Goal: Contribute content: Contribute content

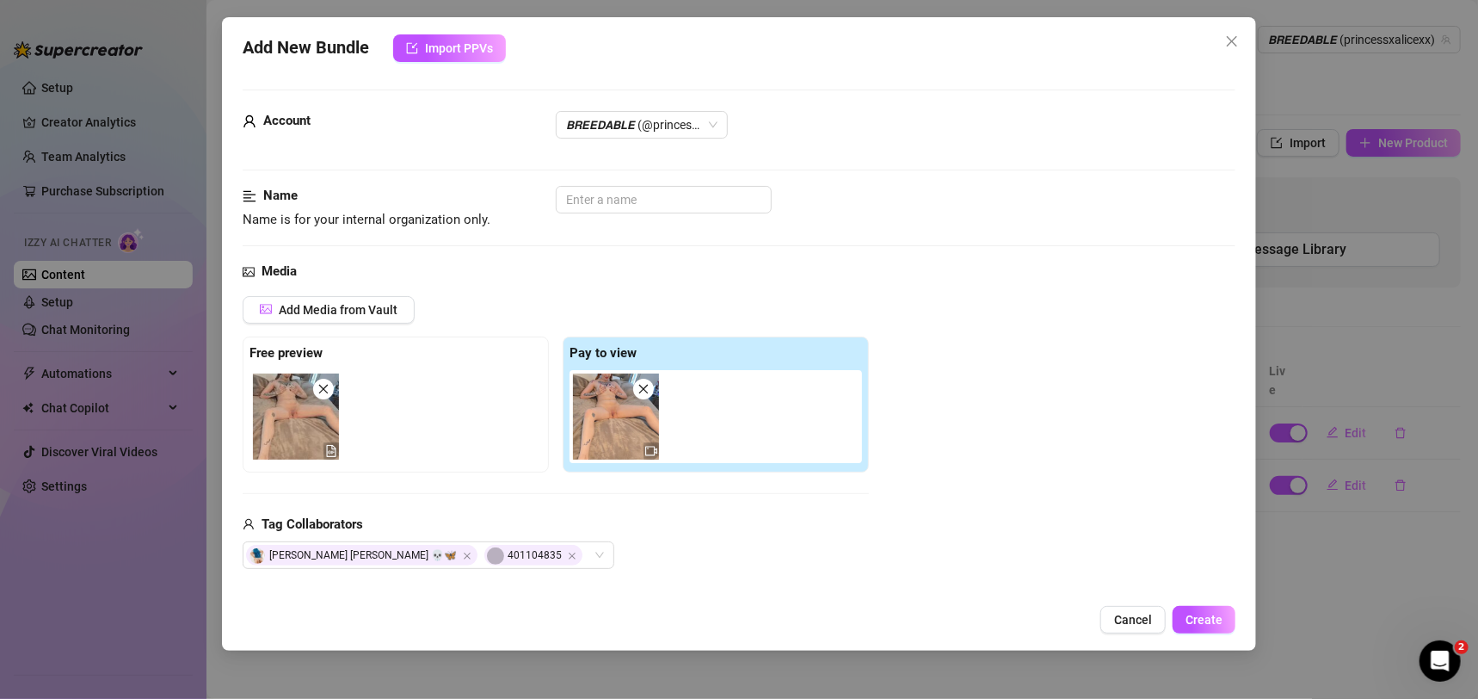
scroll to position [446, 0]
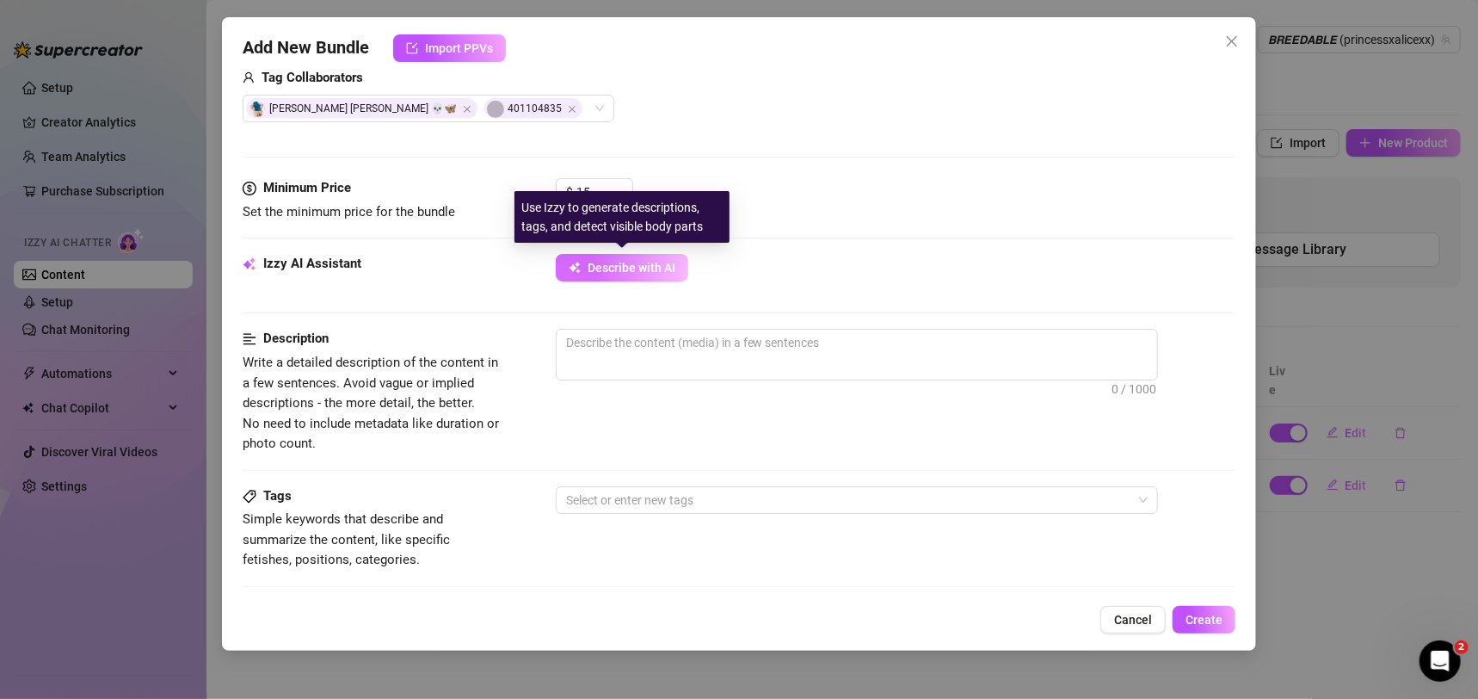
click at [608, 254] on button "Describe with AI" at bounding box center [622, 268] width 132 height 28
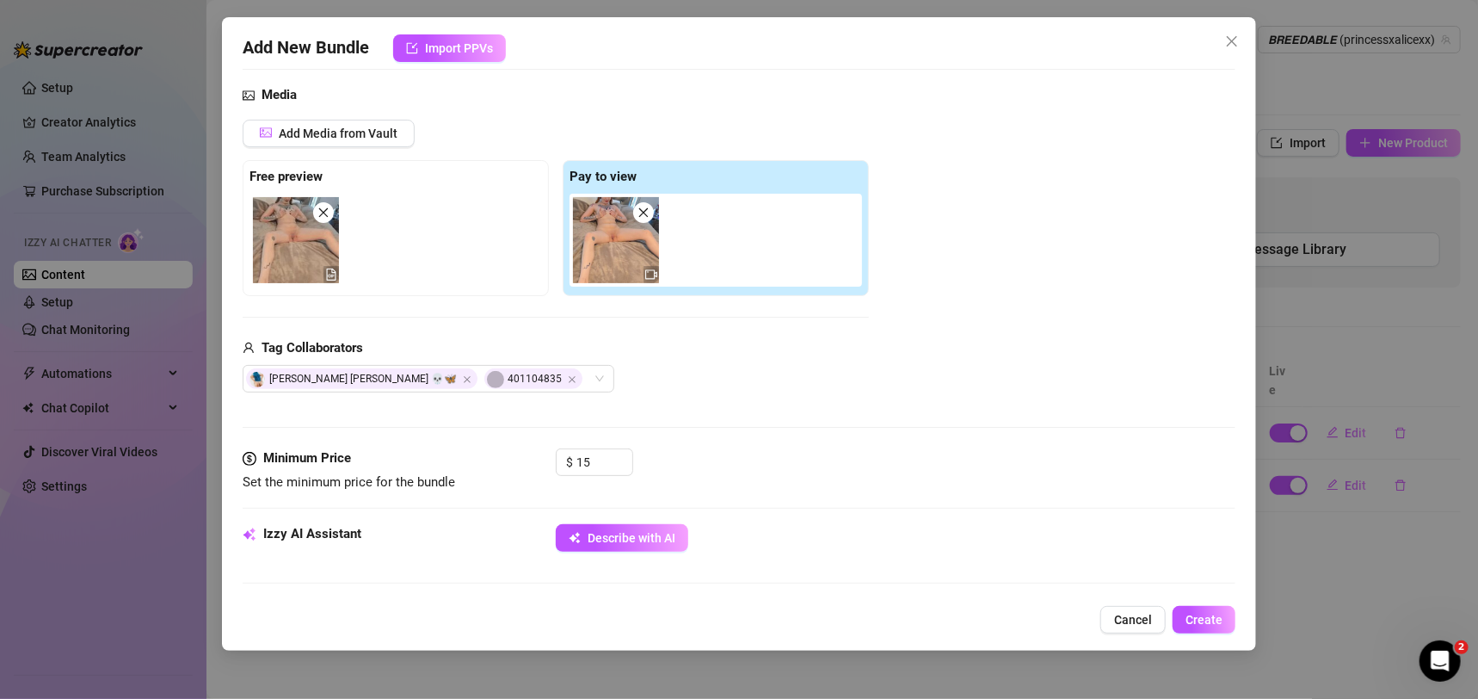
scroll to position [0, 0]
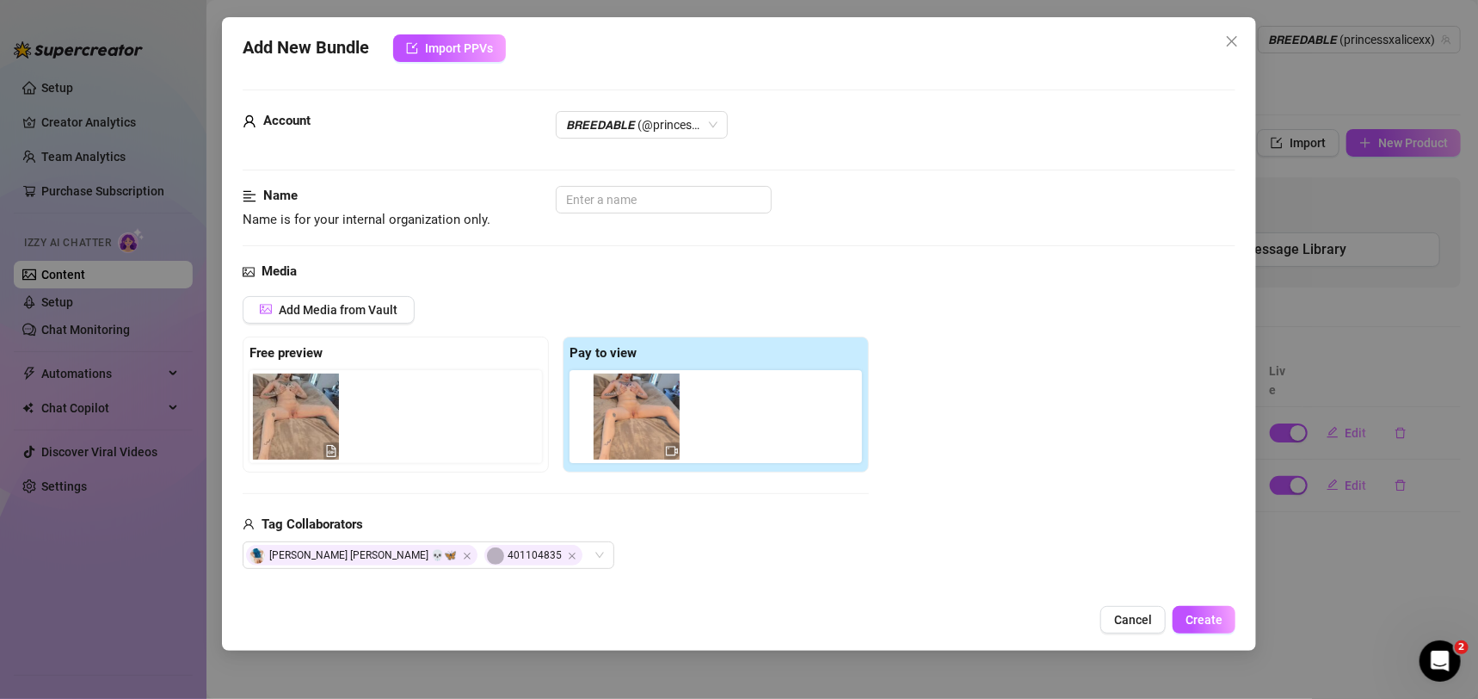
drag, startPoint x: 638, startPoint y: 413, endPoint x: 667, endPoint y: 415, distance: 28.4
click at [667, 415] on div at bounding box center [718, 416] width 299 height 93
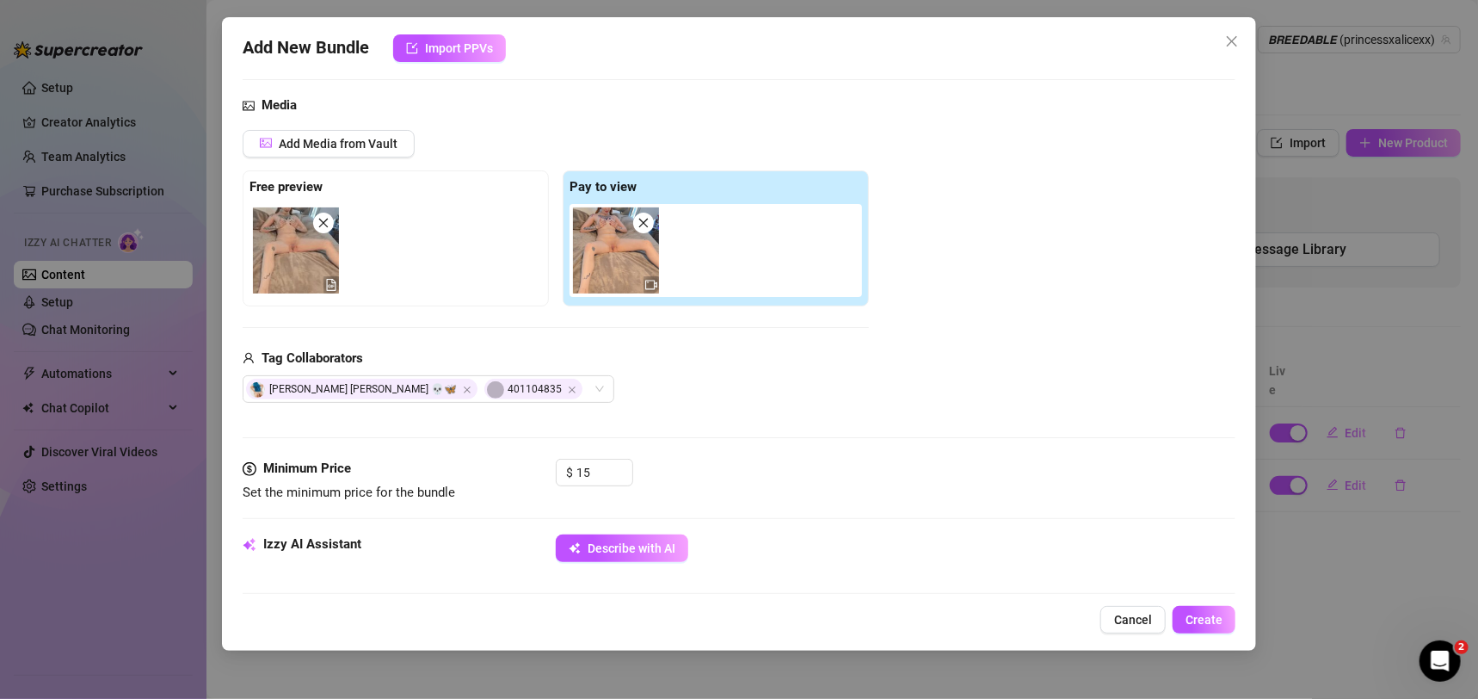
scroll to position [265, 0]
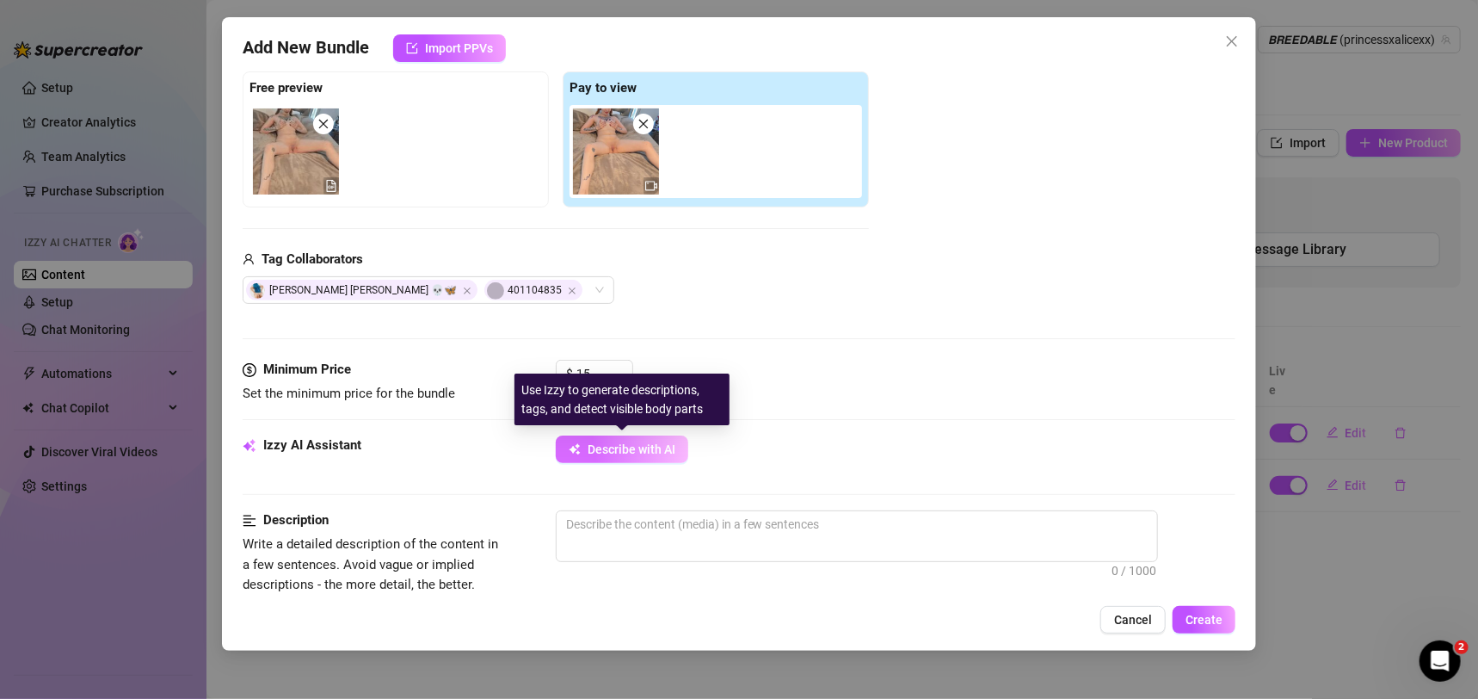
click at [631, 456] on button "Describe with AI" at bounding box center [622, 449] width 132 height 28
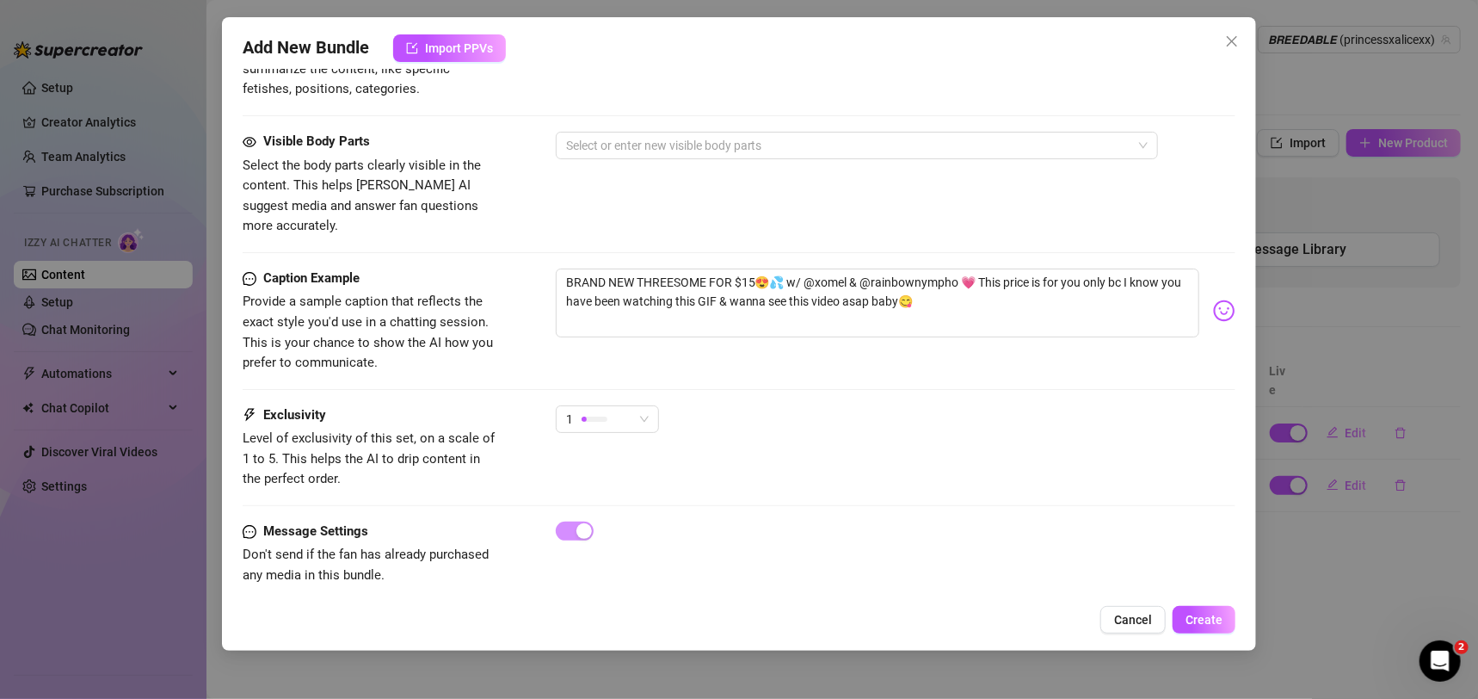
scroll to position [508, 0]
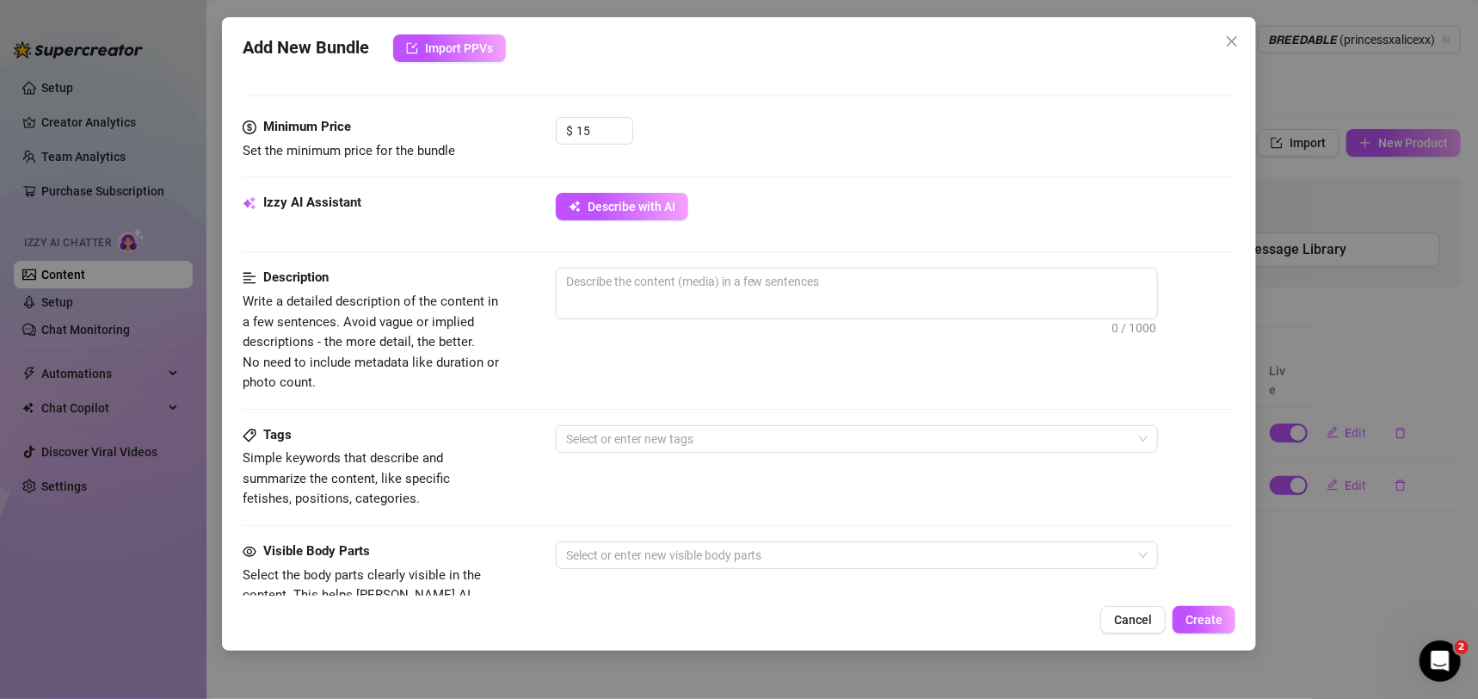
click at [861, 324] on div at bounding box center [896, 337] width 680 height 28
click at [861, 261] on div "Izzy AI Assistant Describe with AI" at bounding box center [740, 230] width 994 height 75
click at [877, 275] on textarea at bounding box center [857, 281] width 600 height 26
type textarea "A"
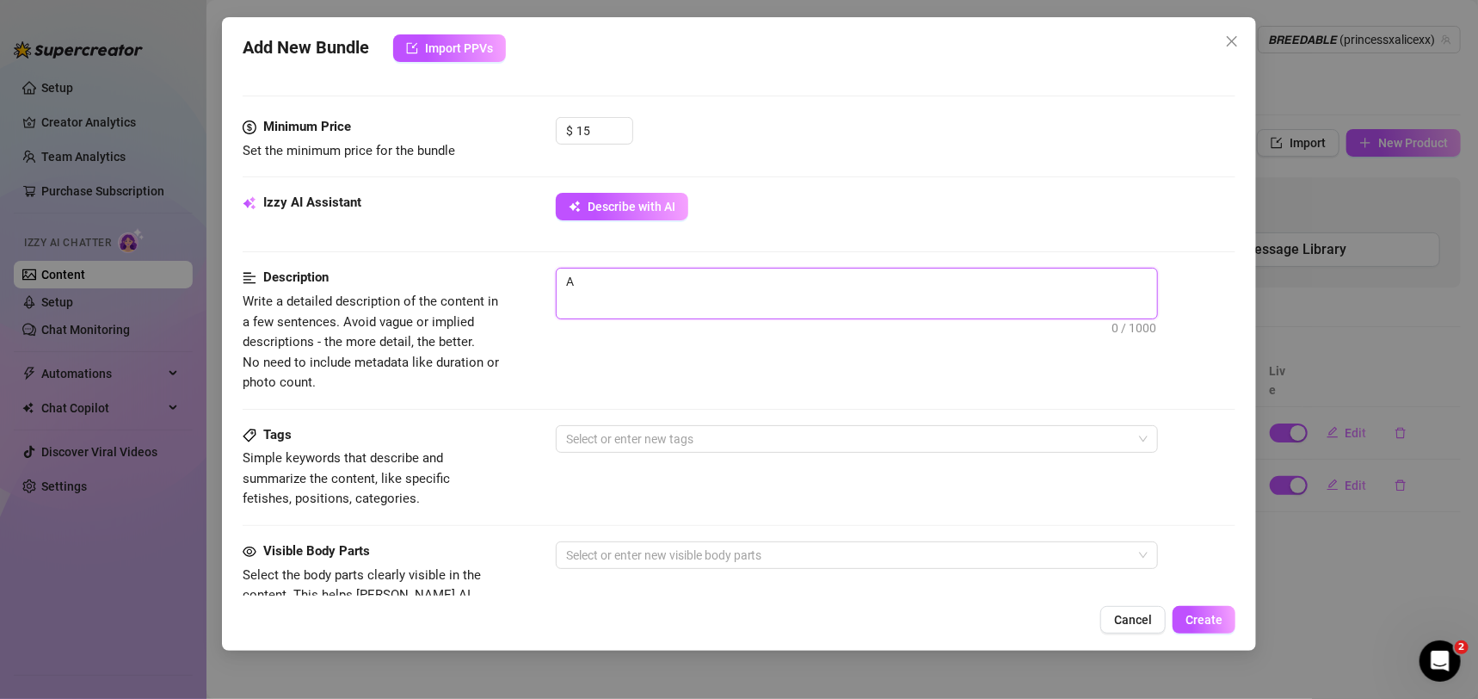
type textarea "Al"
type textarea "[PERSON_NAME]"
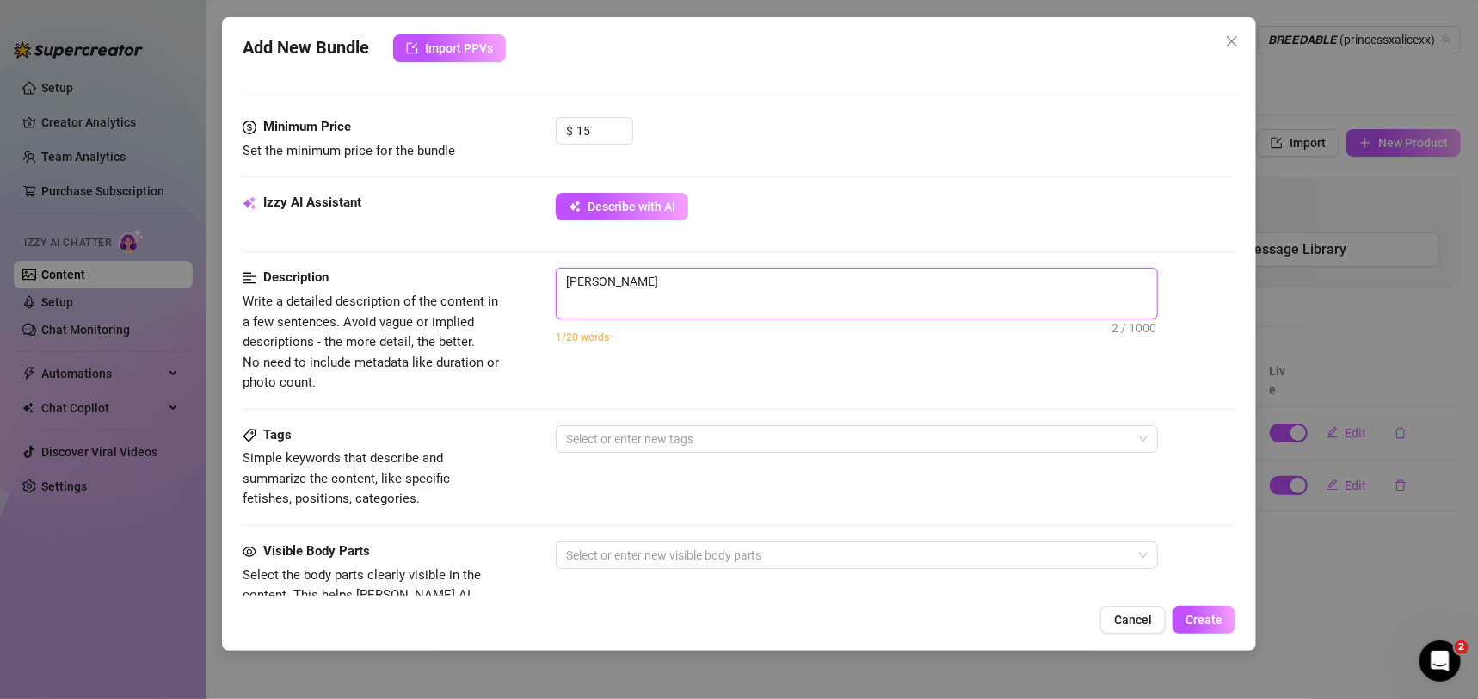
type textarea "[PERSON_NAME]"
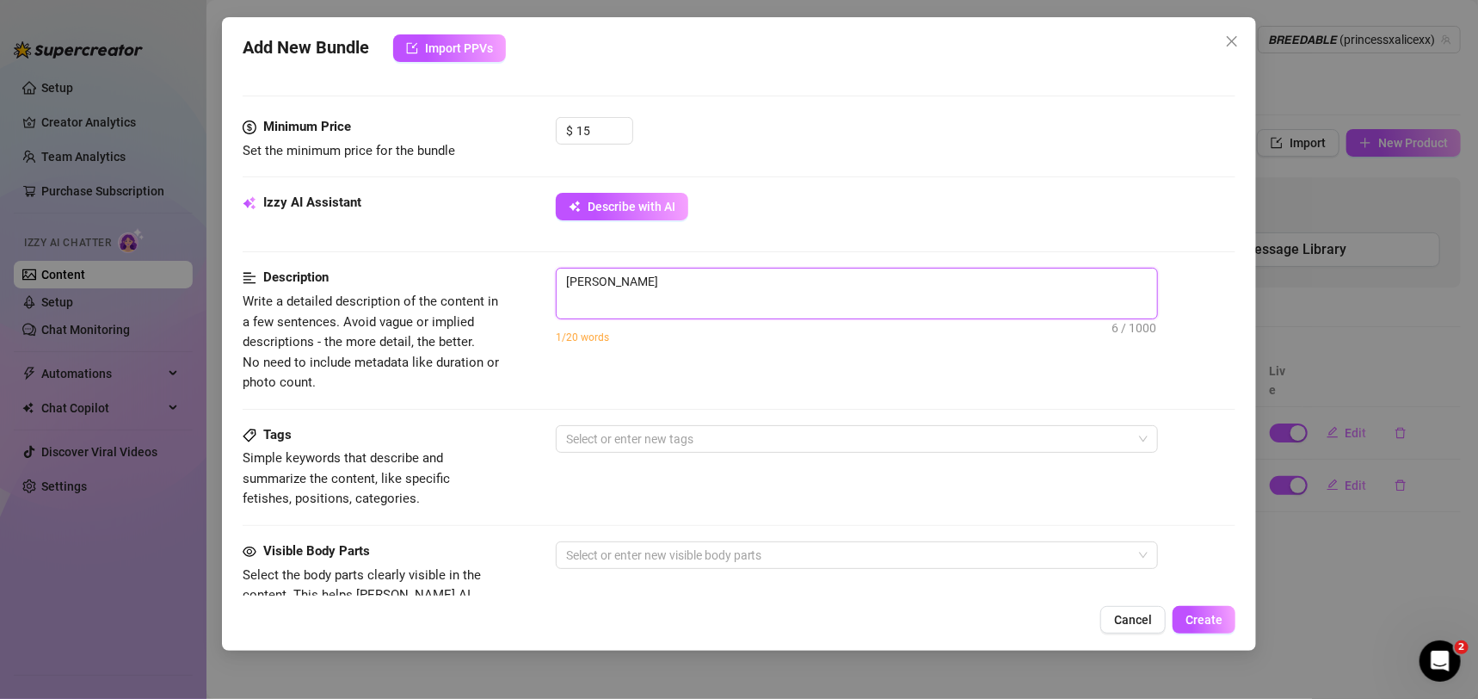
type textarea "[PERSON_NAME] ge"
type textarea "[PERSON_NAME] get"
type textarea "[PERSON_NAME] gets"
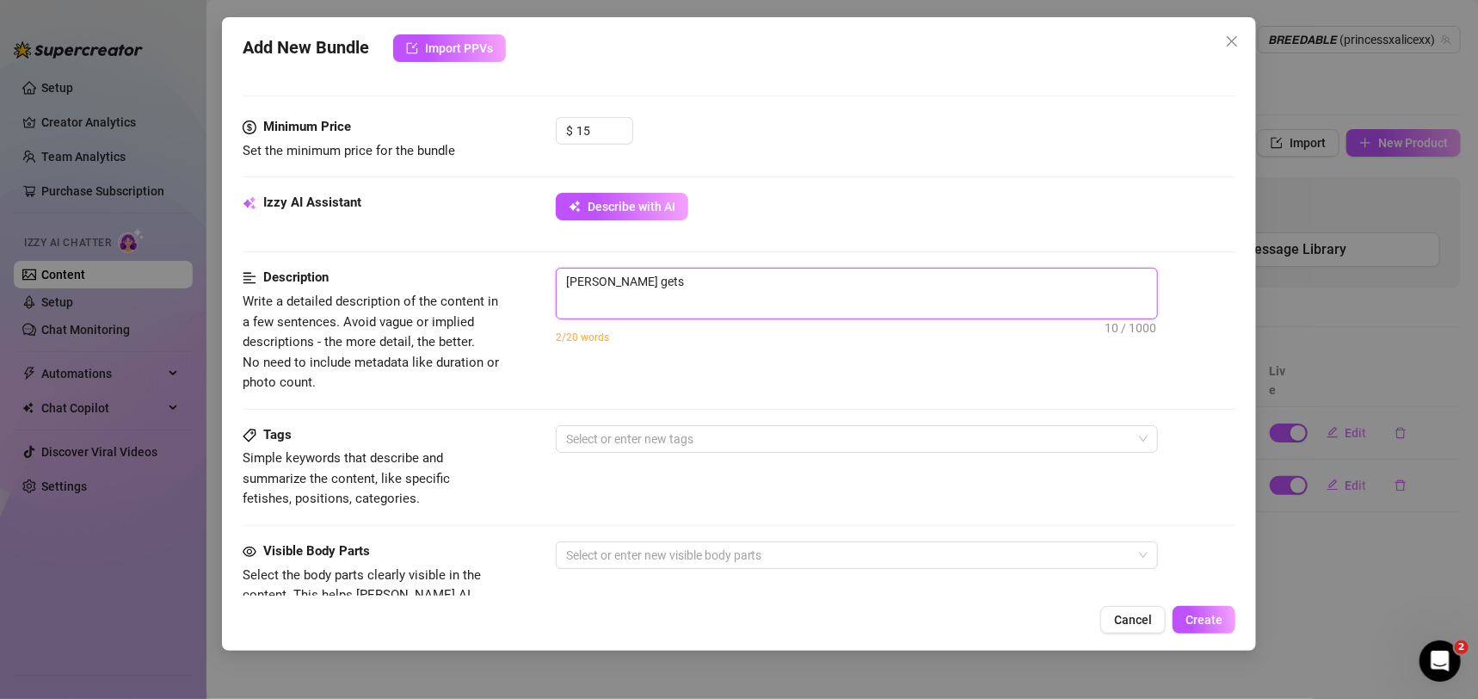
type textarea "[PERSON_NAME] gets"
type textarea "[PERSON_NAME] gets h"
type textarea "[PERSON_NAME] gets he"
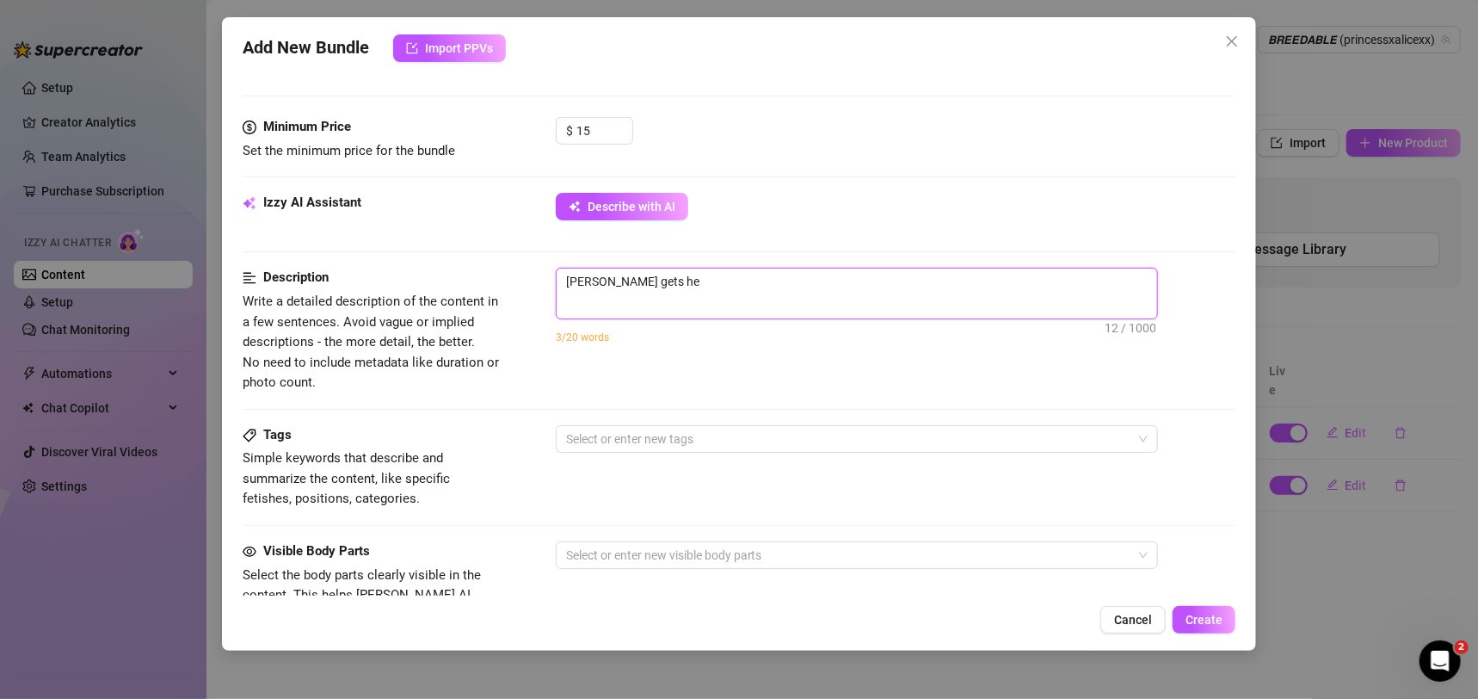
type textarea "[PERSON_NAME] gets her"
type textarea "[PERSON_NAME] gets her p"
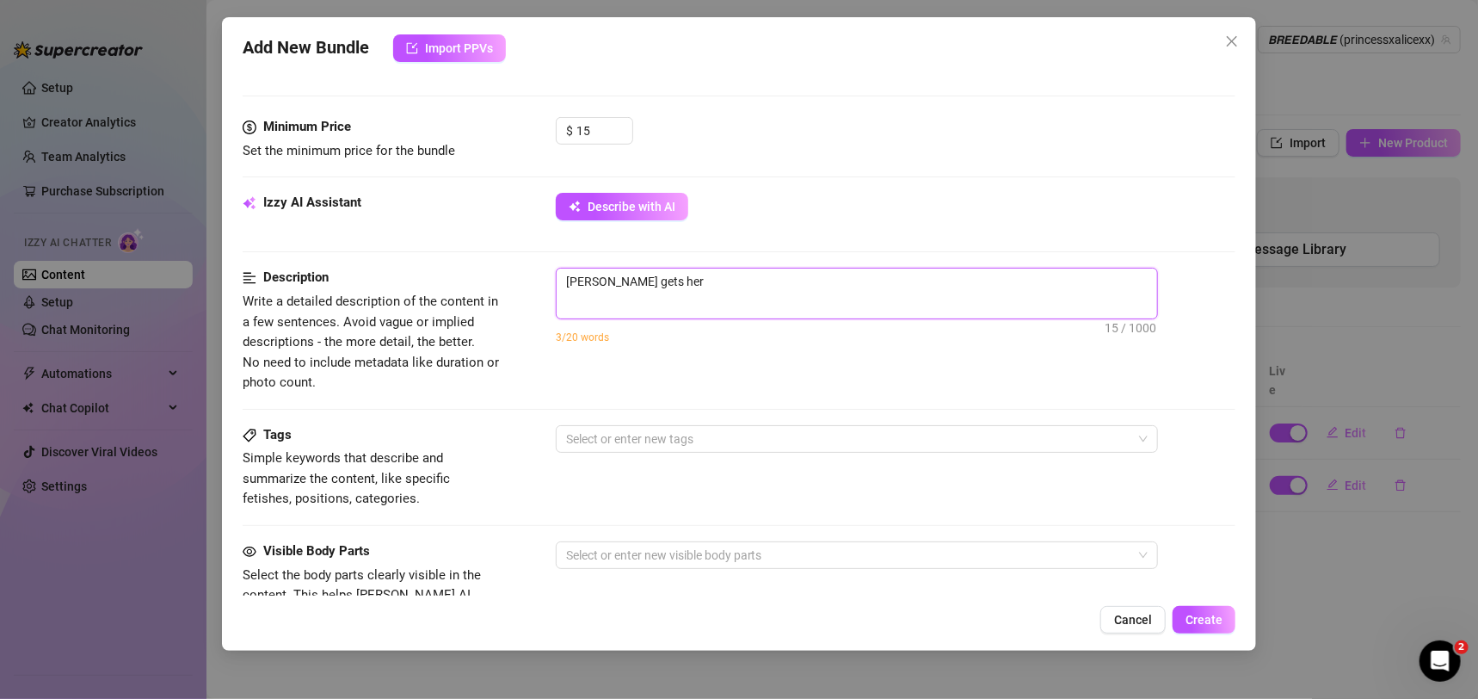
type textarea "[PERSON_NAME] gets her p"
type textarea "[PERSON_NAME] gets her pu"
type textarea "[PERSON_NAME] gets her pus"
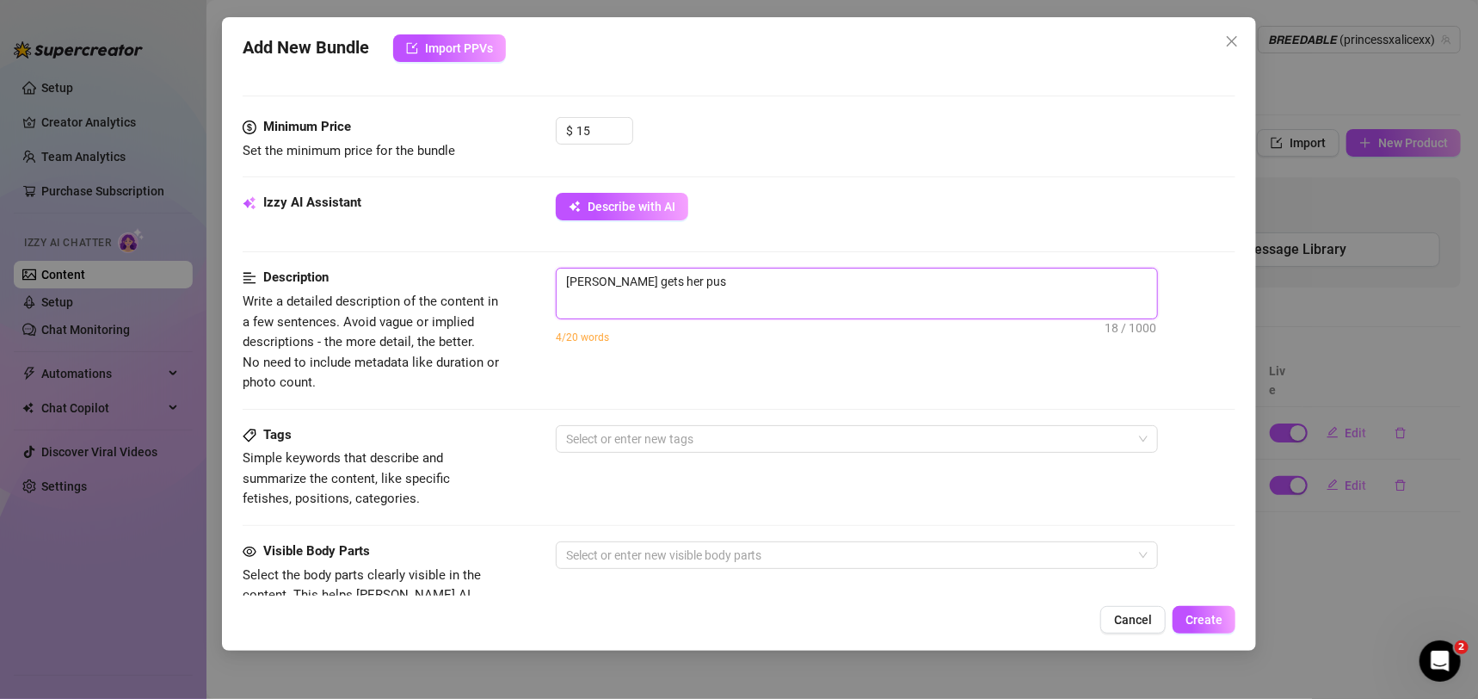
type textarea "[PERSON_NAME] gets her puss"
type textarea "[PERSON_NAME] gets her pussy"
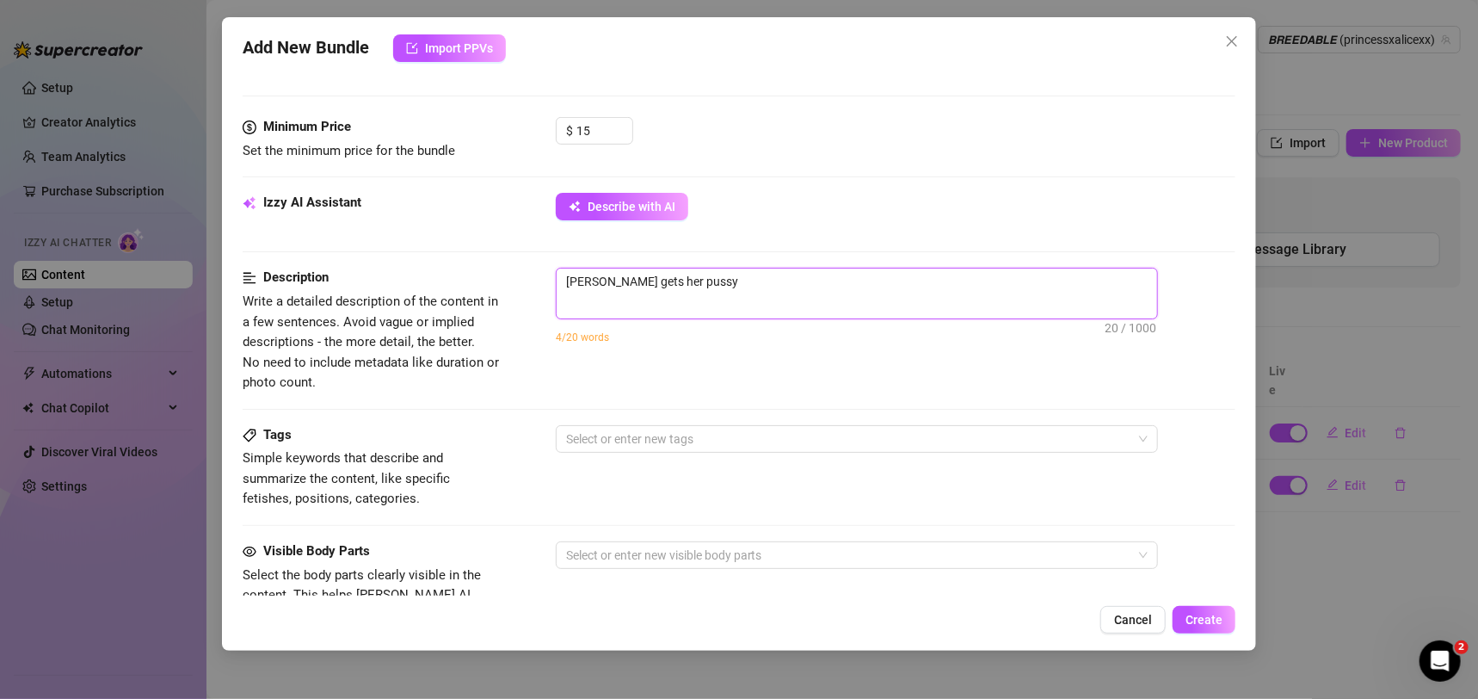
type textarea "[PERSON_NAME] gets her pussy"
type textarea "[PERSON_NAME] gets her pussy e"
type textarea "[PERSON_NAME] gets her pussy ea"
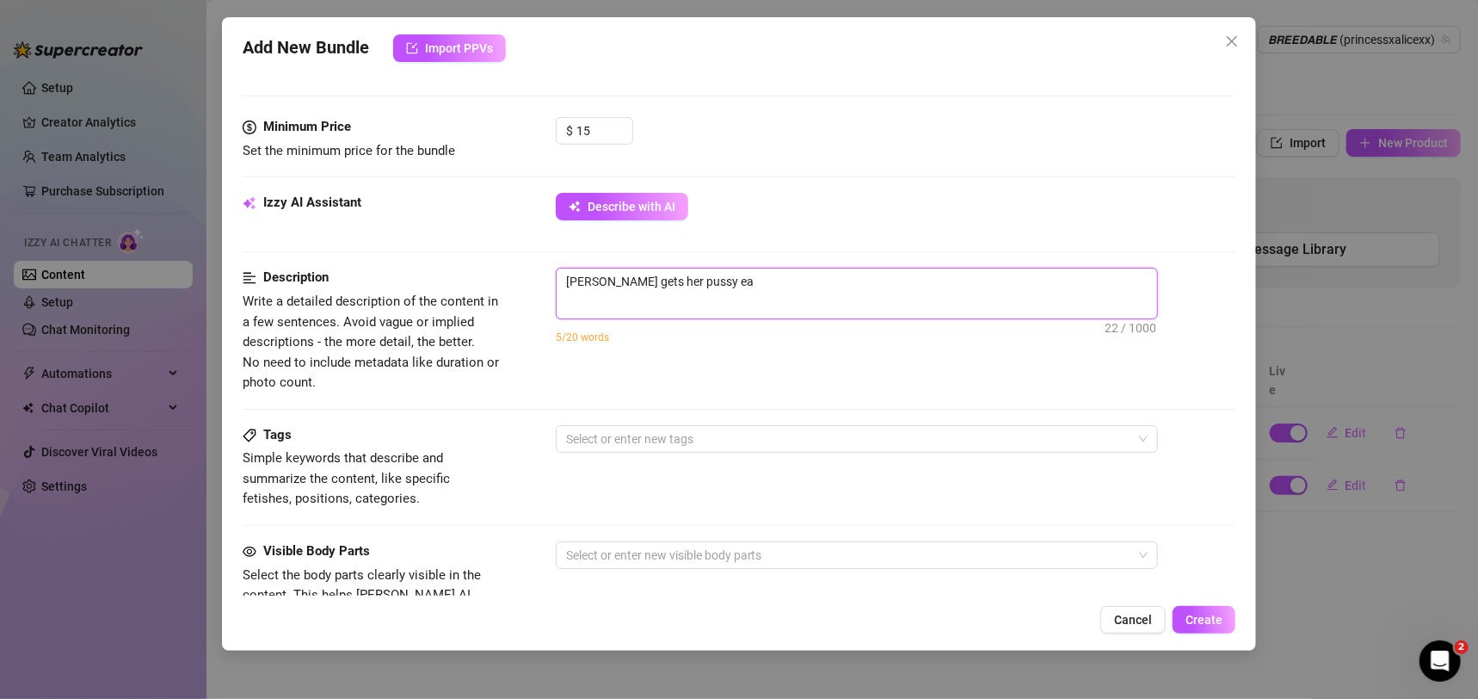
type textarea "[PERSON_NAME] gets her pussy eat"
type textarea "[PERSON_NAME] gets her pussy eate"
type textarea "[PERSON_NAME] gets her pussy eaten"
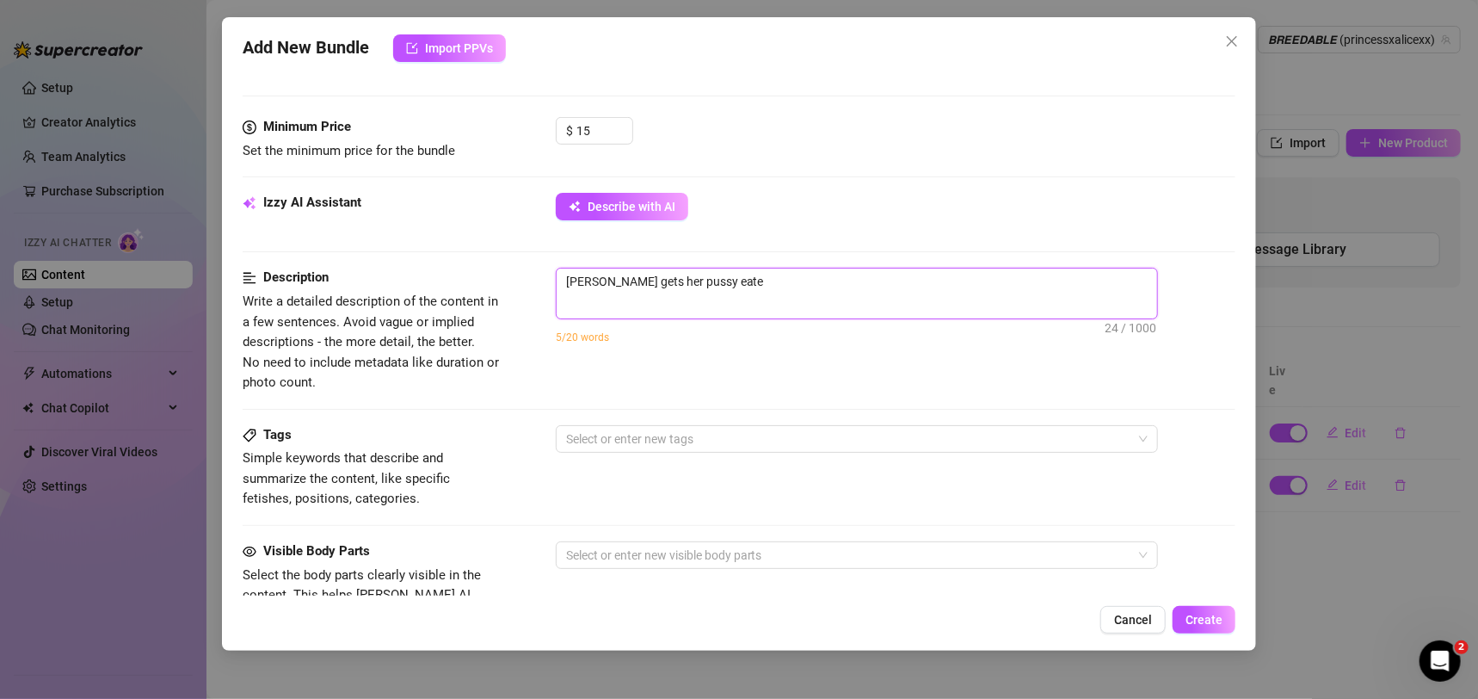
type textarea "[PERSON_NAME] gets her pussy eaten"
type textarea "[PERSON_NAME] gets her pussy eaten b"
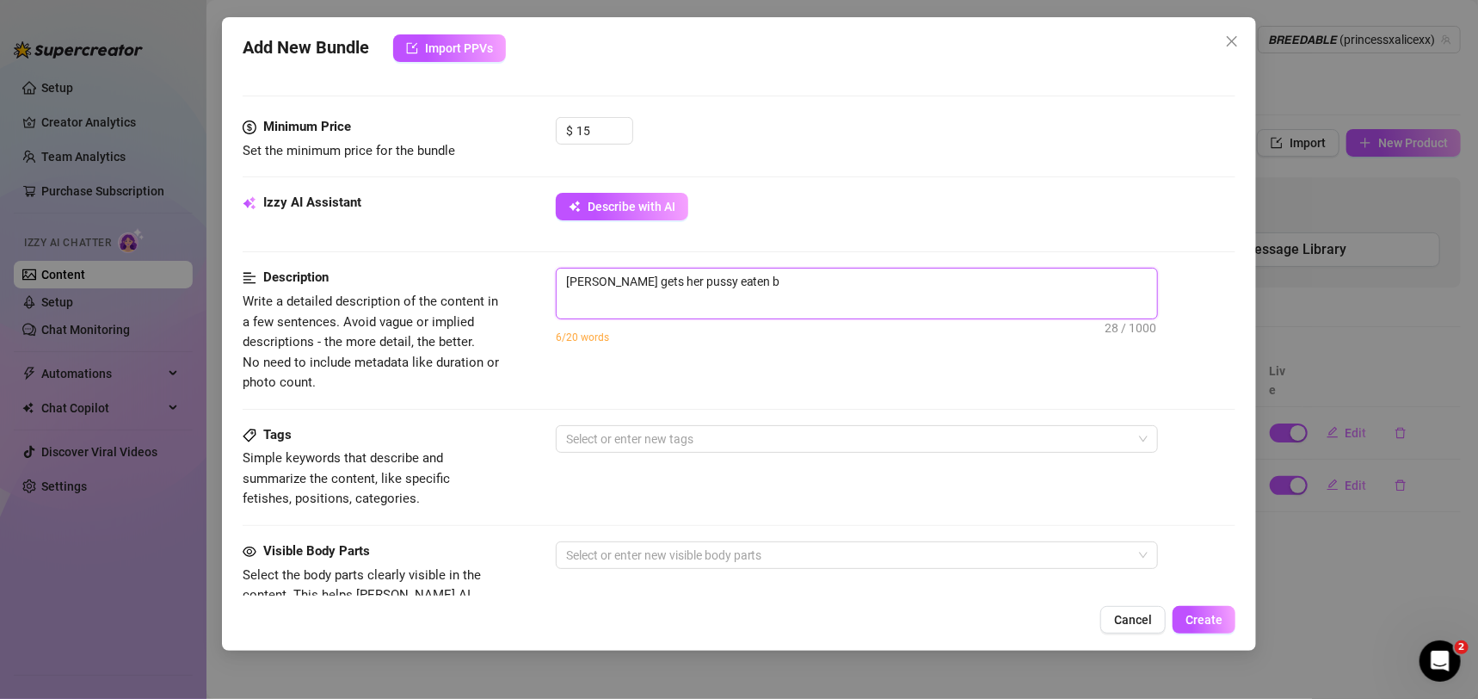
type textarea "[PERSON_NAME] gets her pussy eaten by"
type textarea "[PERSON_NAME] gets her pussy eaten by 2"
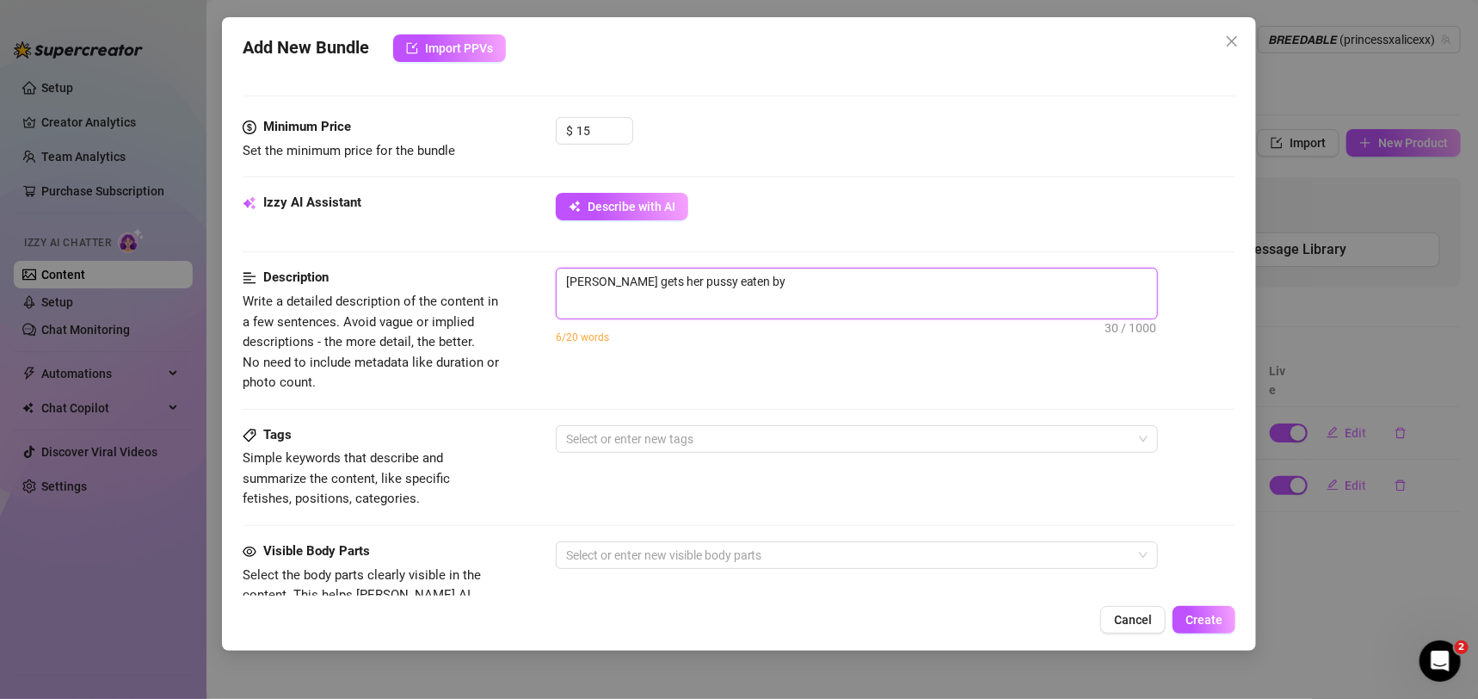
type textarea "[PERSON_NAME] gets her pussy eaten by 2"
type textarea "[PERSON_NAME] gets her pussy eaten by 2 g"
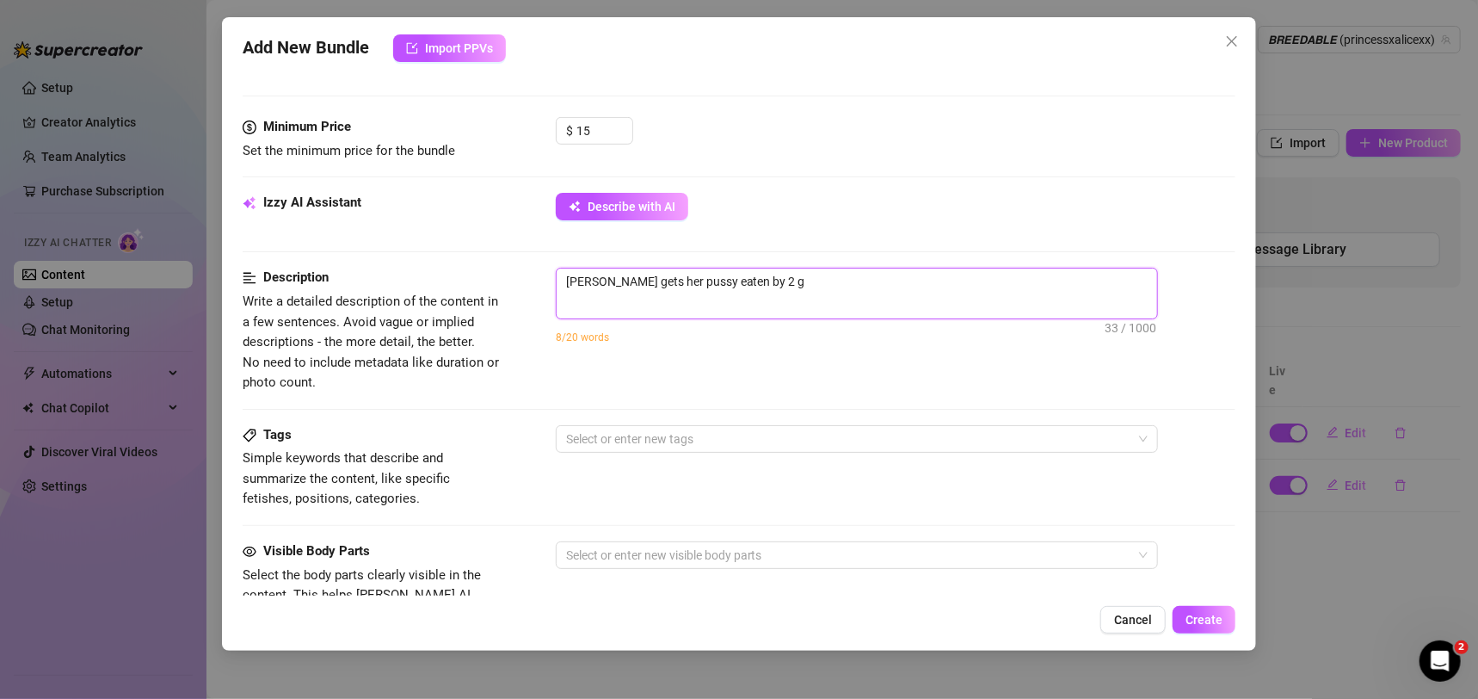
type textarea "[PERSON_NAME] gets her pussy eaten by 2 gi"
type textarea "[PERSON_NAME] gets her pussy eaten by 2 gir"
type textarea "[PERSON_NAME] gets her pussy eaten by 2 girl"
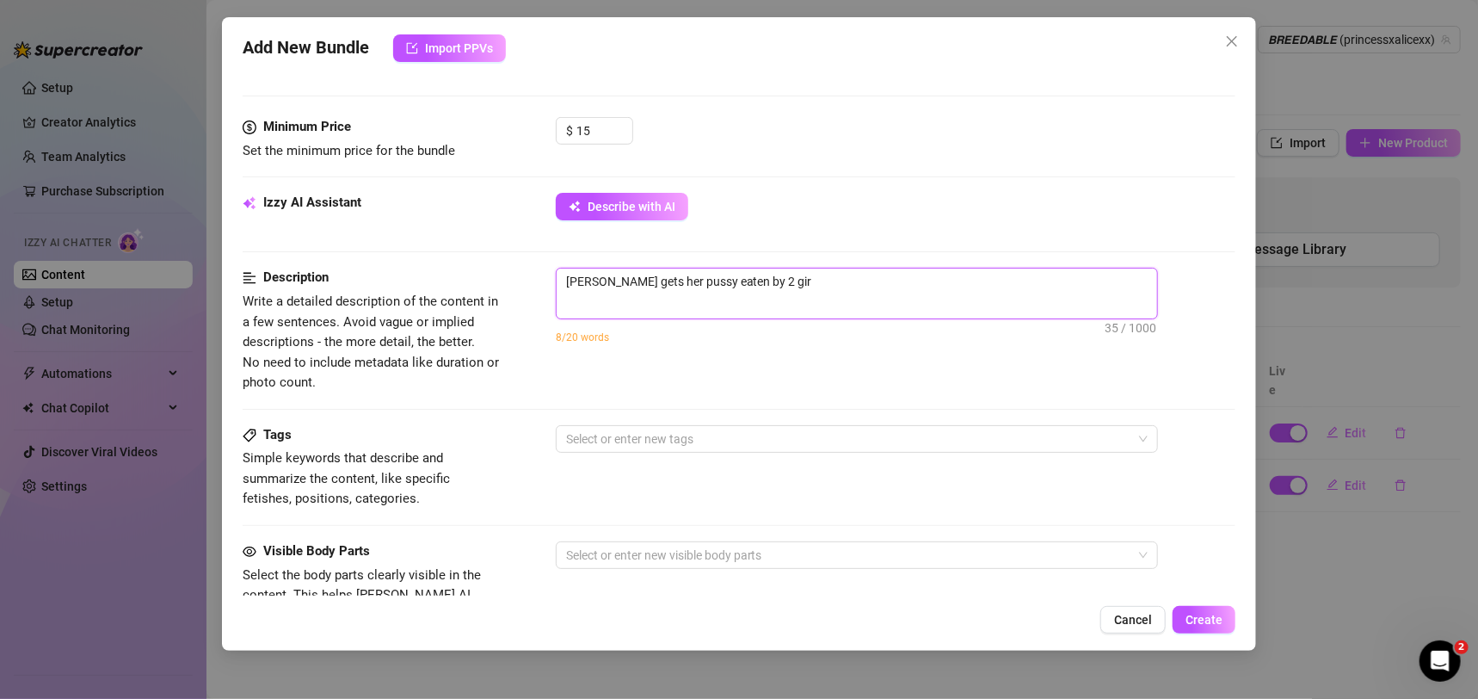
type textarea "[PERSON_NAME] gets her pussy eaten by 2 girl"
type textarea "[PERSON_NAME] gets her pussy eaten by 2 girls"
type textarea "[PERSON_NAME] gets her pussy eaten by 2 girls,"
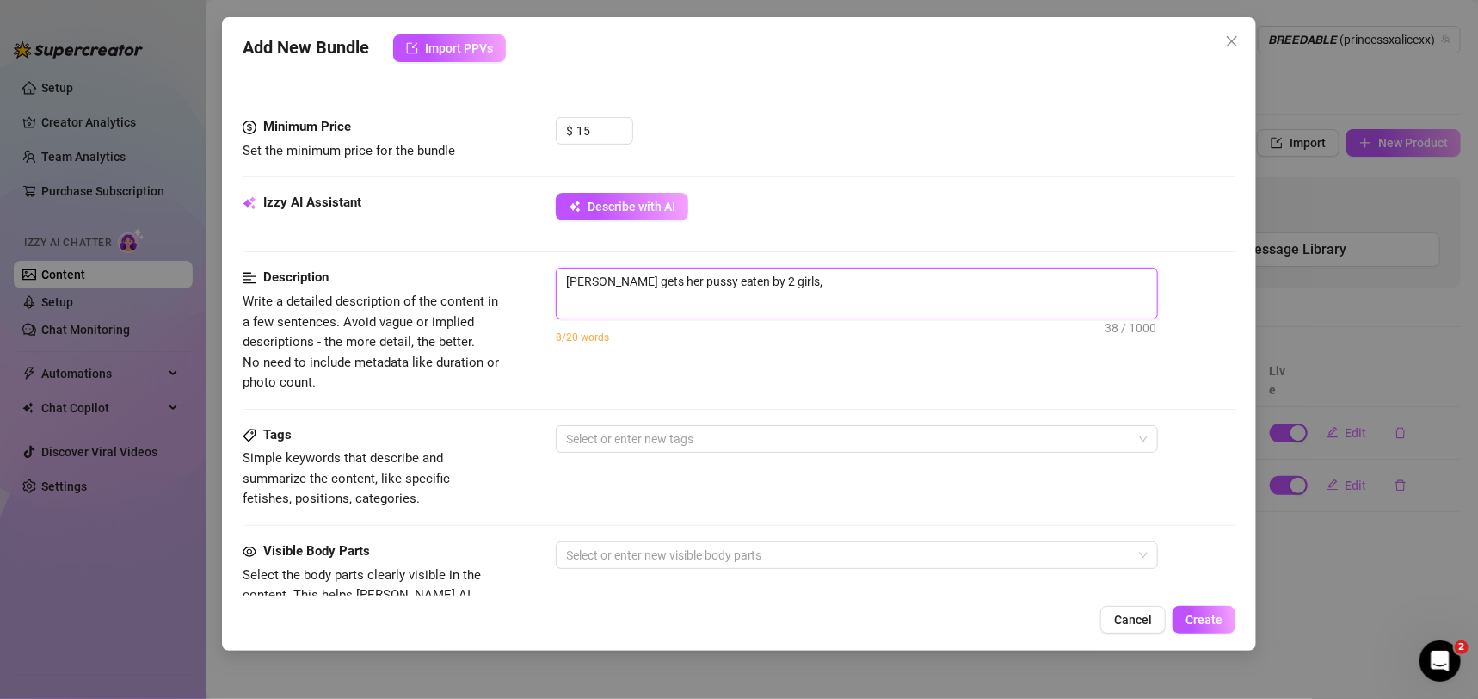
type textarea "[PERSON_NAME] gets her pussy eaten by 2 girls,"
type textarea "[PERSON_NAME] gets her pussy eaten by 2 girls, f"
type textarea "[PERSON_NAME] gets her pussy eaten by 2 girls, fu"
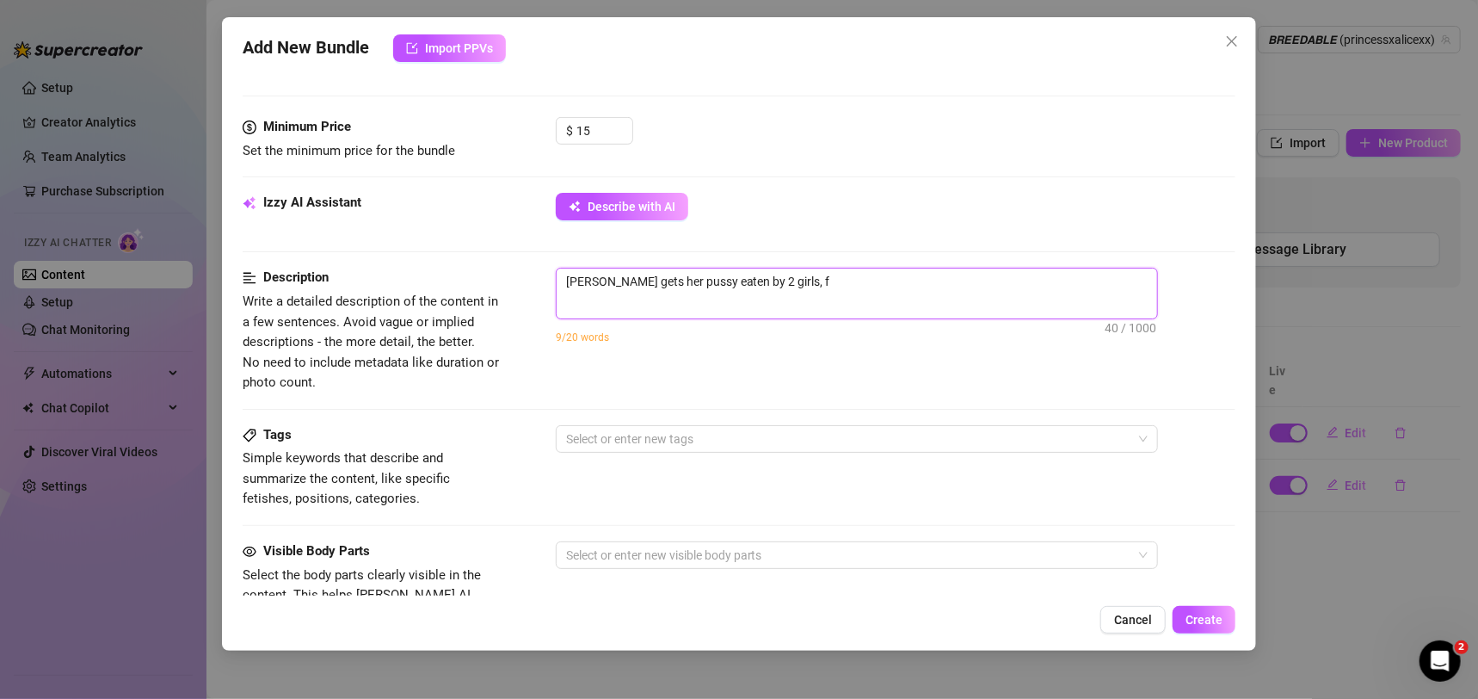
type textarea "[PERSON_NAME] gets her pussy eaten by 2 girls, fu"
type textarea "[PERSON_NAME] gets her pussy eaten by 2 girls, fuc"
type textarea "[PERSON_NAME] gets her pussy eaten by 2 girls, fuck"
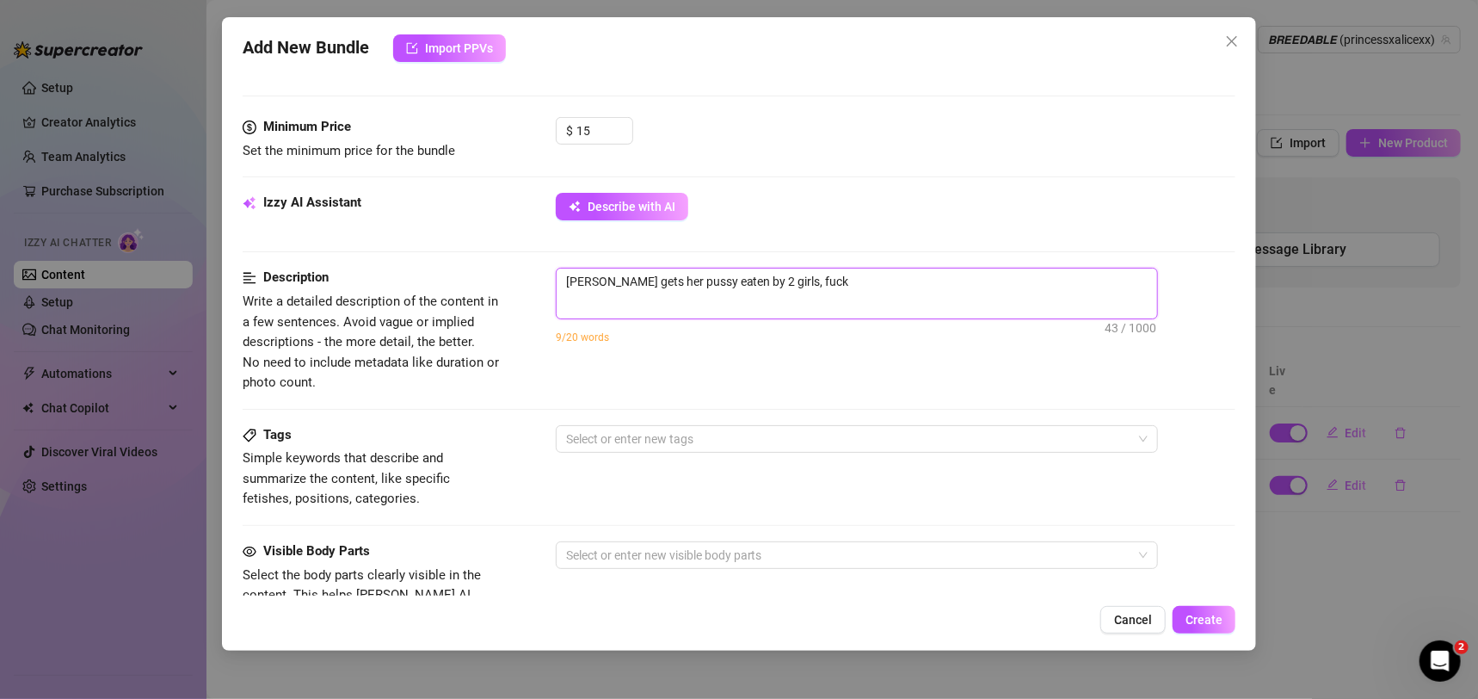
type textarea "[PERSON_NAME] gets her pussy eaten by 2 girls, fucks"
type textarea "[PERSON_NAME] gets her pussy eaten by 2 girls, fucks t"
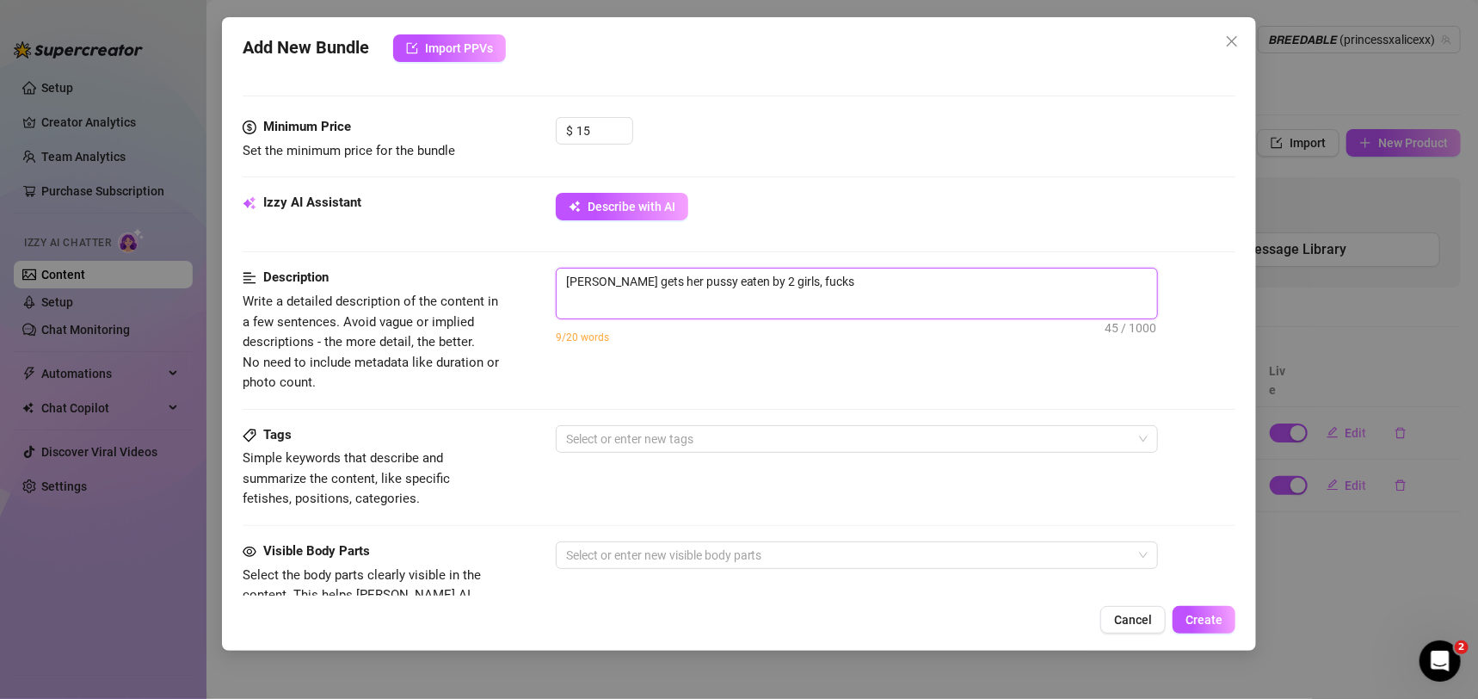
type textarea "[PERSON_NAME] gets her pussy eaten by 2 girls, fucks t"
type textarea "[PERSON_NAME] gets her pussy eaten by 2 girls, fucks th"
type textarea "[PERSON_NAME] gets her pussy eaten by 2 girls, fucks thr"
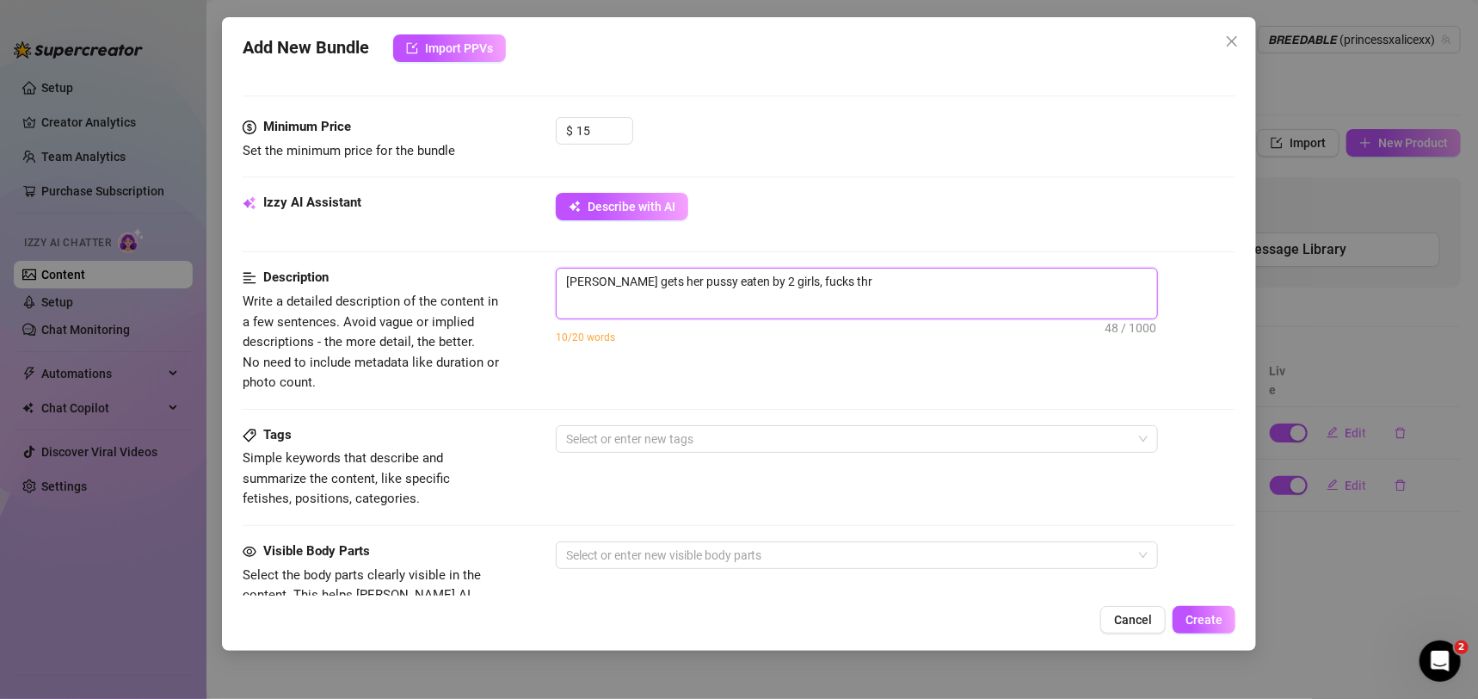
type textarea "[PERSON_NAME] gets her pussy eaten by 2 girls, fucks thri"
type textarea "[PERSON_NAME] gets her pussy eaten by 2 girls, fucks thr"
type textarea "[PERSON_NAME] gets her pussy eaten by 2 girls, fucks th"
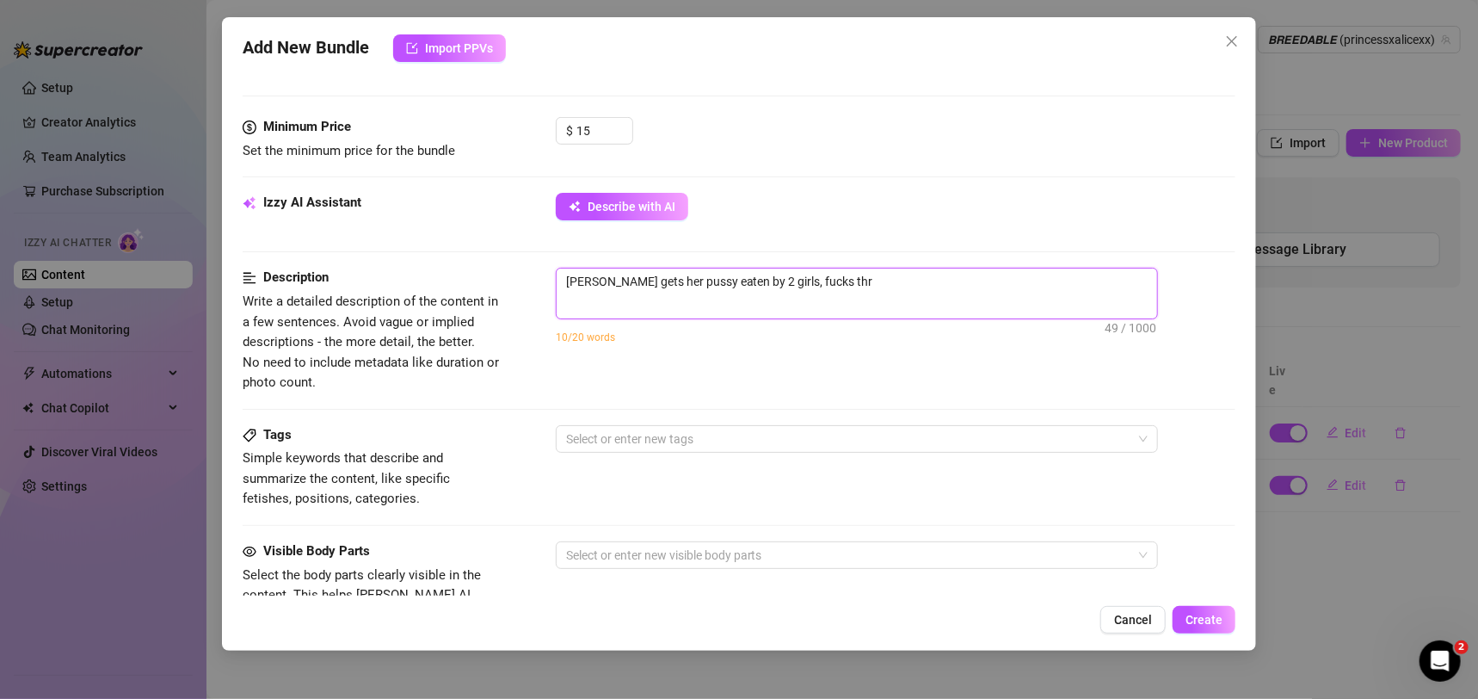
type textarea "[PERSON_NAME] gets her pussy eaten by 2 girls, fucks th"
type textarea "[PERSON_NAME] gets her pussy eaten by 2 girls, fucks the"
type textarea "[PERSON_NAME] gets her pussy eaten by 2 girls, fucks ther"
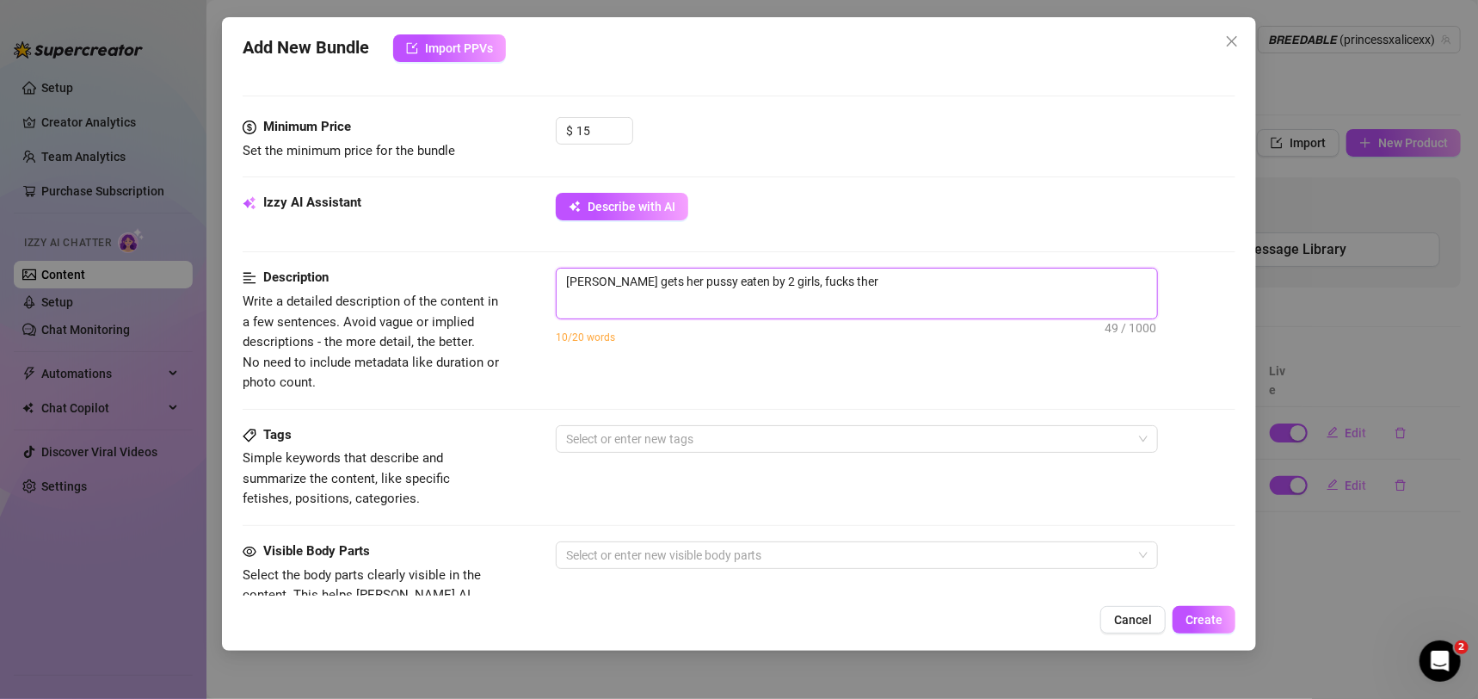
type textarea "[PERSON_NAME] gets her pussy eaten by 2 girls, fucks the"
type textarea "[PERSON_NAME] gets her pussy eaten by 2 girls, fucks thei"
type textarea "[PERSON_NAME] gets her pussy eaten by 2 girls, fucks their"
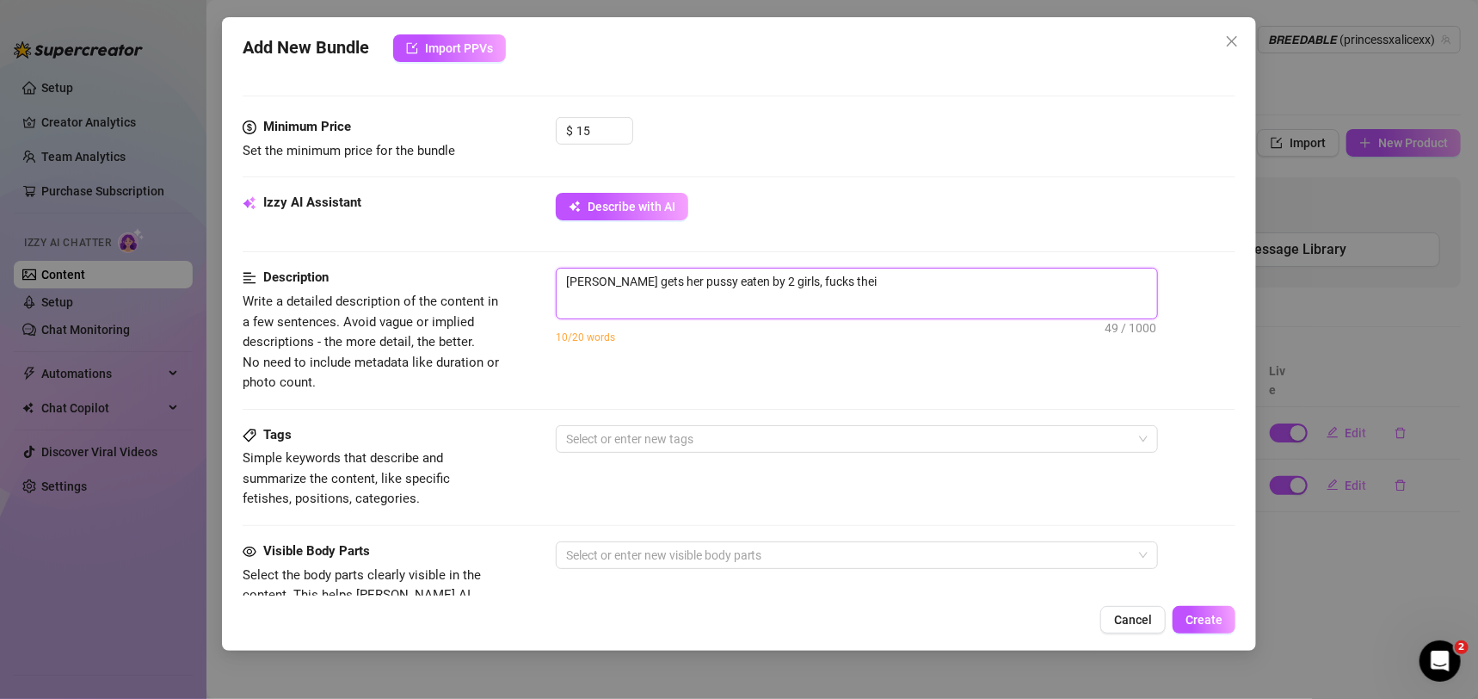
type textarea "[PERSON_NAME] gets her pussy eaten by 2 girls, fucks their"
type textarea "[PERSON_NAME] gets her pussy eaten by 2 girls, fucks their p"
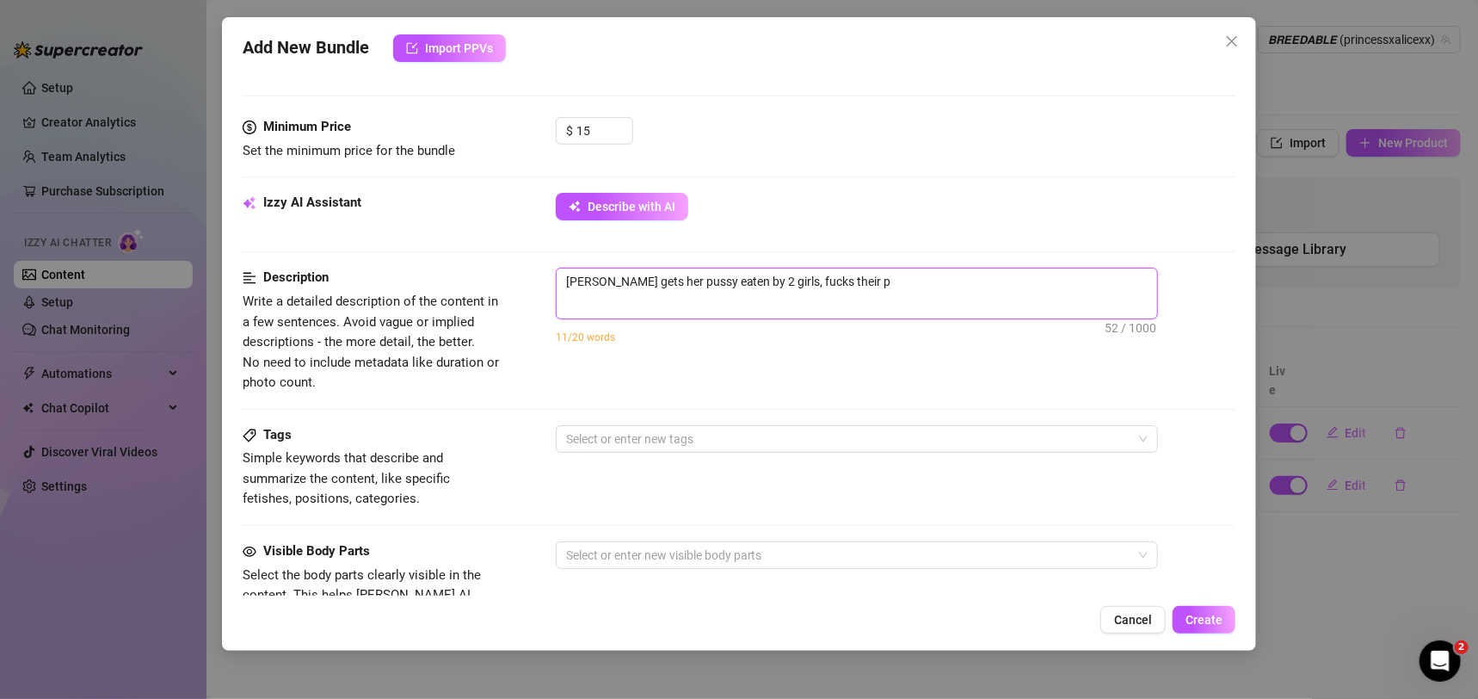
type textarea "[PERSON_NAME] gets her pussy eaten by 2 girls, fucks their pu"
type textarea "[PERSON_NAME] gets her pussy eaten by 2 girls, fucks their pus"
type textarea "[PERSON_NAME] gets her pussy eaten by 2 girls, fucks their puss"
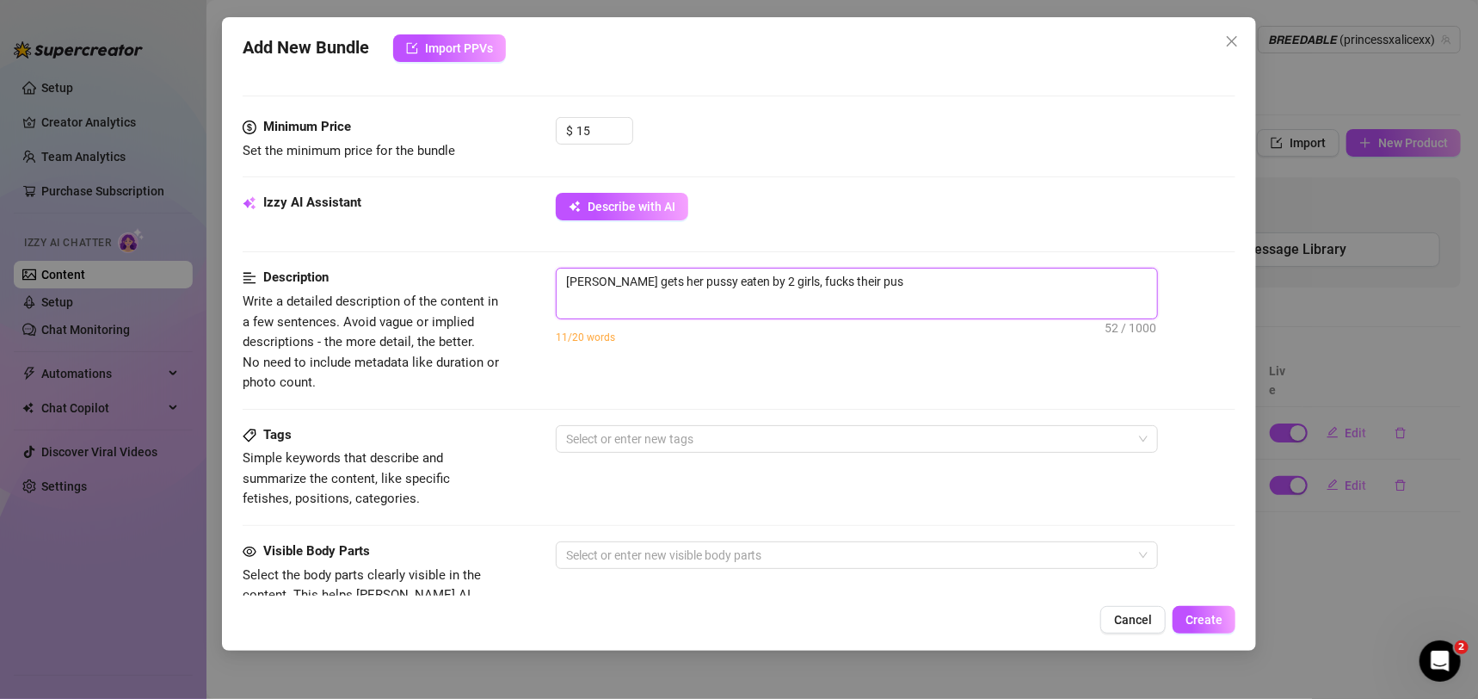
type textarea "[PERSON_NAME] gets her pussy eaten by 2 girls, fucks their puss"
type textarea "[PERSON_NAME] gets her pussy eaten by 2 girls, fucks their pussy"
type textarea "[PERSON_NAME] gets her pussy eaten by 2 girls, fucks their pussy,"
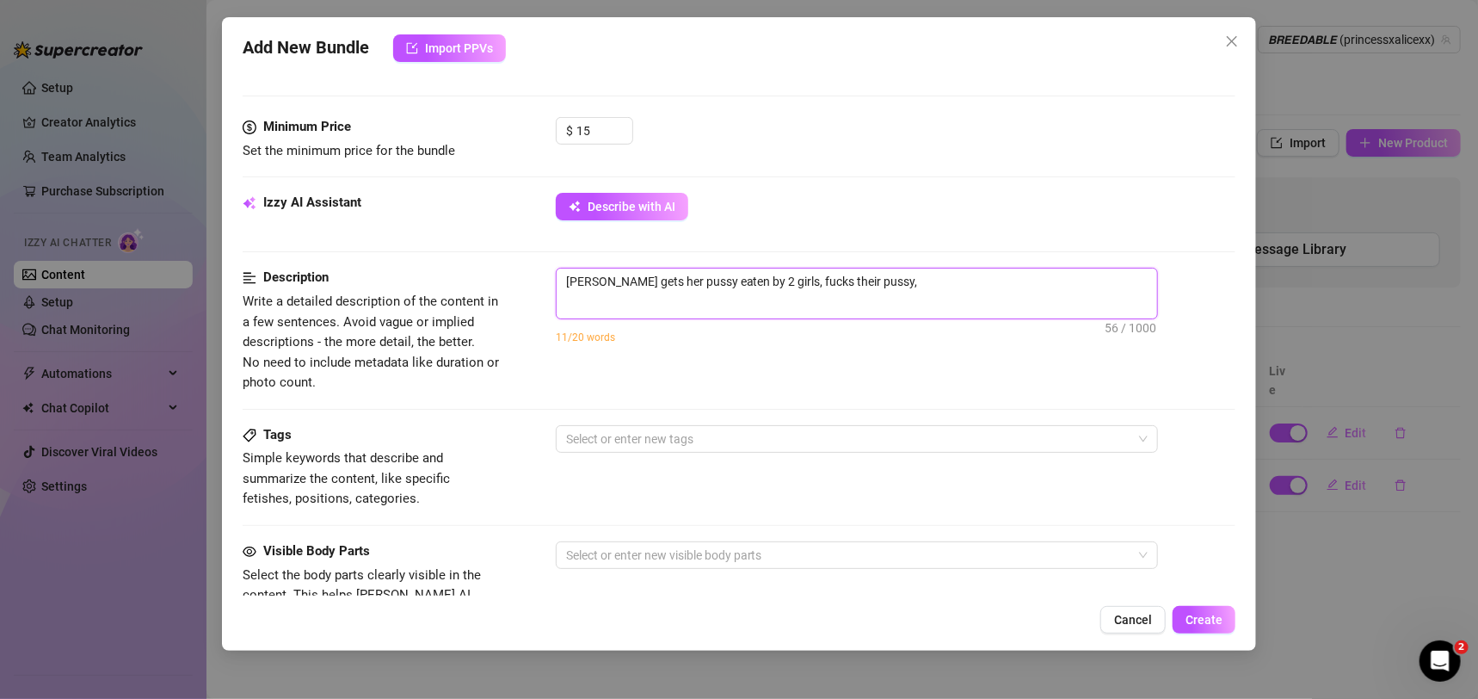
type textarea "[PERSON_NAME] gets her pussy eaten by 2 girls, fucks their pussy,"
type textarea "[PERSON_NAME] gets her pussy eaten by 2 girls, fucks their pussy, t"
type textarea "[PERSON_NAME] gets her pussy eaten by 2 girls, fucks their pussy, th"
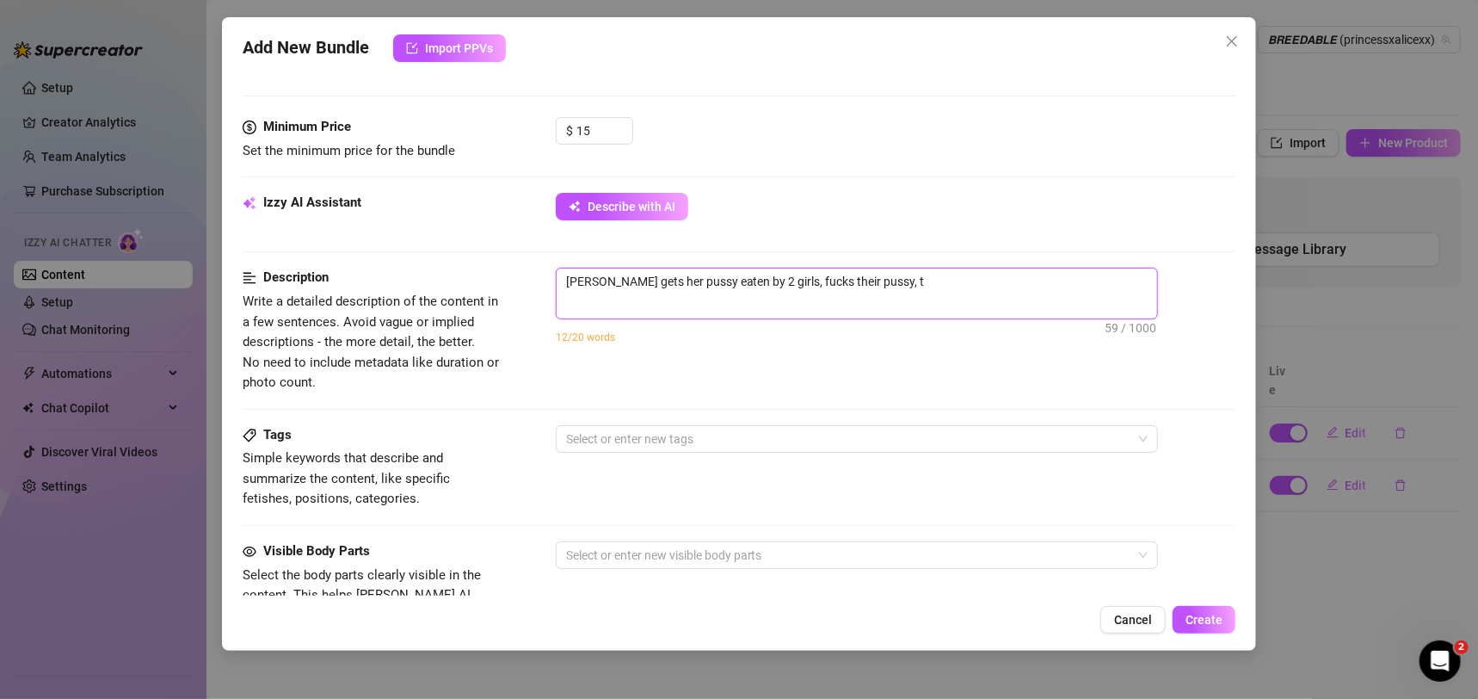
type textarea "[PERSON_NAME] gets her pussy eaten by 2 girls, fucks their pussy, th"
type textarea "[PERSON_NAME] gets her pussy eaten by 2 girls, fucks their pussy, the"
type textarea "[PERSON_NAME] gets her pussy eaten by 2 girls, fucks their pussy, they"
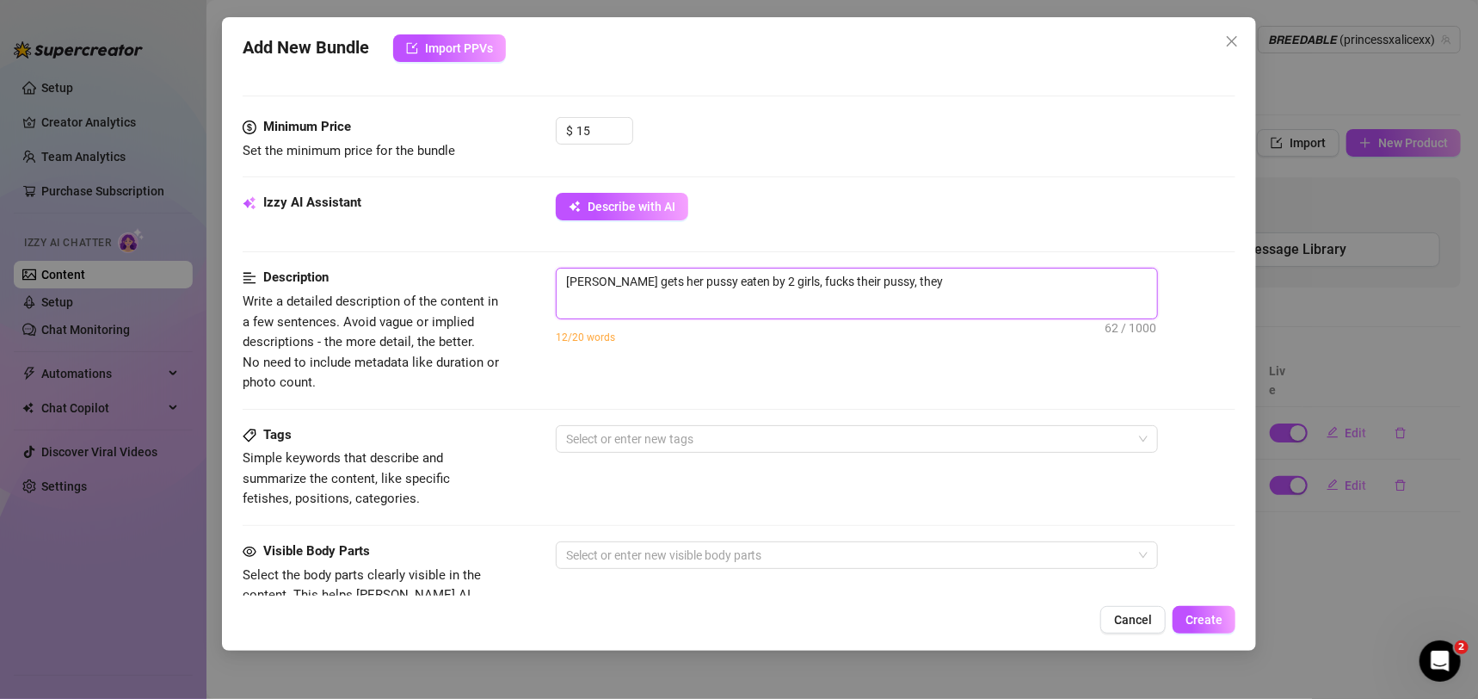
type textarea "[PERSON_NAME] gets her pussy eaten by 2 girls, fucks their pussy, they"
type textarea "[PERSON_NAME] gets her pussy eaten by 2 girls, fucks their pussy, they a"
type textarea "[PERSON_NAME] gets her pussy eaten by 2 girls, fucks their pussy, they al"
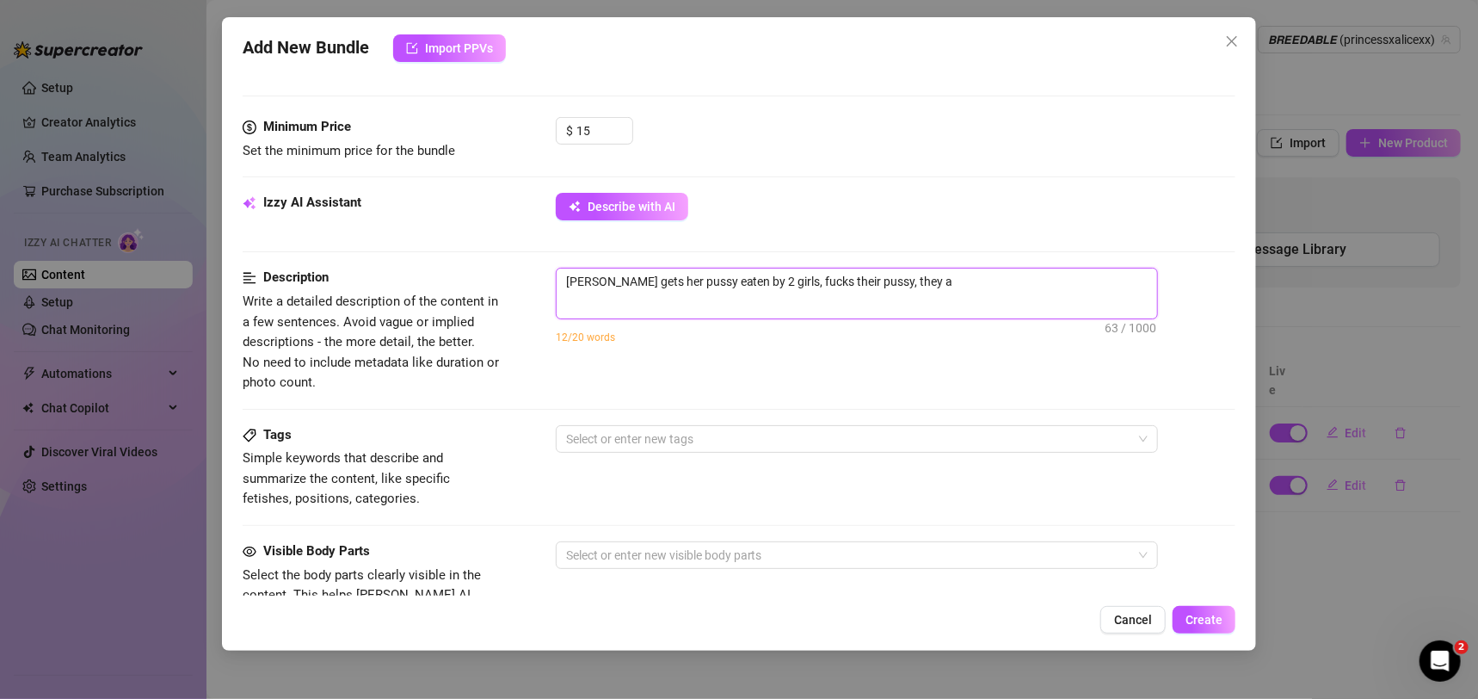
type textarea "[PERSON_NAME] gets her pussy eaten by 2 girls, fucks their pussy, they al"
type textarea "[PERSON_NAME] gets her pussy eaten by 2 girls, fucks their pussy, they all"
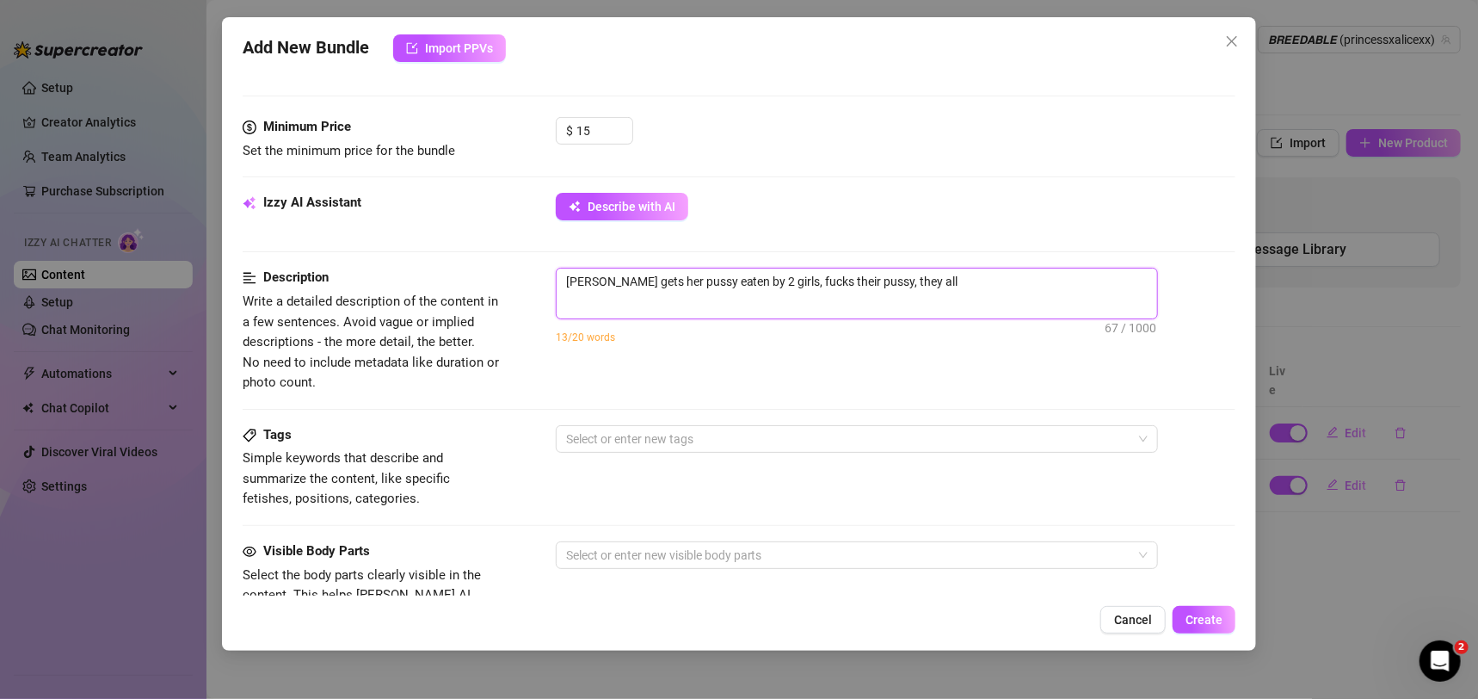
type textarea "[PERSON_NAME] gets her pussy eaten by 2 girls, fucks their pussy, they all h"
type textarea "[PERSON_NAME] gets her pussy eaten by 2 girls, fucks their pussy, they all ha"
type textarea "[PERSON_NAME] gets her pussy eaten by 2 girls, fucks their pussy, they all hav"
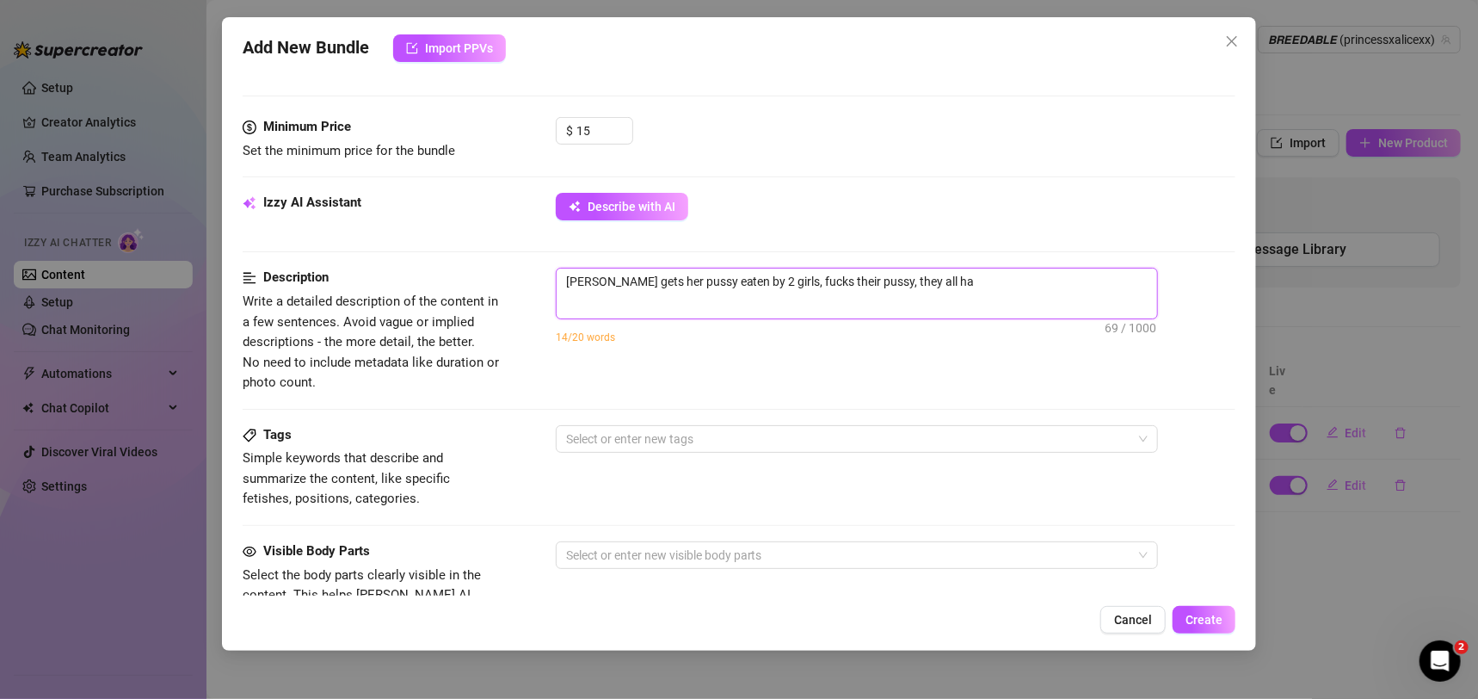
type textarea "[PERSON_NAME] gets her pussy eaten by 2 girls, fucks their pussy, they all hav"
type textarea "[PERSON_NAME] gets her pussy eaten by 2 girls, fucks their pussy, they all have"
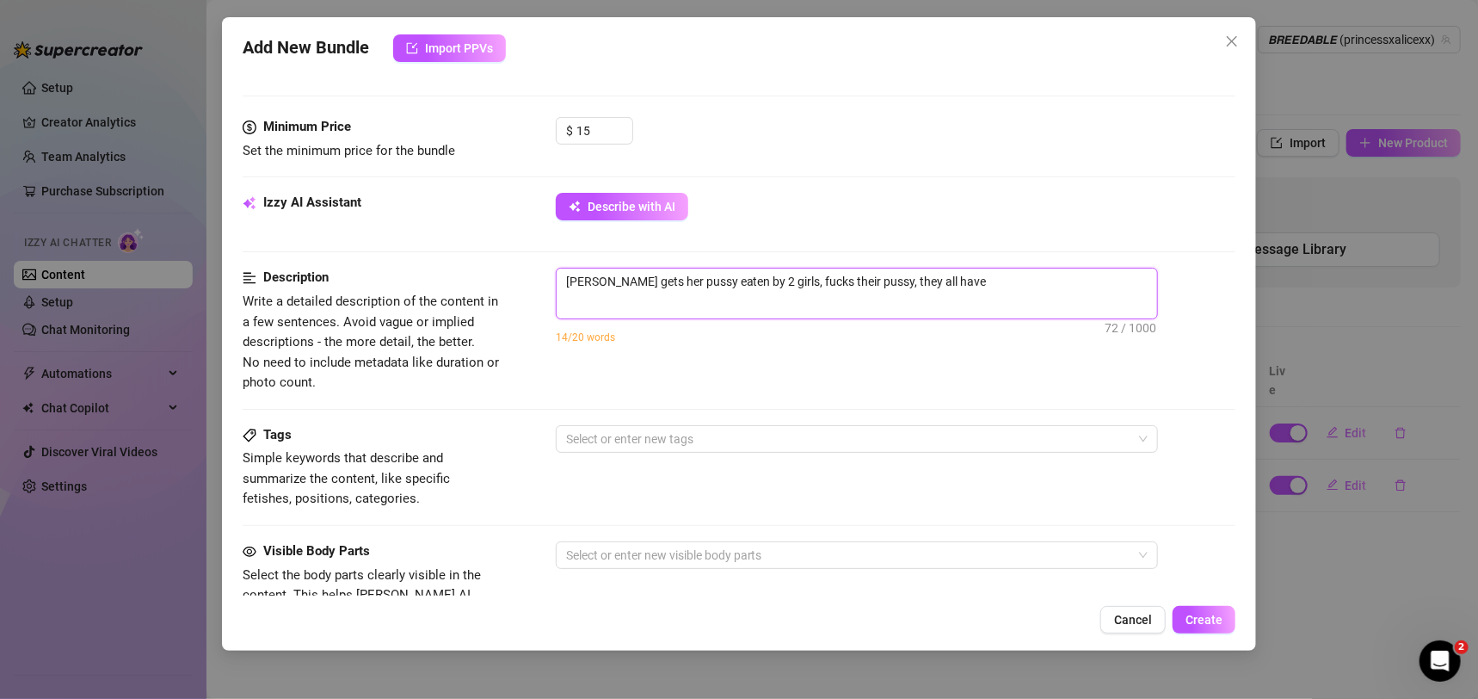
type textarea "[PERSON_NAME] gets her pussy eaten by 2 girls, fucks their pussy, they all have…"
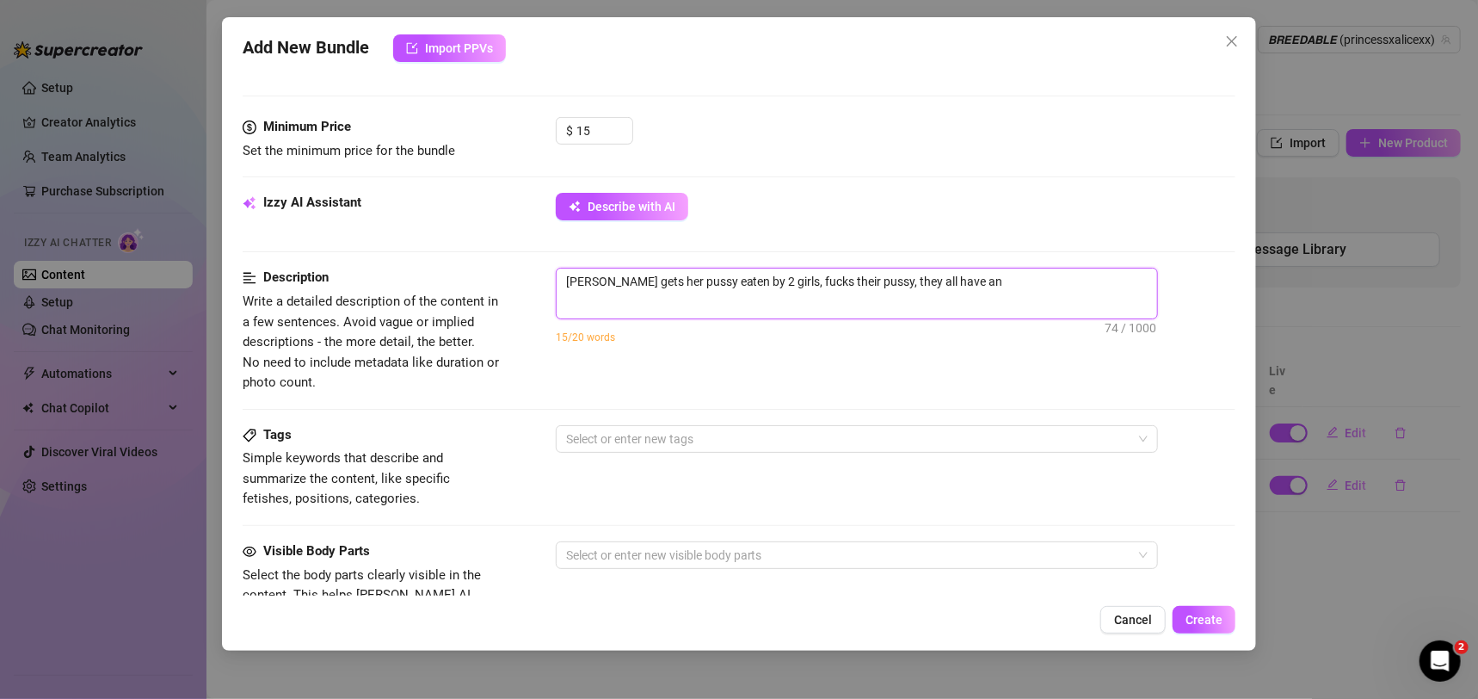
type textarea "[PERSON_NAME] gets her pussy eaten by 2 girls, fucks their pussy, they all have…"
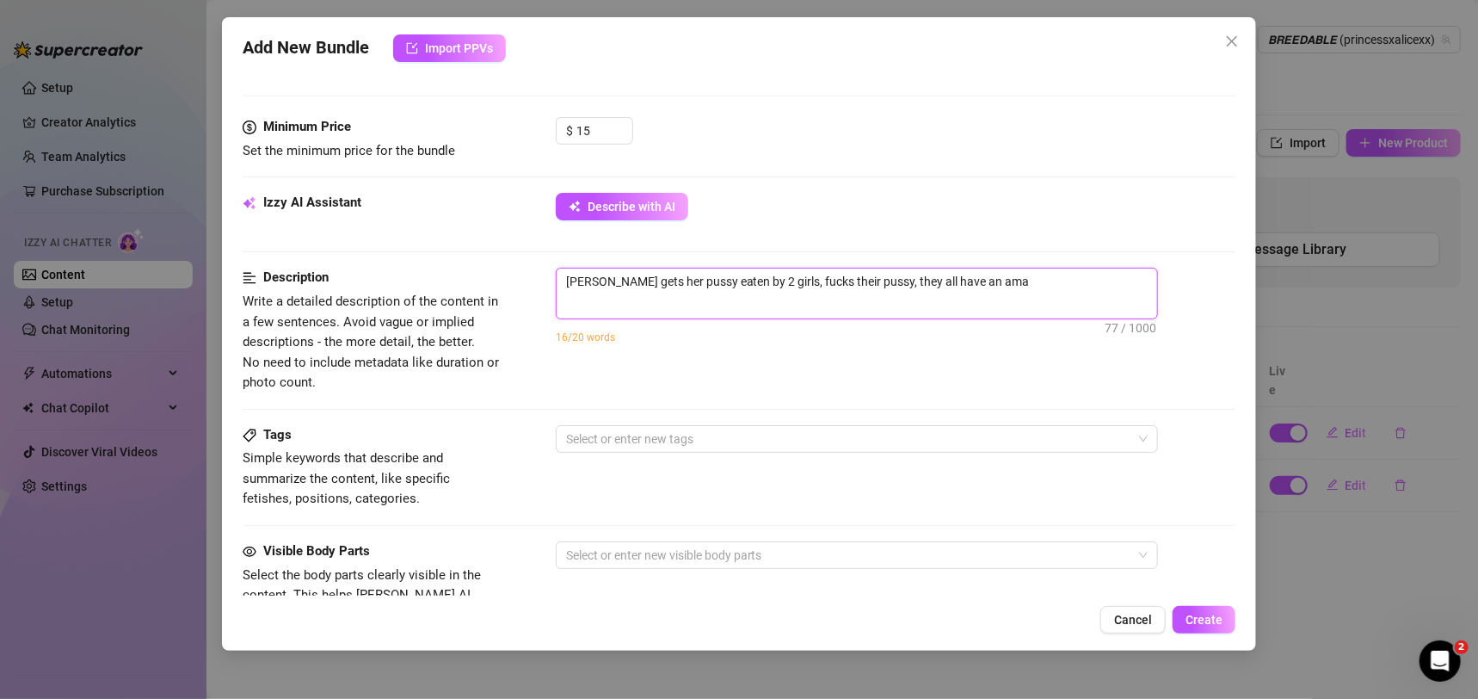
type textarea "[PERSON_NAME] gets her pussy eaten by 2 girls, fucks their pussy, they all have…"
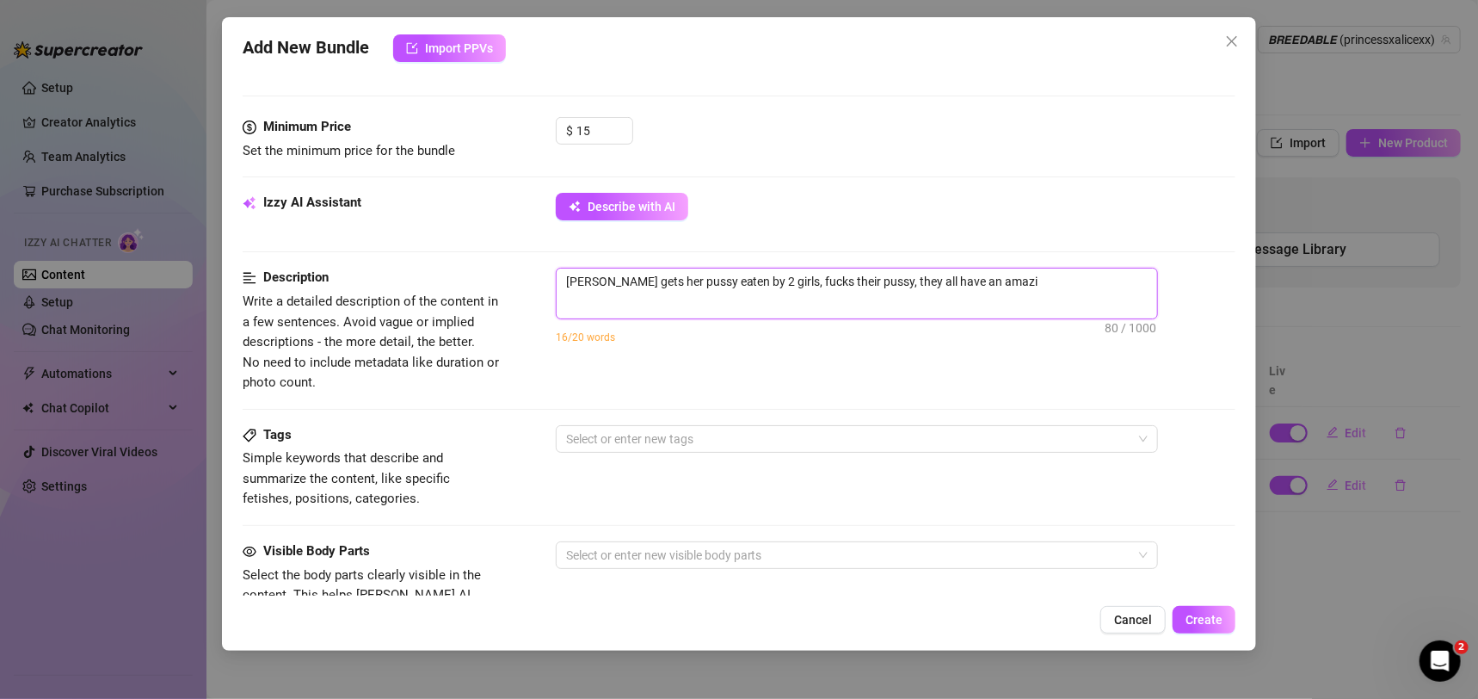
type textarea "[PERSON_NAME] gets her pussy eaten by 2 girls, fucks their pussy, they all have…"
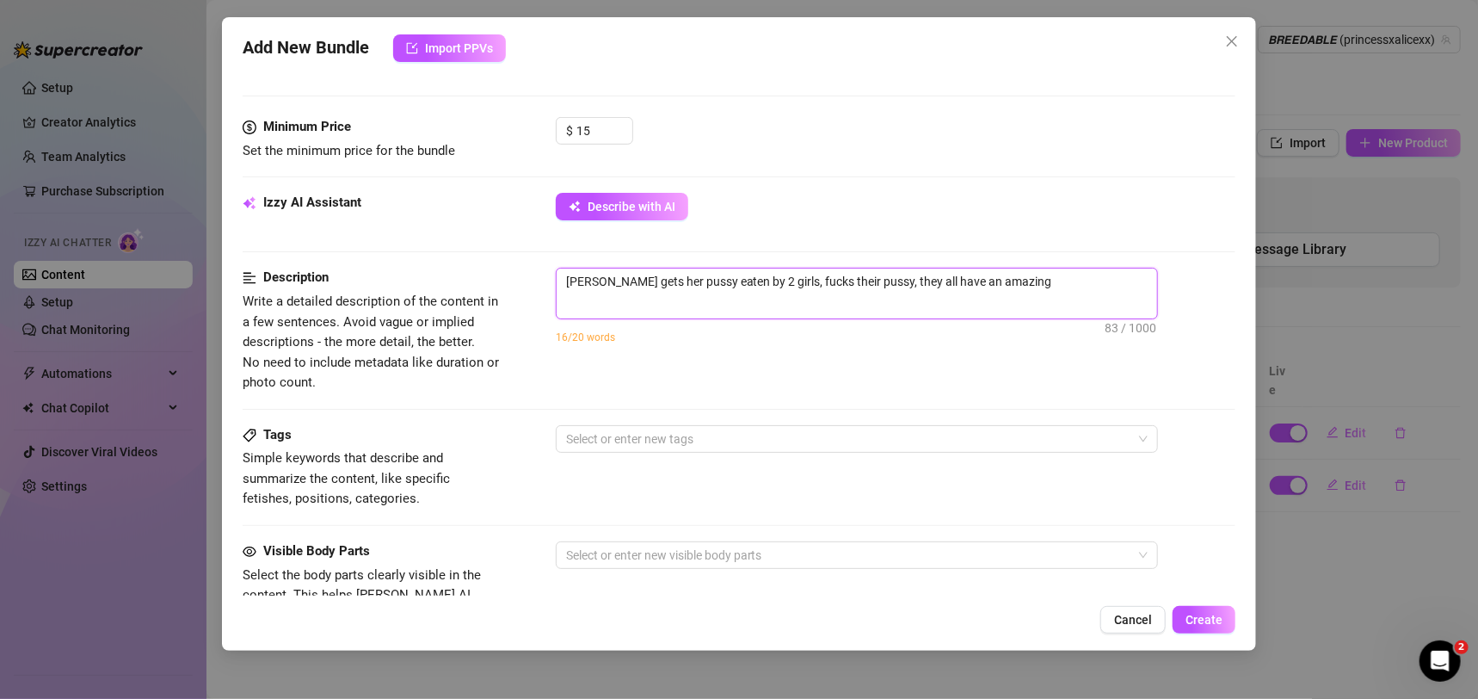
type textarea "[PERSON_NAME] gets her pussy eaten by 2 girls, fucks their pussy, they all have…"
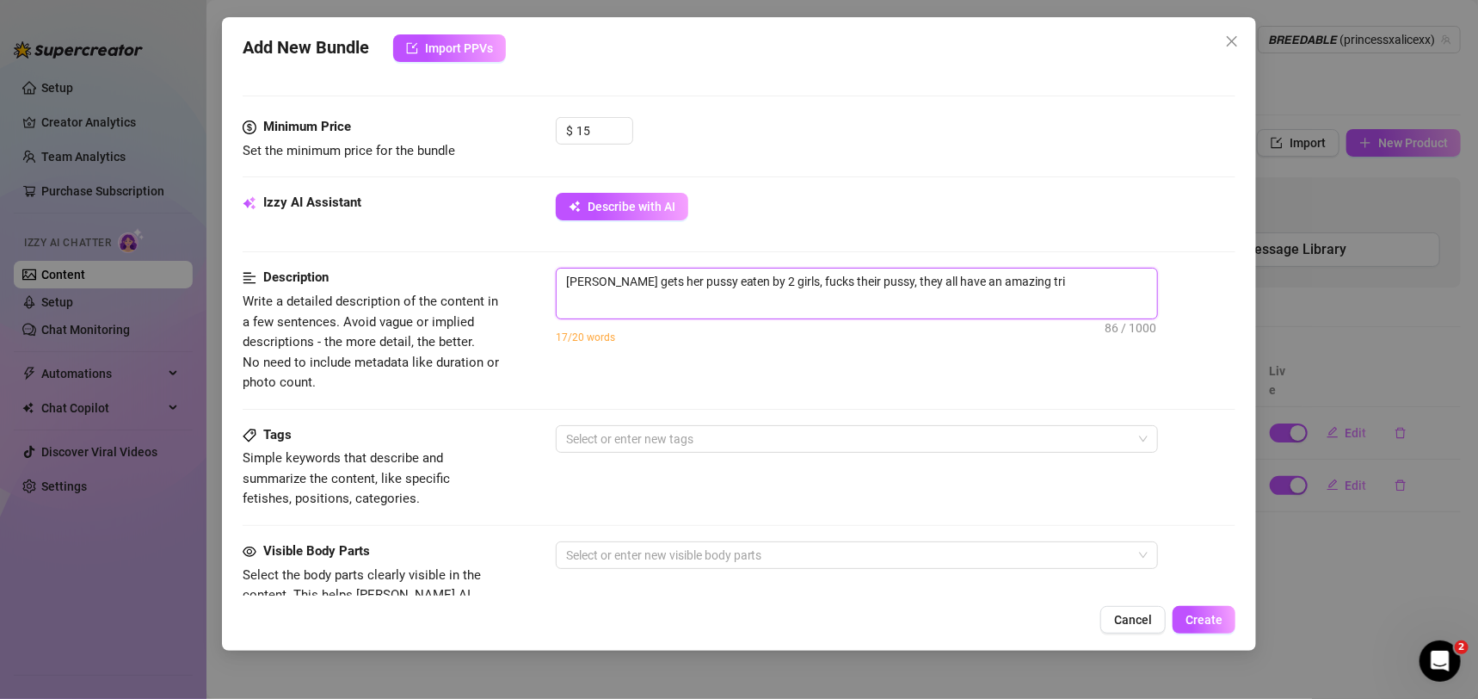
type textarea "[PERSON_NAME] gets her pussy eaten by 2 girls, fucks their pussy, they all have…"
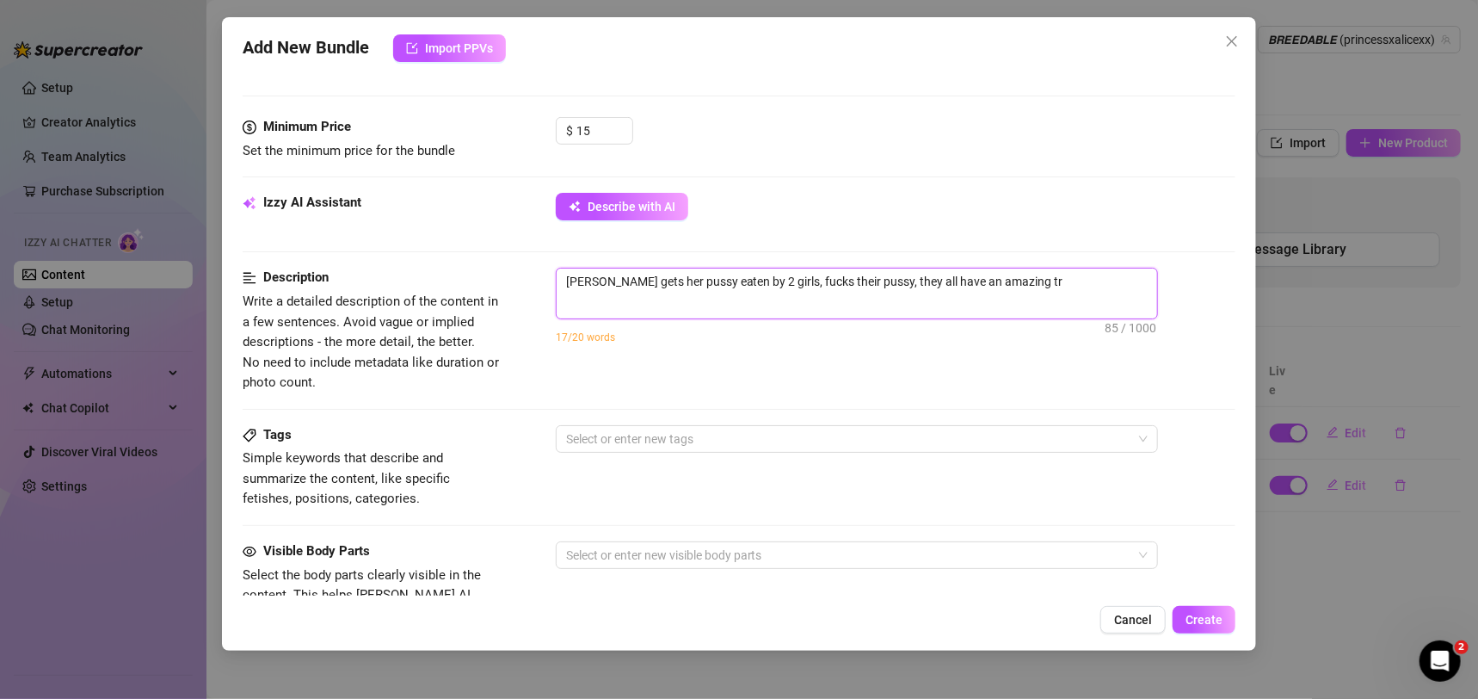
type textarea "[PERSON_NAME] gets her pussy eaten by 2 girls, fucks their pussy, they all have…"
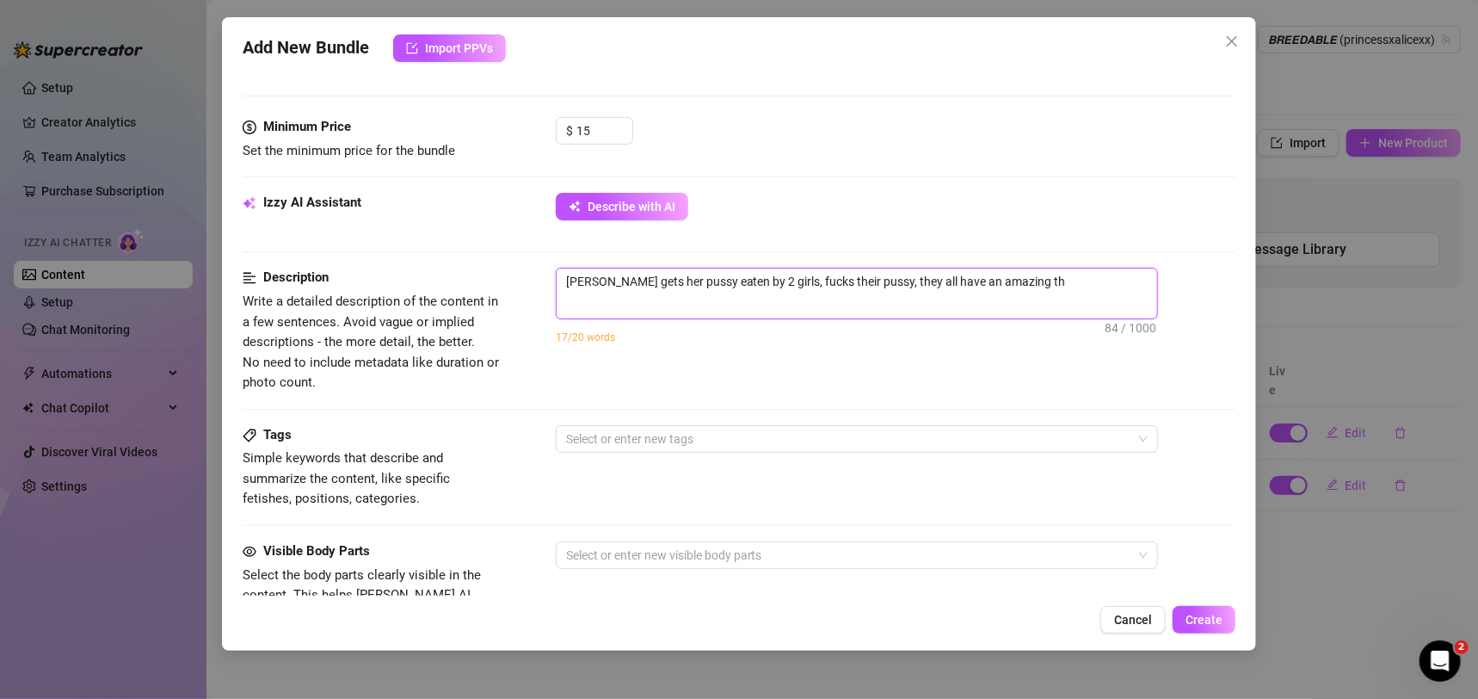
type textarea "[PERSON_NAME] gets her pussy eaten by 2 girls, fucks their pussy, they all have…"
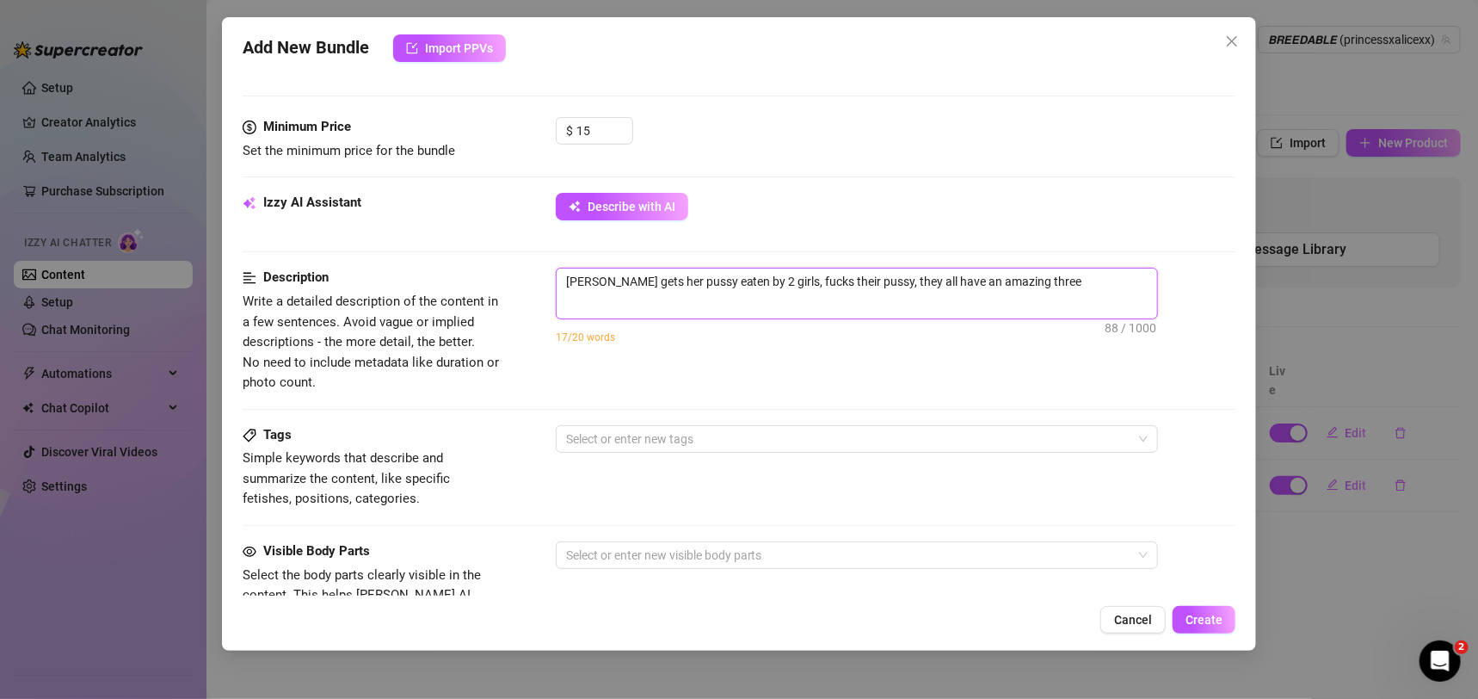
type textarea "[PERSON_NAME] gets her pussy eaten by 2 girls, fucks their pussy, they all have…"
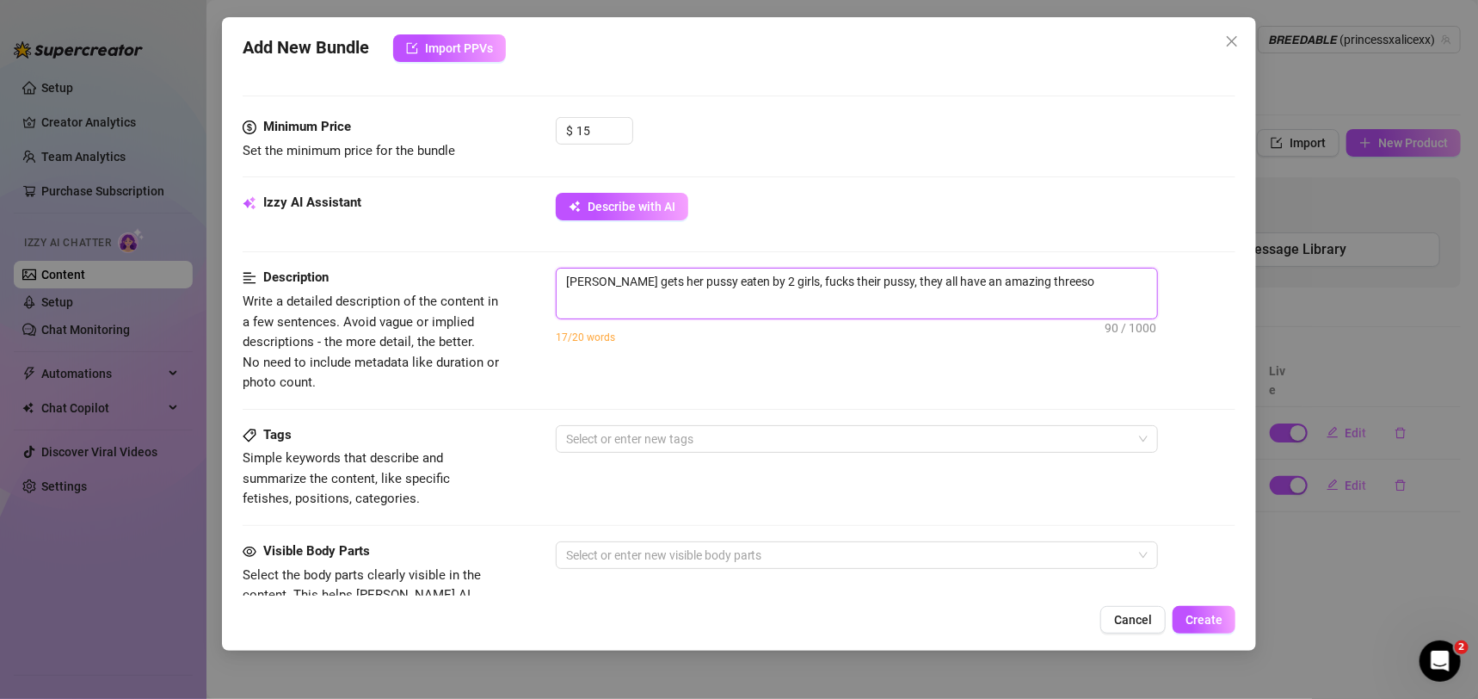
type textarea "[PERSON_NAME] gets her pussy eaten by 2 girls, fucks their pussy, they all have…"
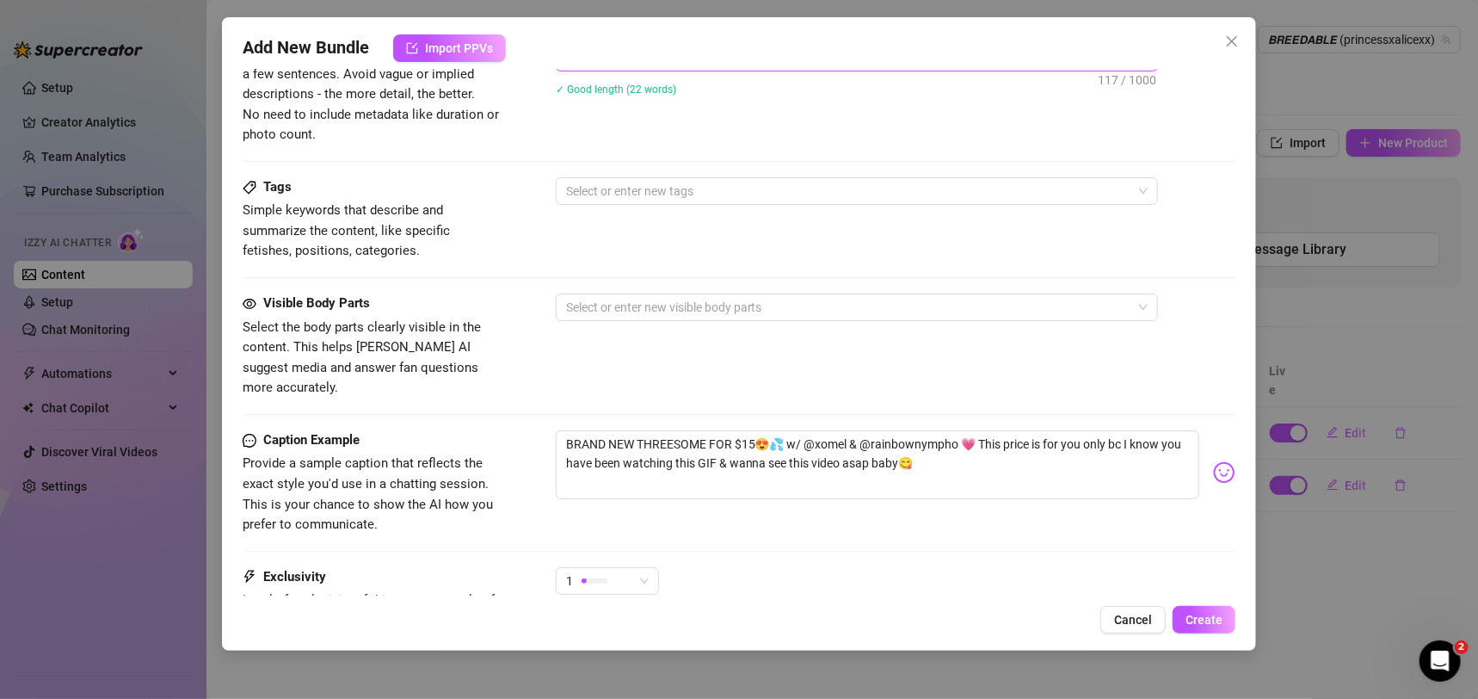
scroll to position [631, 0]
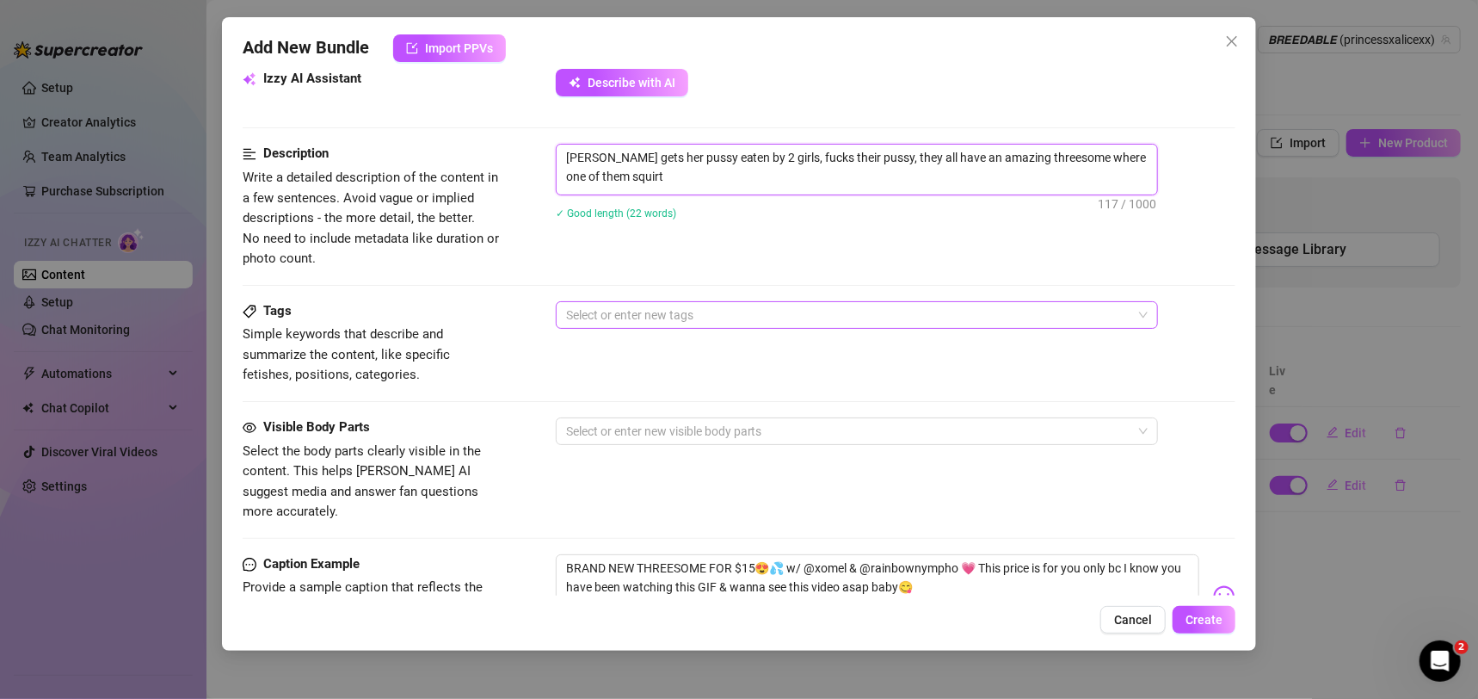
click at [788, 311] on div at bounding box center [847, 315] width 577 height 24
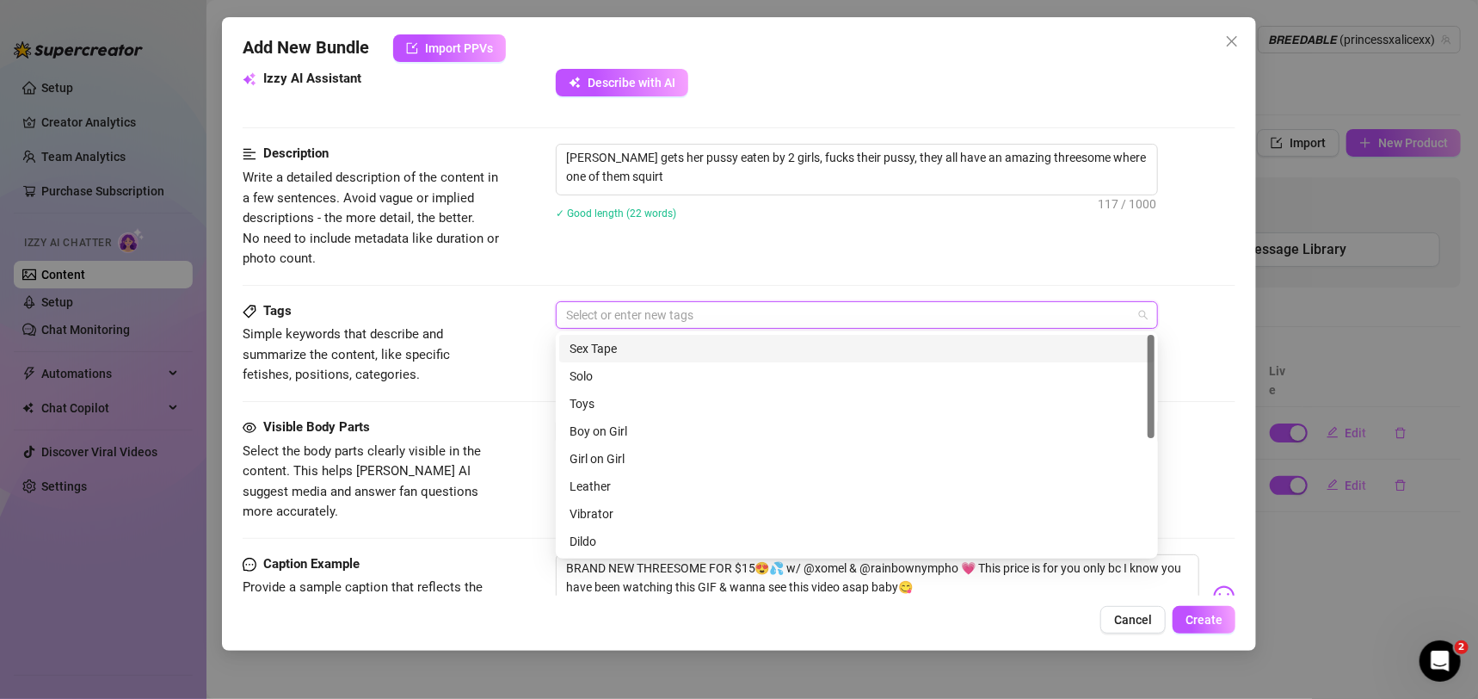
click at [748, 349] on div "Sex Tape" at bounding box center [856, 348] width 575 height 19
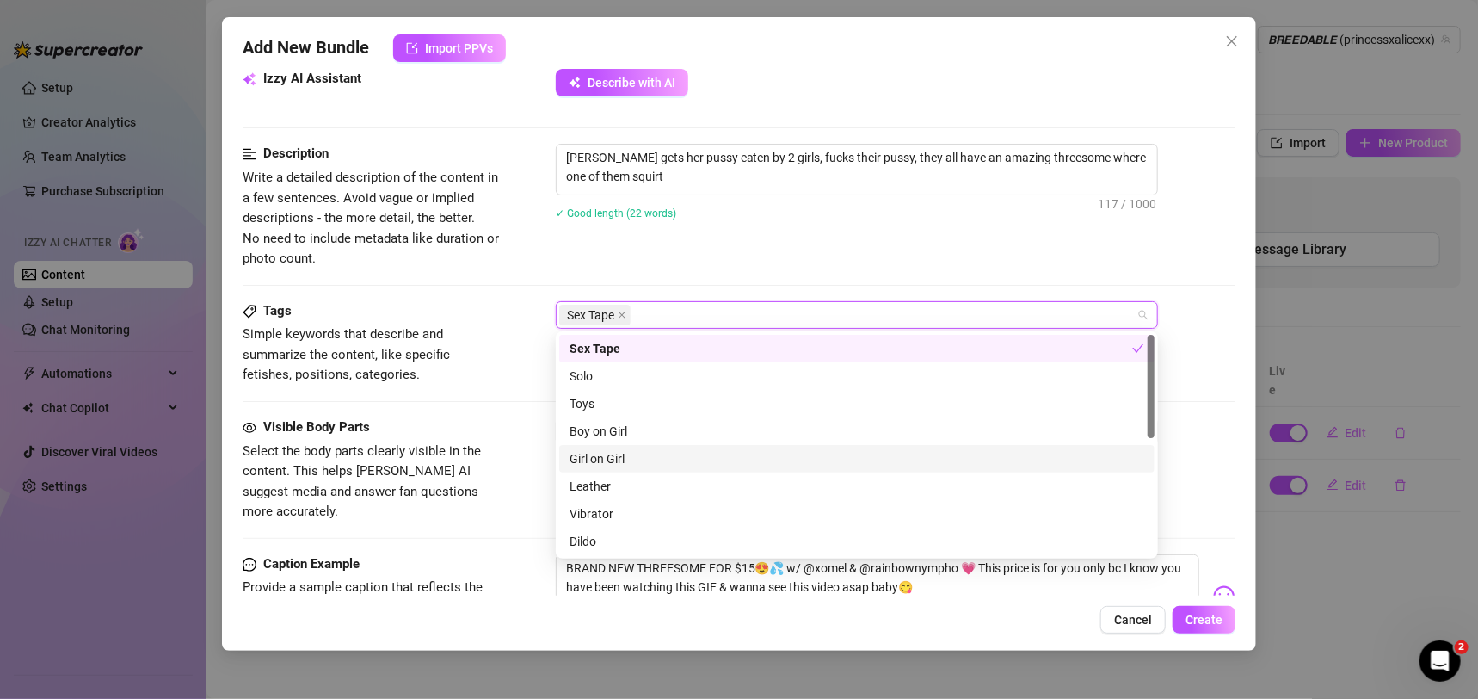
click at [754, 466] on div "Girl on Girl" at bounding box center [856, 458] width 575 height 19
drag, startPoint x: 738, startPoint y: 505, endPoint x: 733, endPoint y: 559, distance: 54.4
click at [738, 505] on div "Vibrator" at bounding box center [856, 513] width 575 height 19
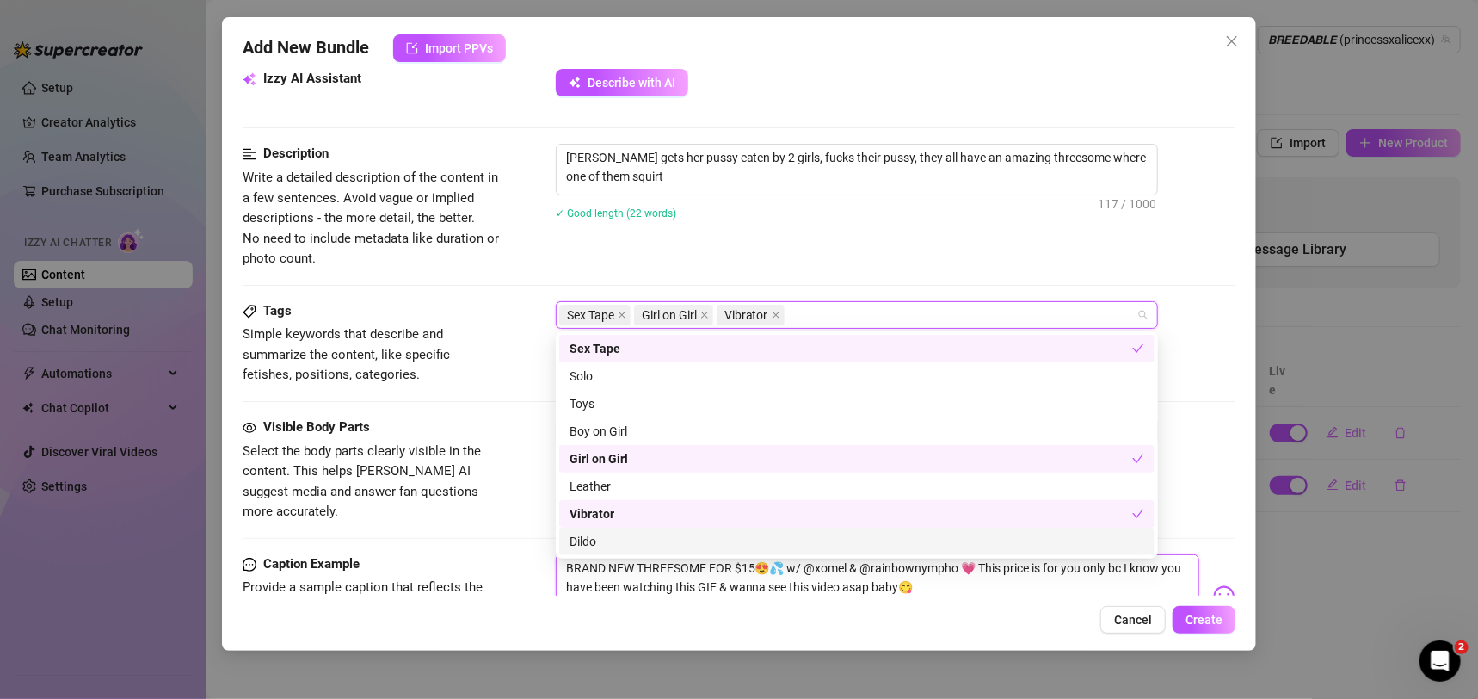
click at [733, 562] on textarea "BRAND NEW THREESOME FOR $15😍💦 w/ @xomel & @rainbownympho 💗 This price is for yo…" at bounding box center [878, 588] width 644 height 69
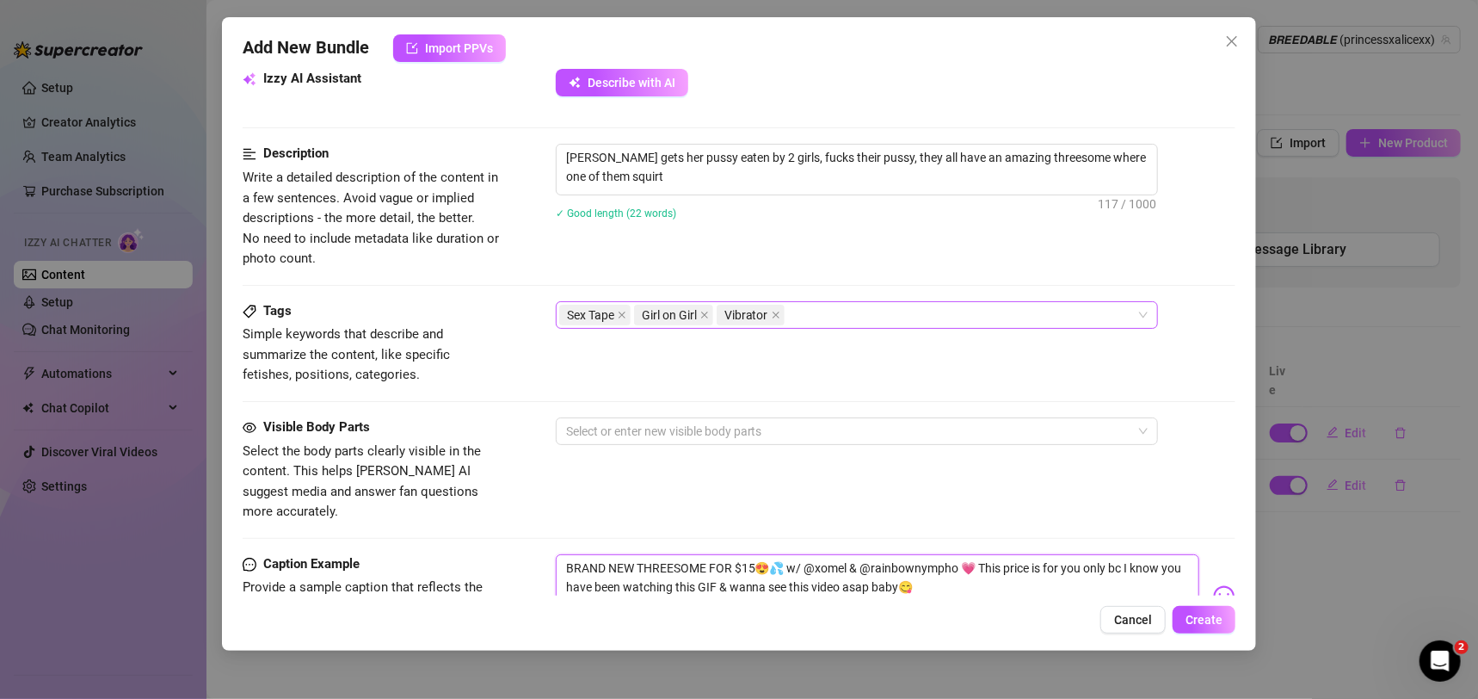
click at [865, 319] on div "Sex Tape Girl on Girl Vibrator" at bounding box center [847, 315] width 577 height 24
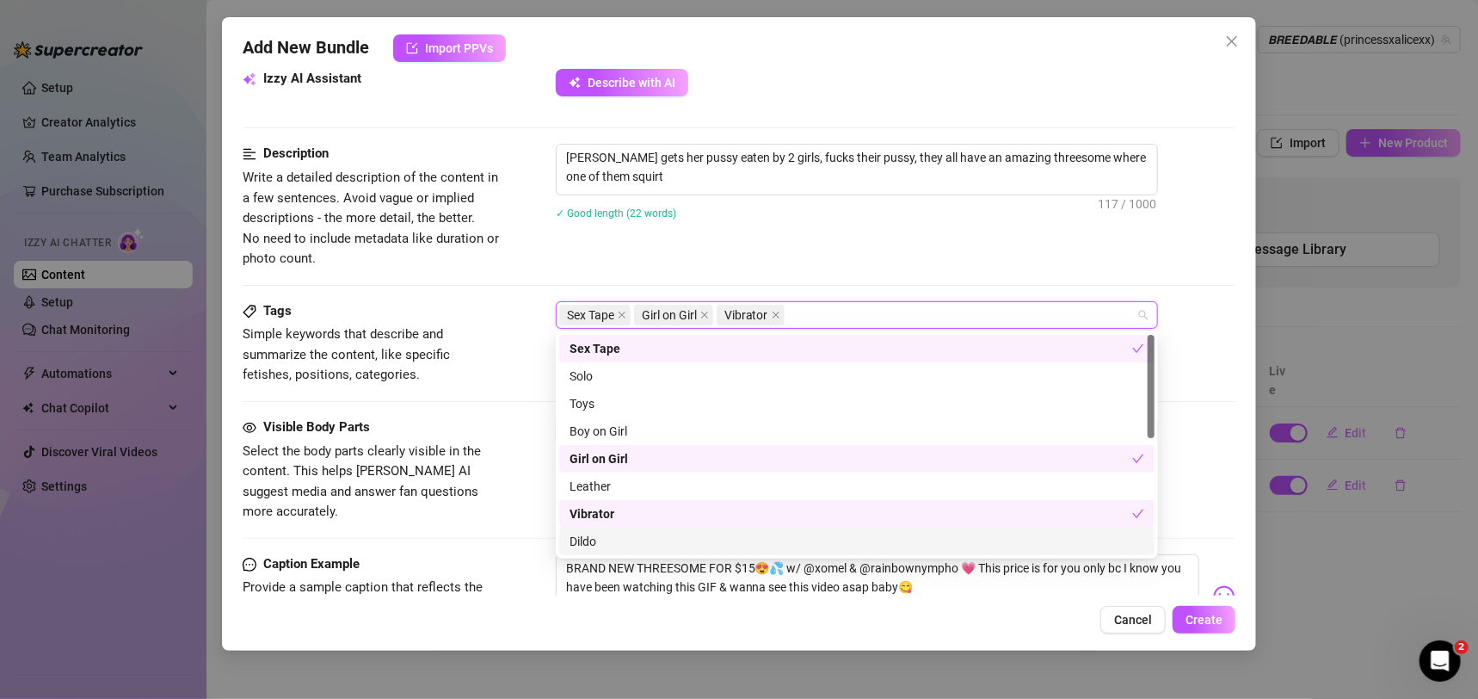
click at [758, 539] on div "Dildo" at bounding box center [856, 541] width 575 height 19
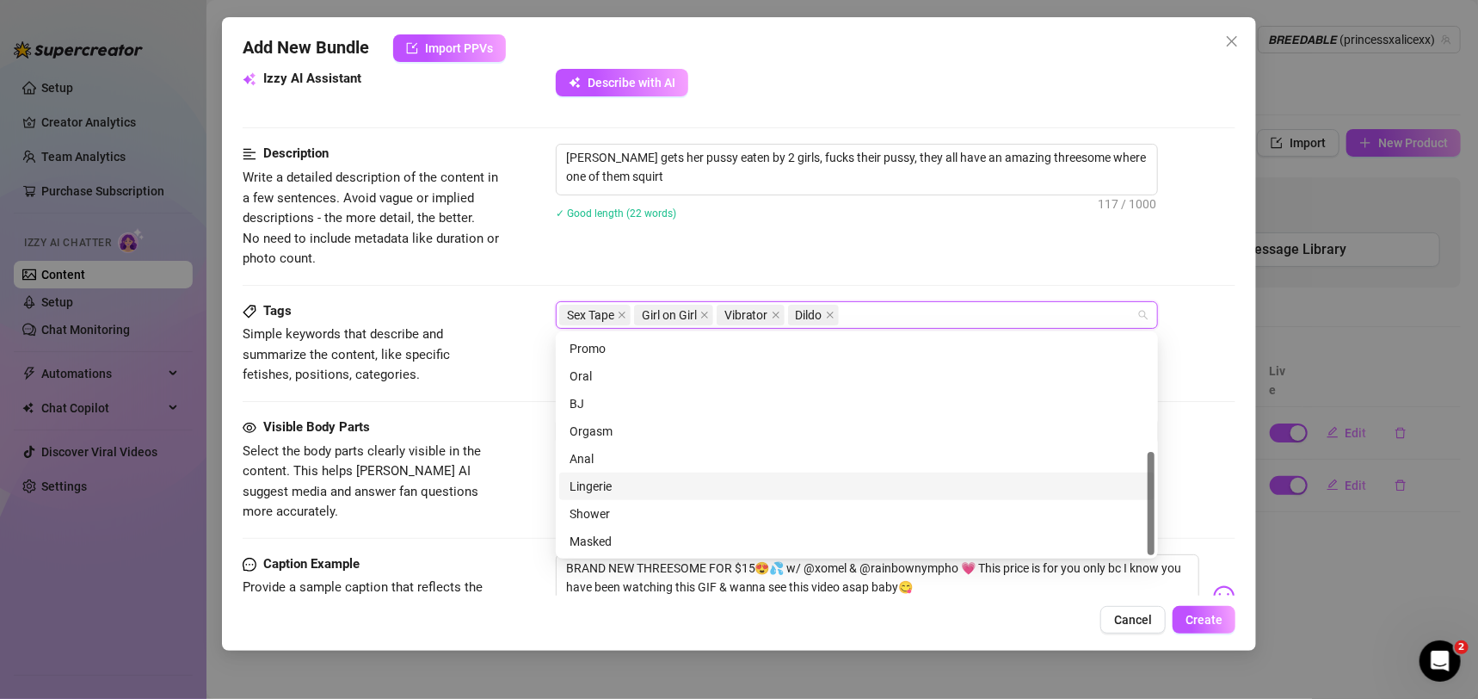
scroll to position [124, 0]
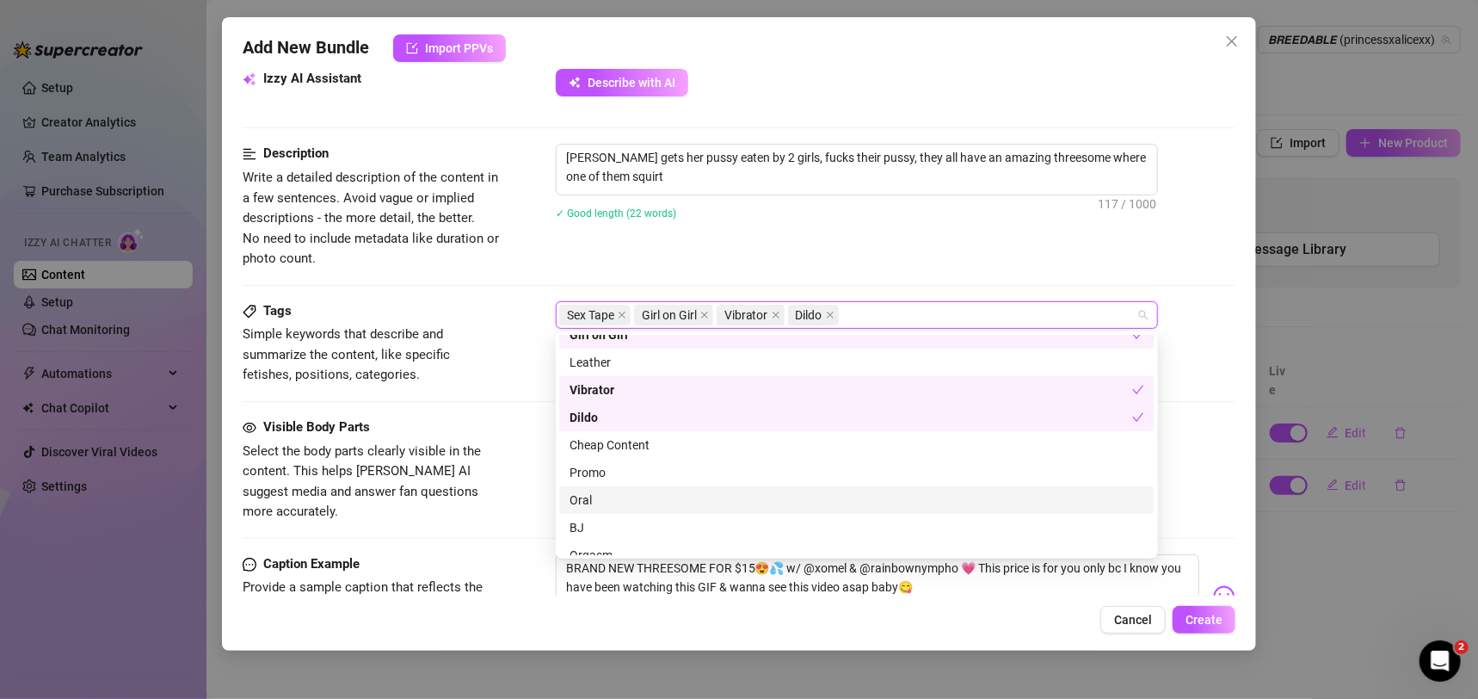
click at [645, 508] on div "Oral" at bounding box center [856, 499] width 575 height 19
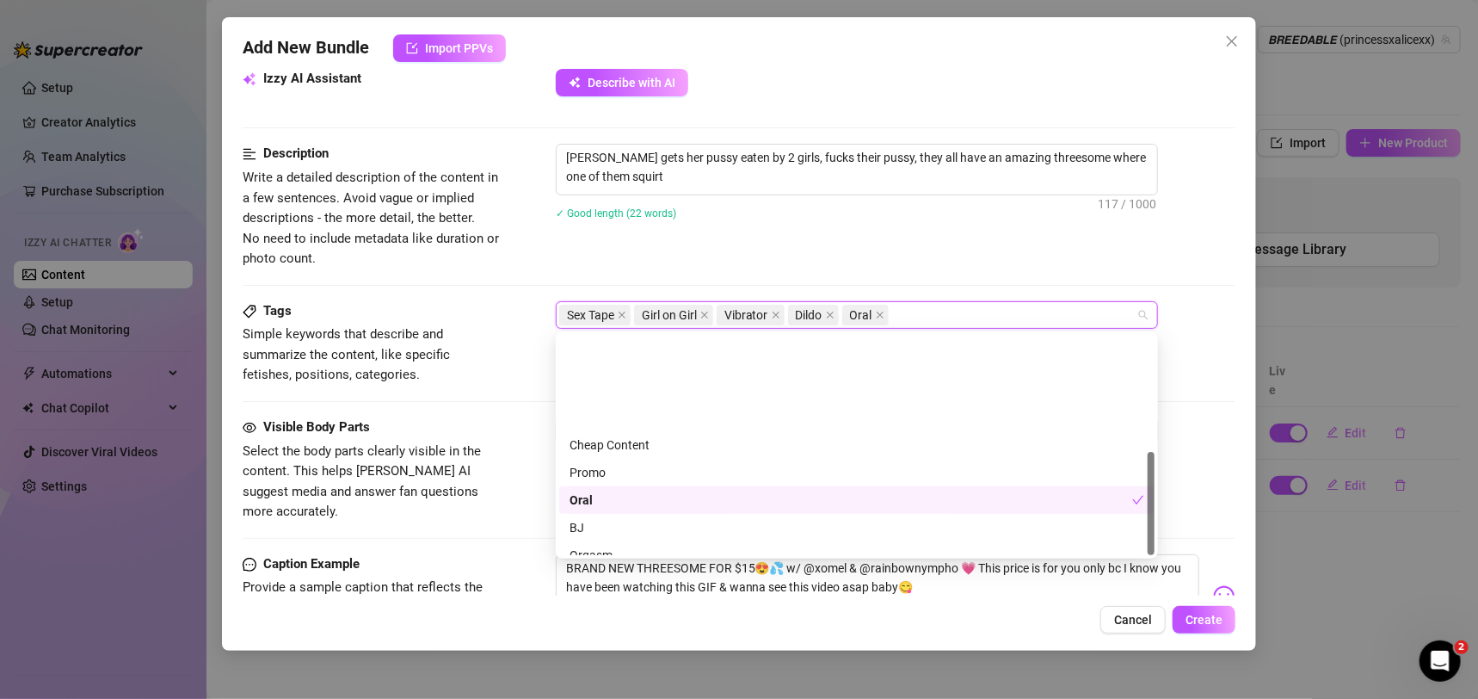
scroll to position [248, 0]
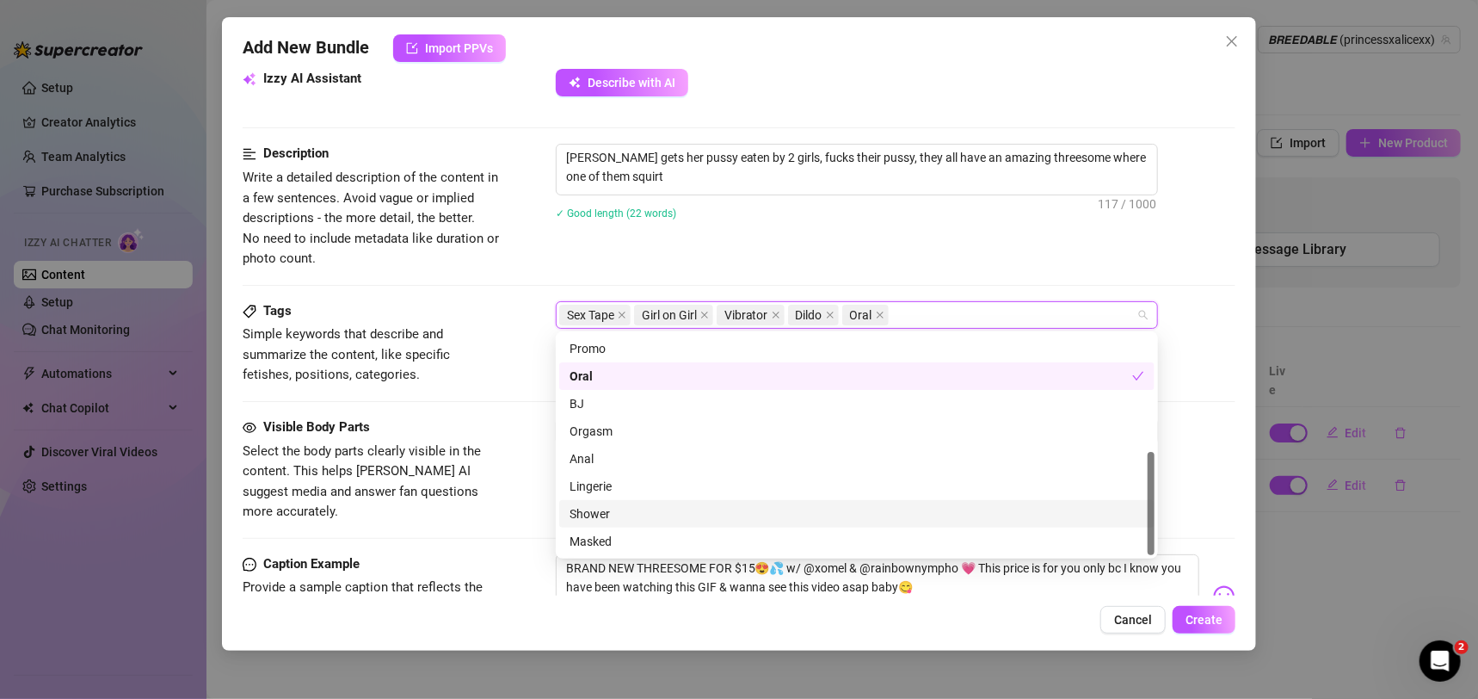
click at [434, 508] on div "Visible Body Parts Select the body parts clearly visible in the content. This h…" at bounding box center [740, 485] width 994 height 137
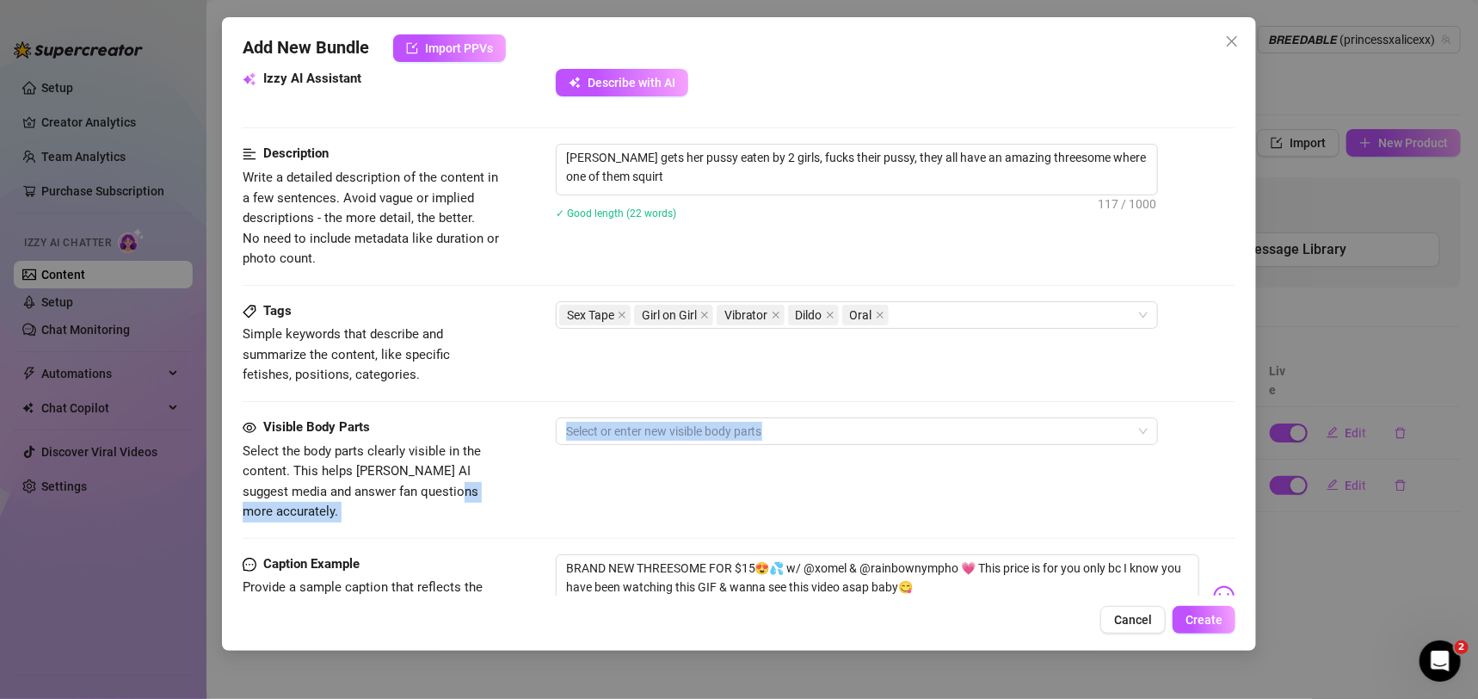
click at [634, 486] on div "Visible Body Parts Select the body parts clearly visible in the content. This h…" at bounding box center [740, 469] width 994 height 105
click at [834, 440] on div at bounding box center [847, 431] width 577 height 24
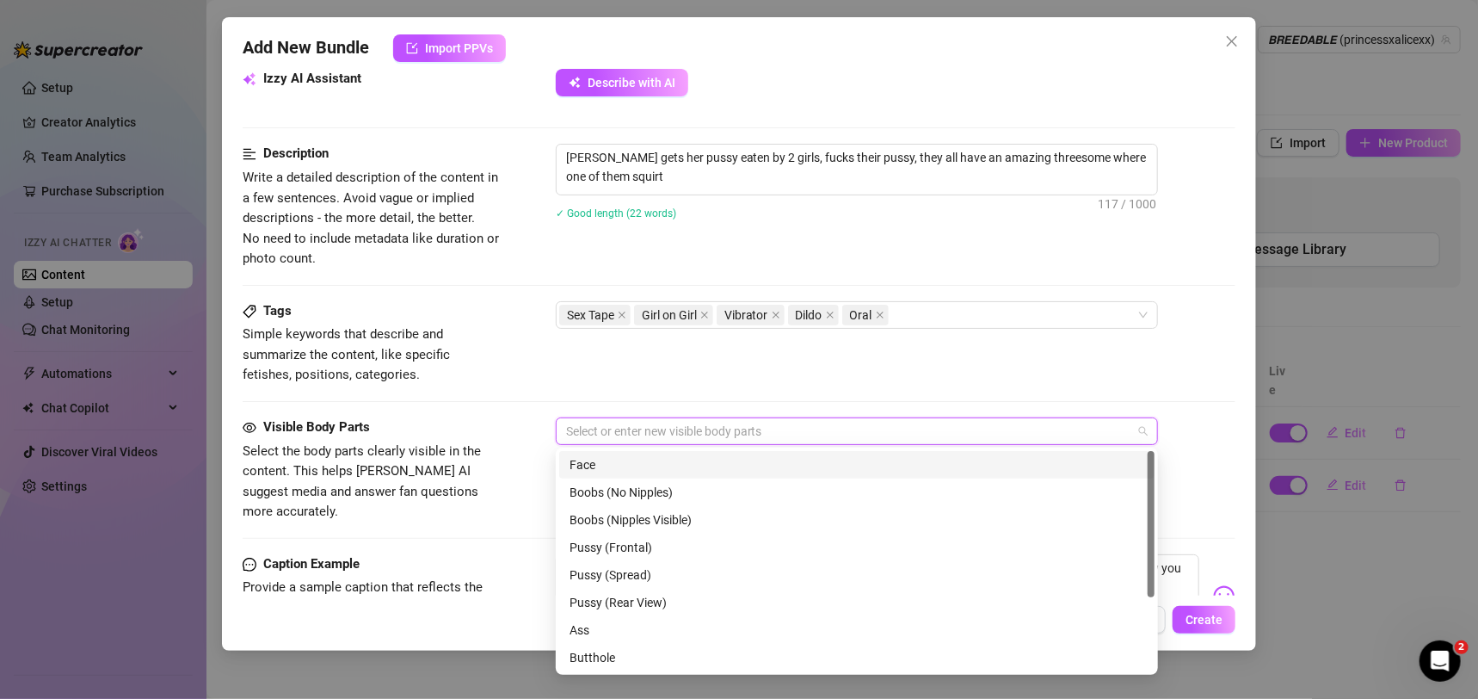
click at [815, 475] on div "Face" at bounding box center [856, 465] width 595 height 28
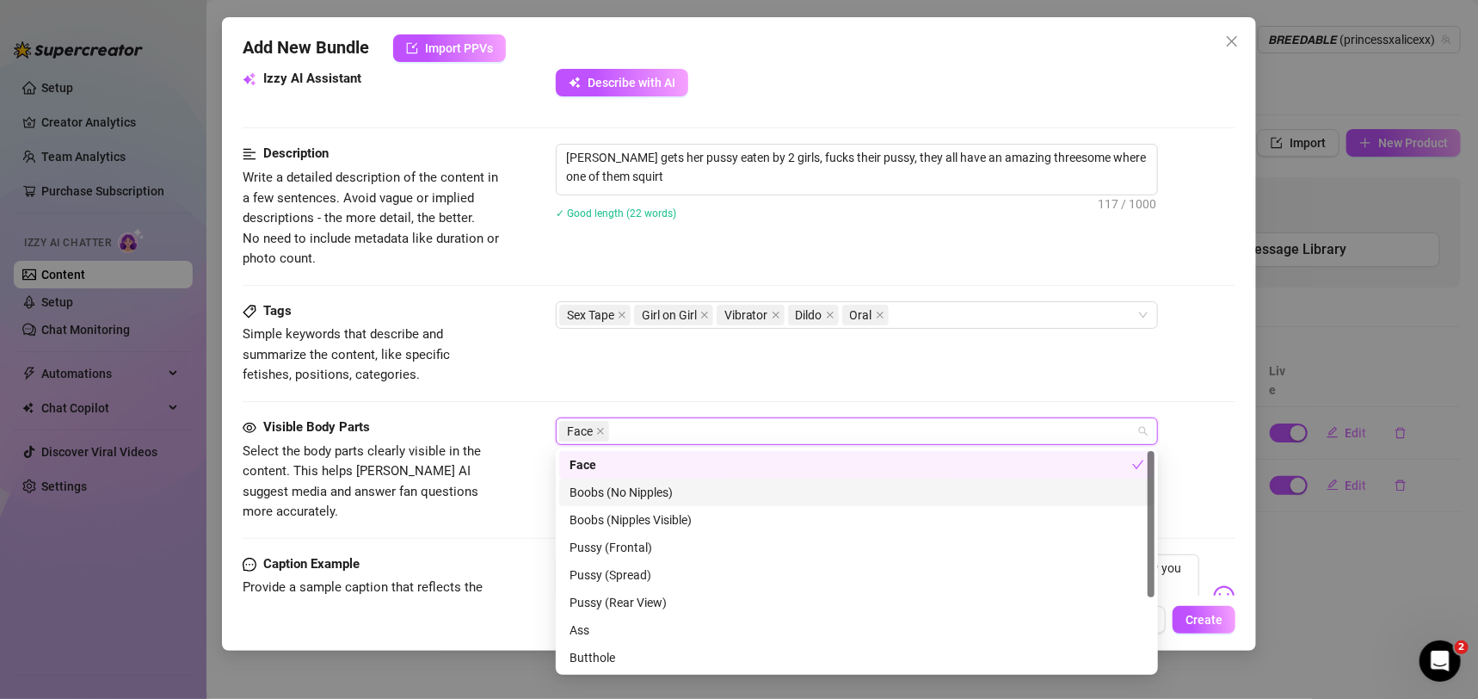
click at [807, 497] on div "Boobs (No Nipples)" at bounding box center [856, 492] width 575 height 19
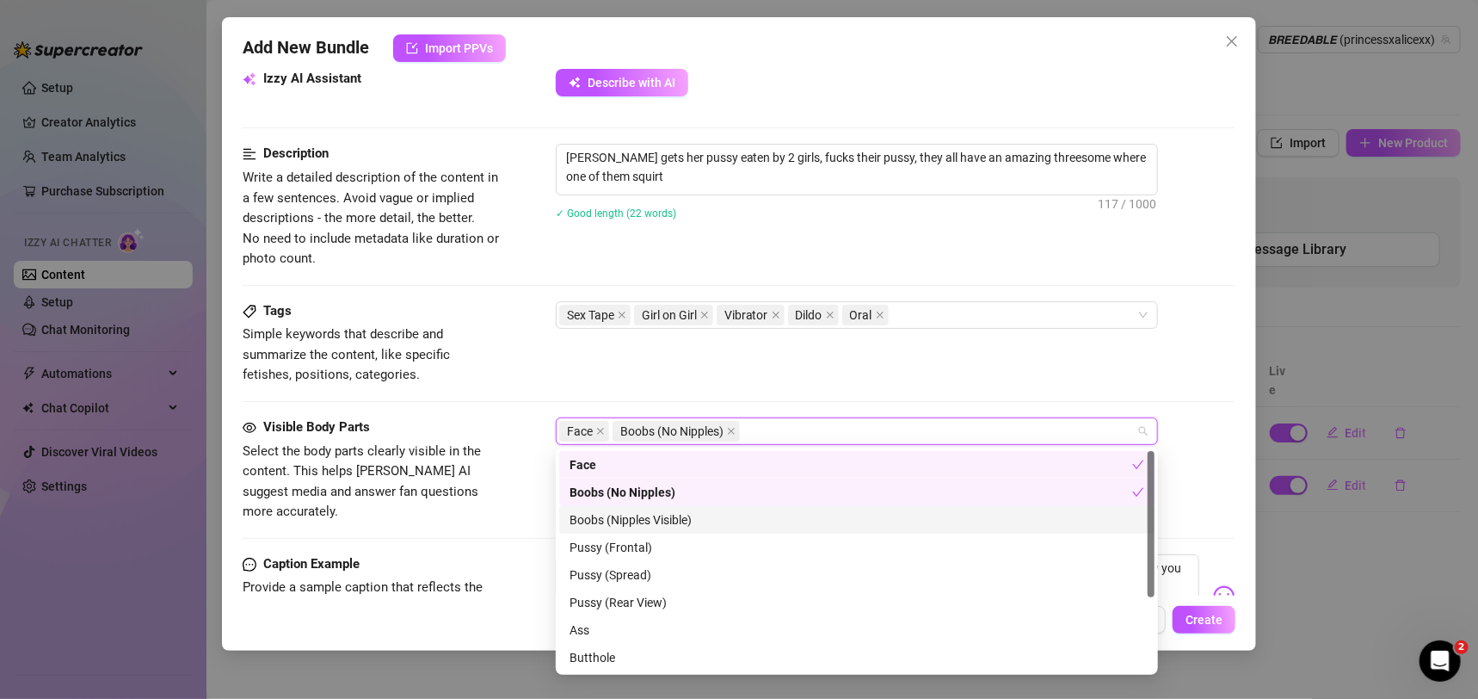
click at [794, 538] on div "Pussy (Frontal)" at bounding box center [856, 547] width 575 height 19
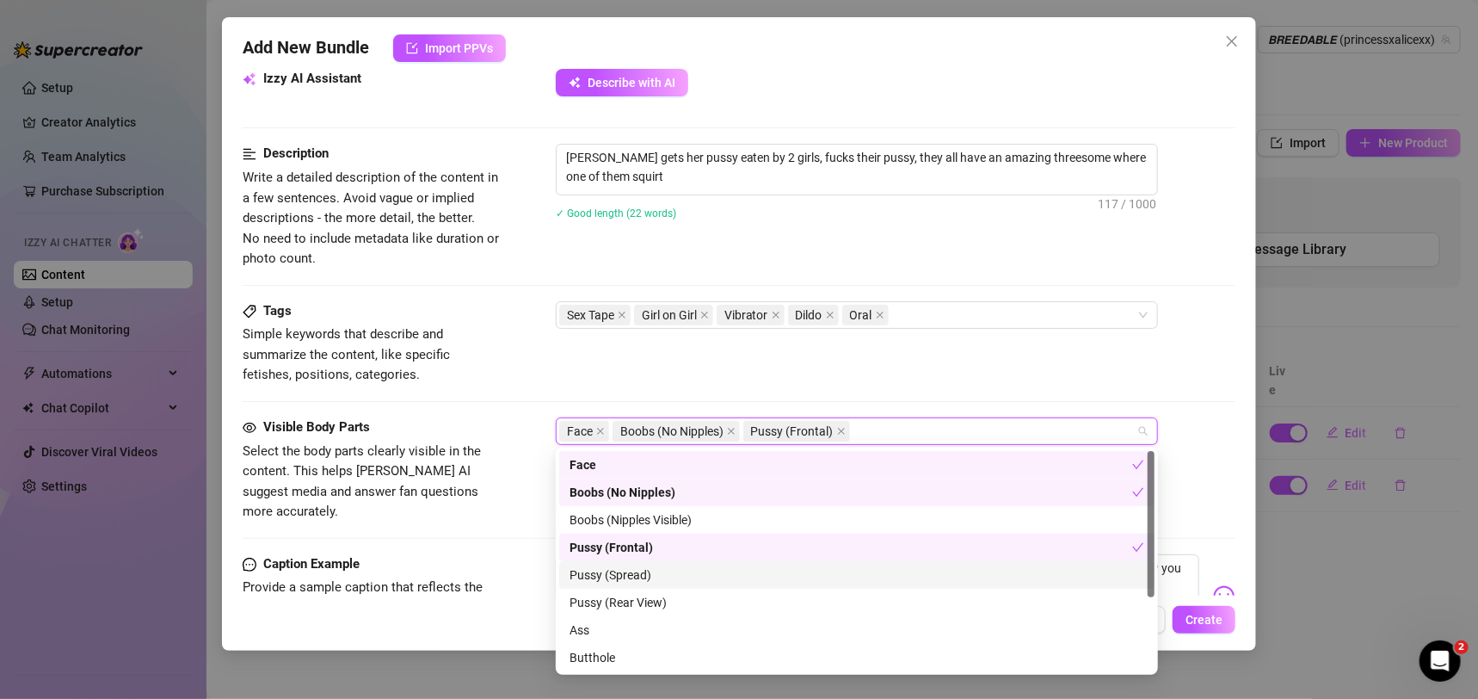
click at [648, 563] on div "Pussy (Spread)" at bounding box center [856, 575] width 595 height 28
click at [662, 593] on div "Pussy (Rear View)" at bounding box center [856, 602] width 575 height 19
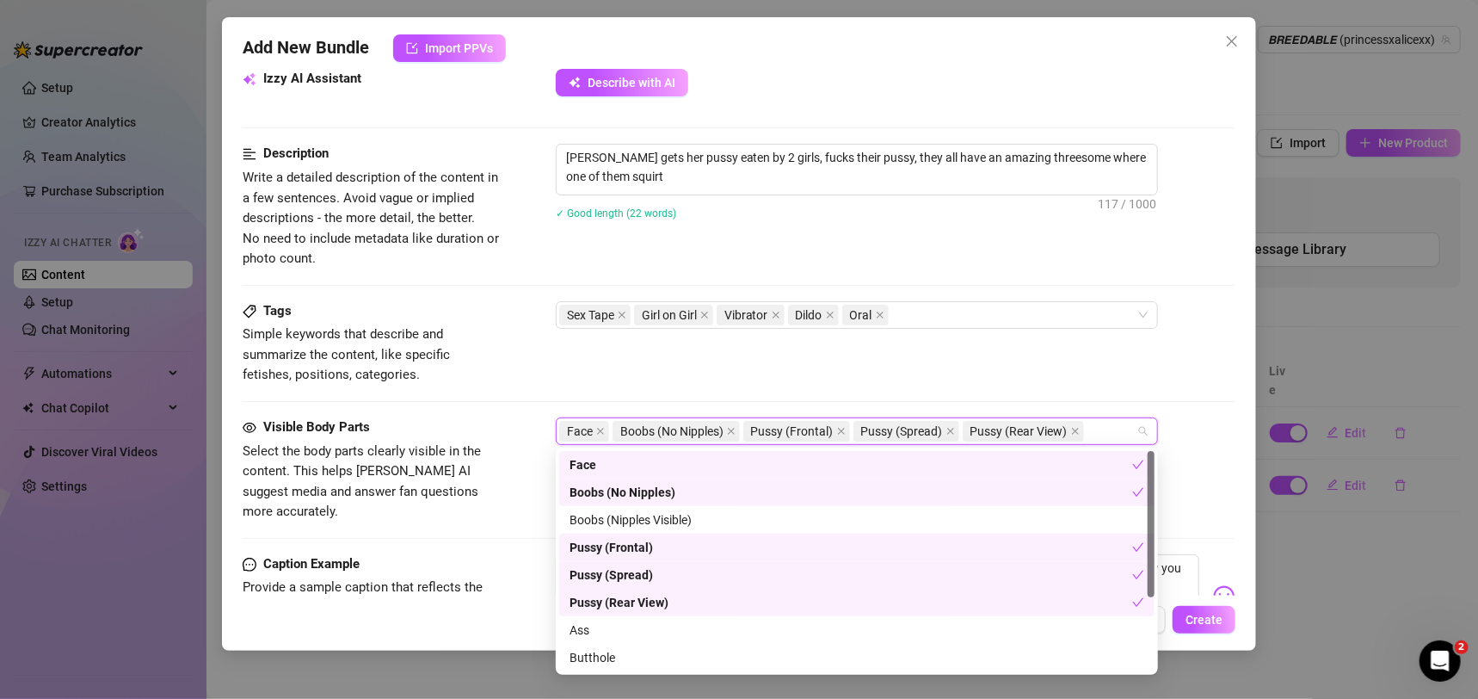
click at [693, 504] on div "Boobs (No Nipples)" at bounding box center [856, 492] width 595 height 28
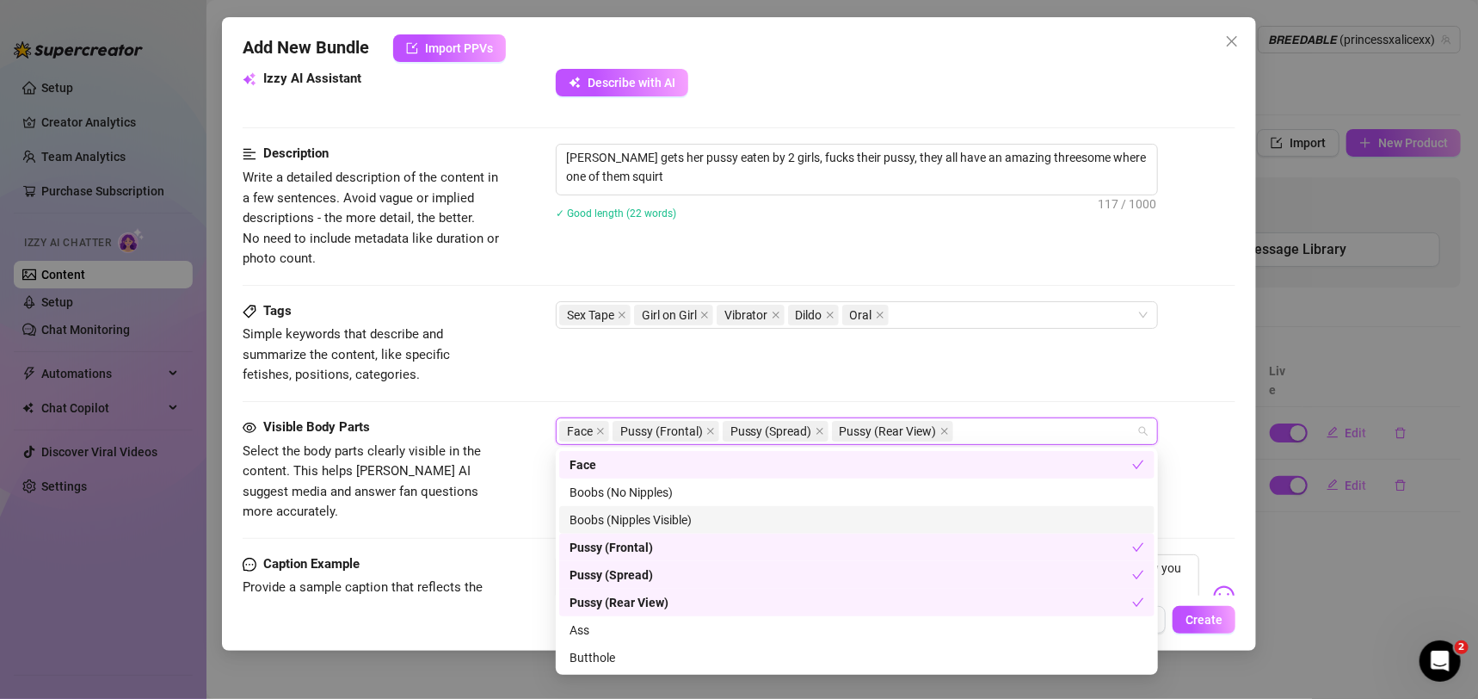
click at [699, 516] on div "Boobs (Nipples Visible)" at bounding box center [856, 519] width 575 height 19
click at [699, 496] on div "Boobs (No Nipples)" at bounding box center [856, 492] width 575 height 19
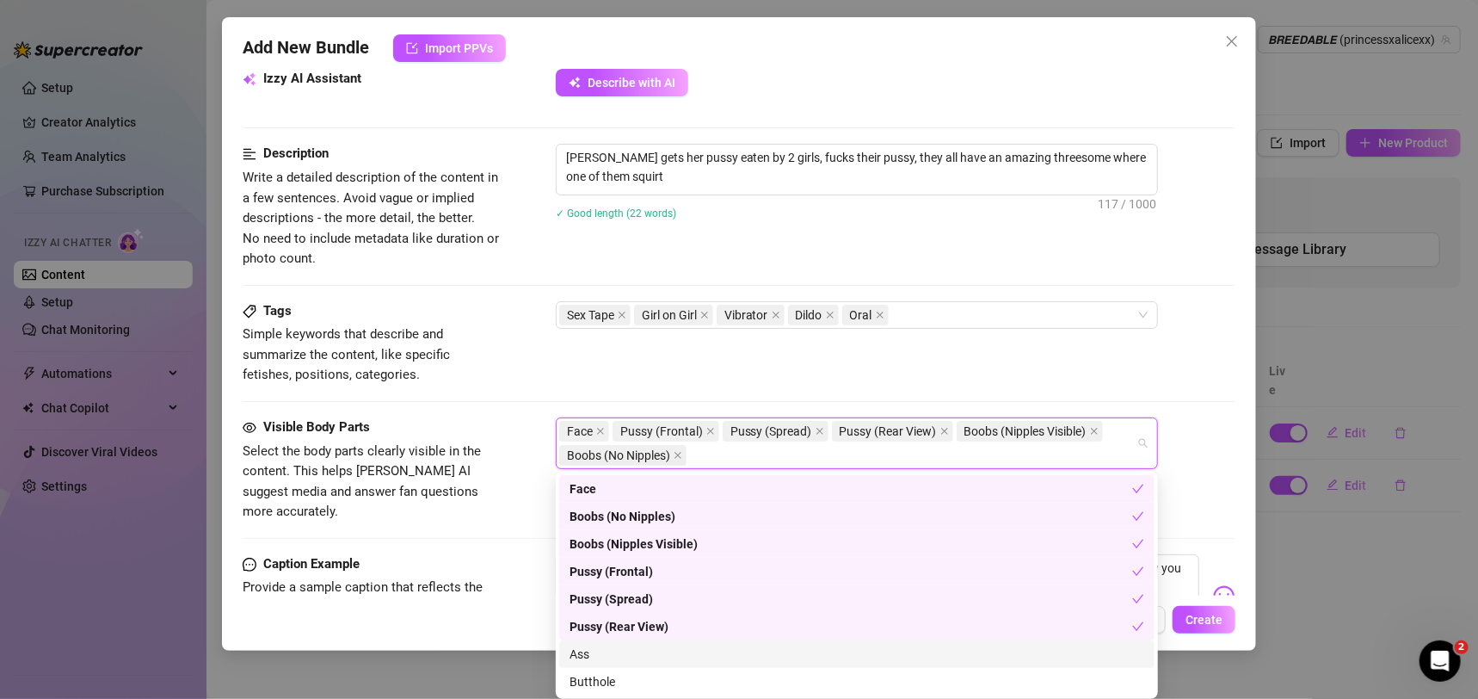
click at [686, 664] on div "Ass" at bounding box center [856, 654] width 595 height 28
click at [686, 683] on div "Butthole" at bounding box center [856, 681] width 575 height 19
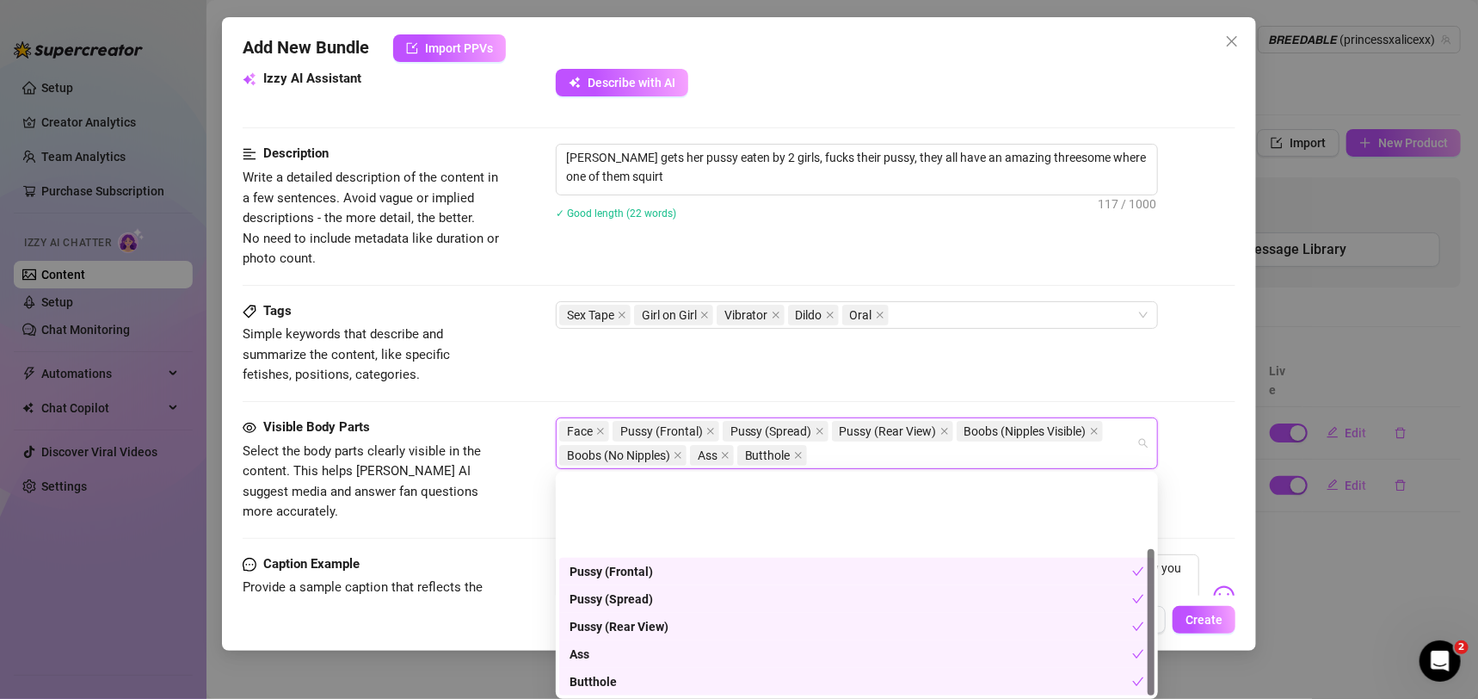
scroll to position [109, 0]
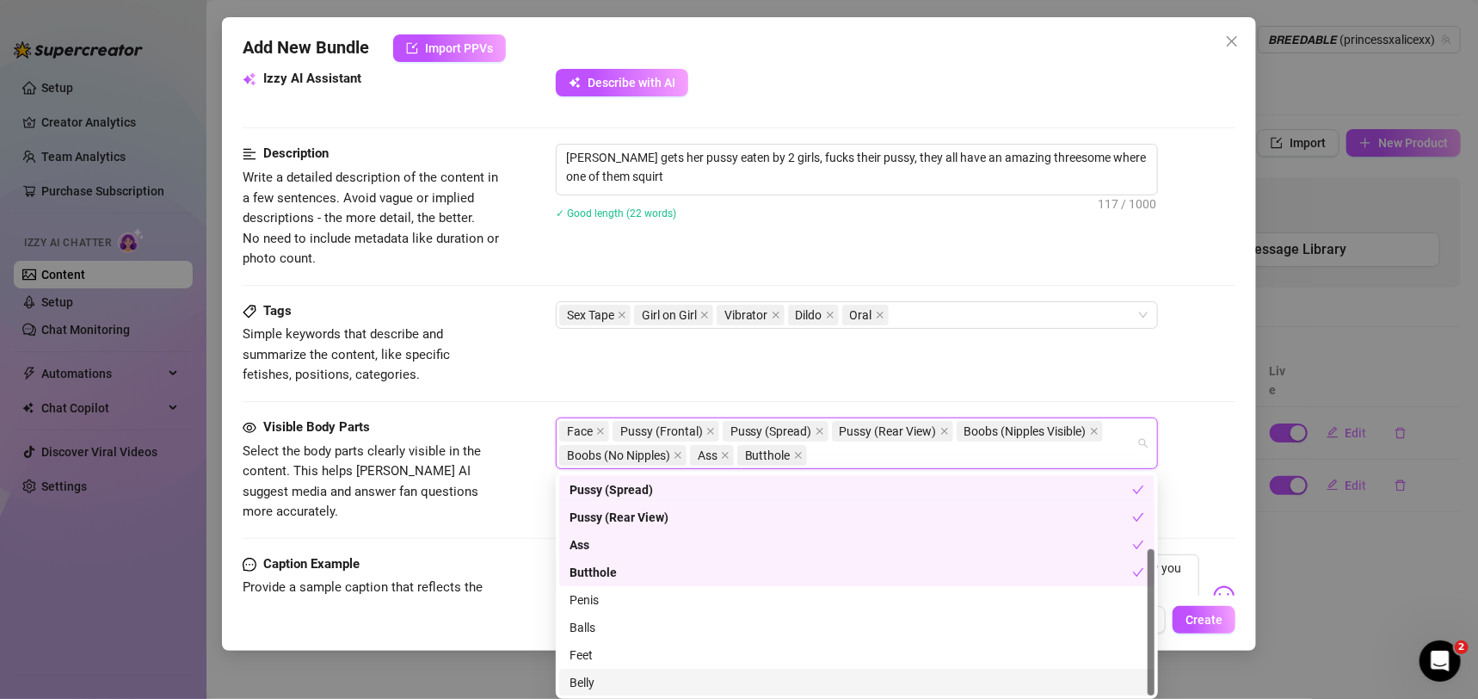
click at [742, 673] on div "Belly" at bounding box center [856, 682] width 575 height 19
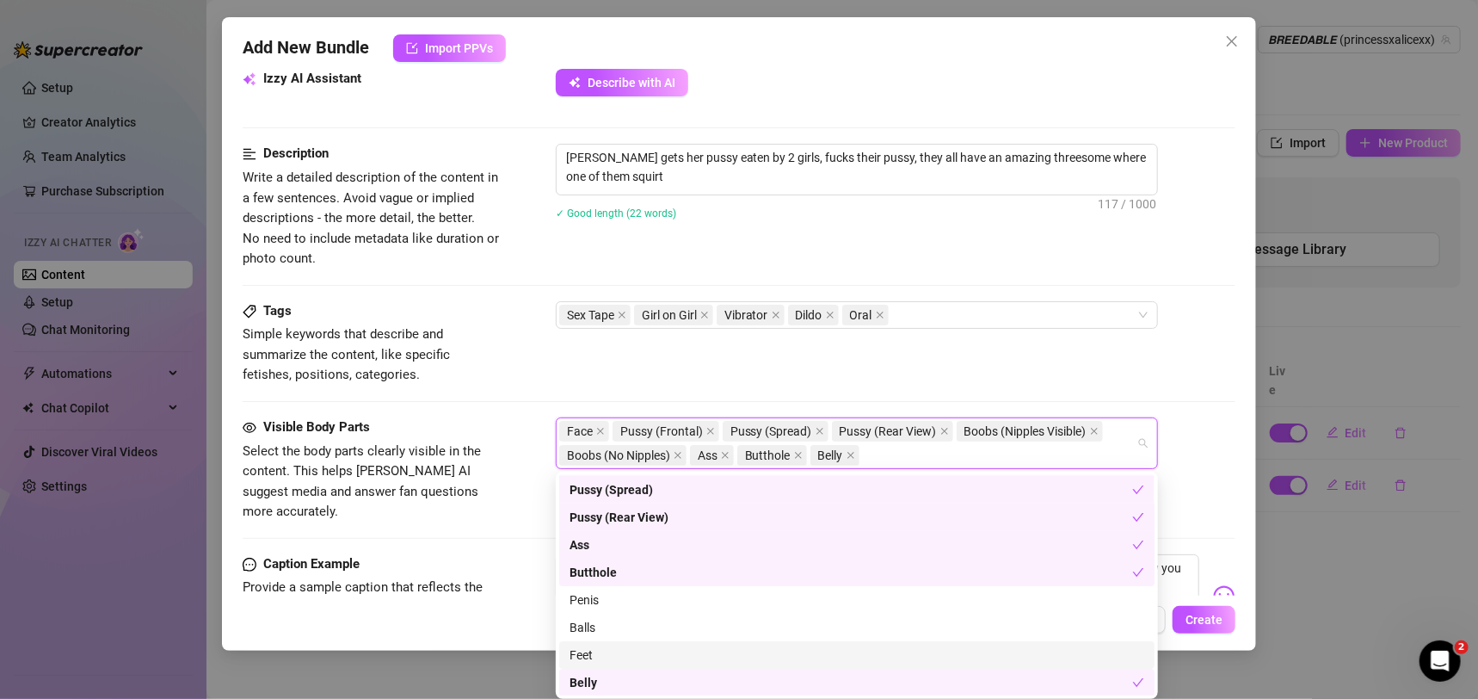
drag, startPoint x: 743, startPoint y: 652, endPoint x: 724, endPoint y: 651, distance: 18.9
click at [743, 651] on div "Feet" at bounding box center [856, 654] width 575 height 19
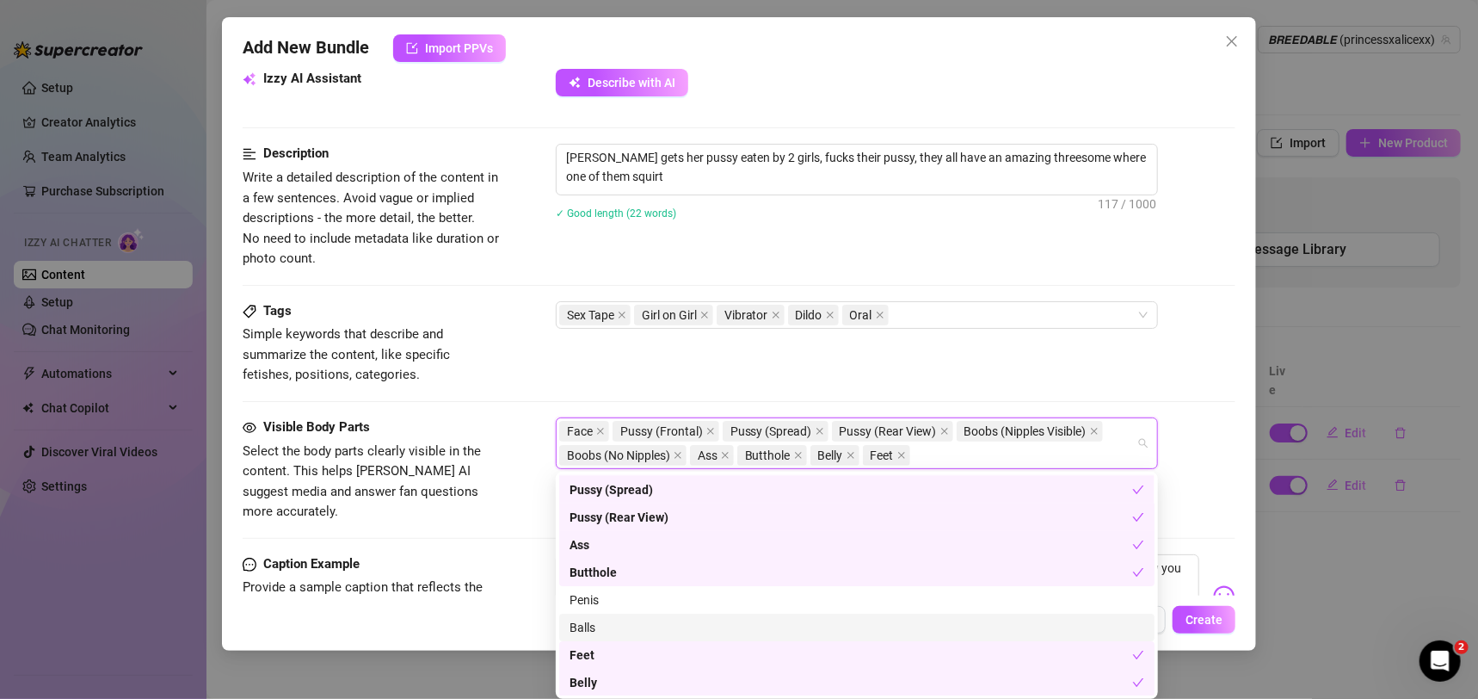
click at [320, 469] on span "Select the body parts clearly visible in the content. This helps [PERSON_NAME] …" at bounding box center [362, 481] width 238 height 77
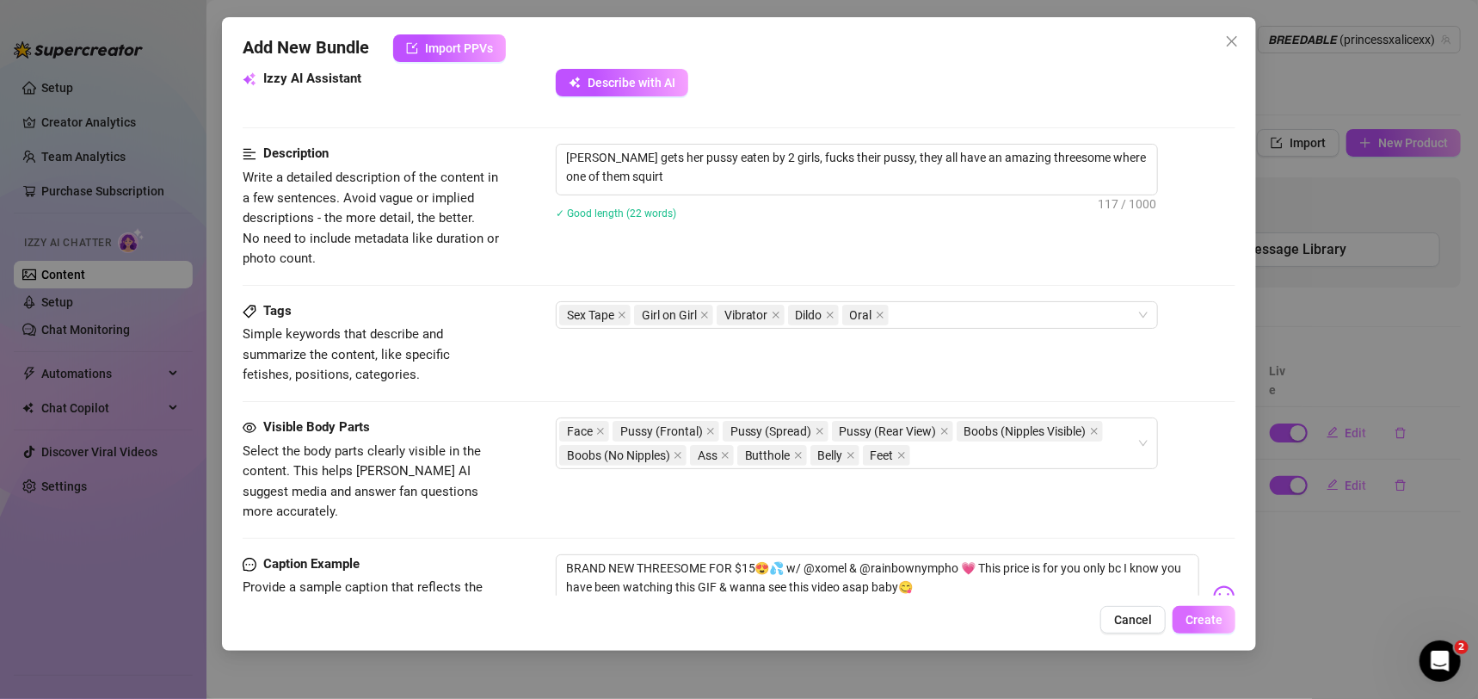
click at [1186, 613] on button "Create" at bounding box center [1204, 620] width 63 height 28
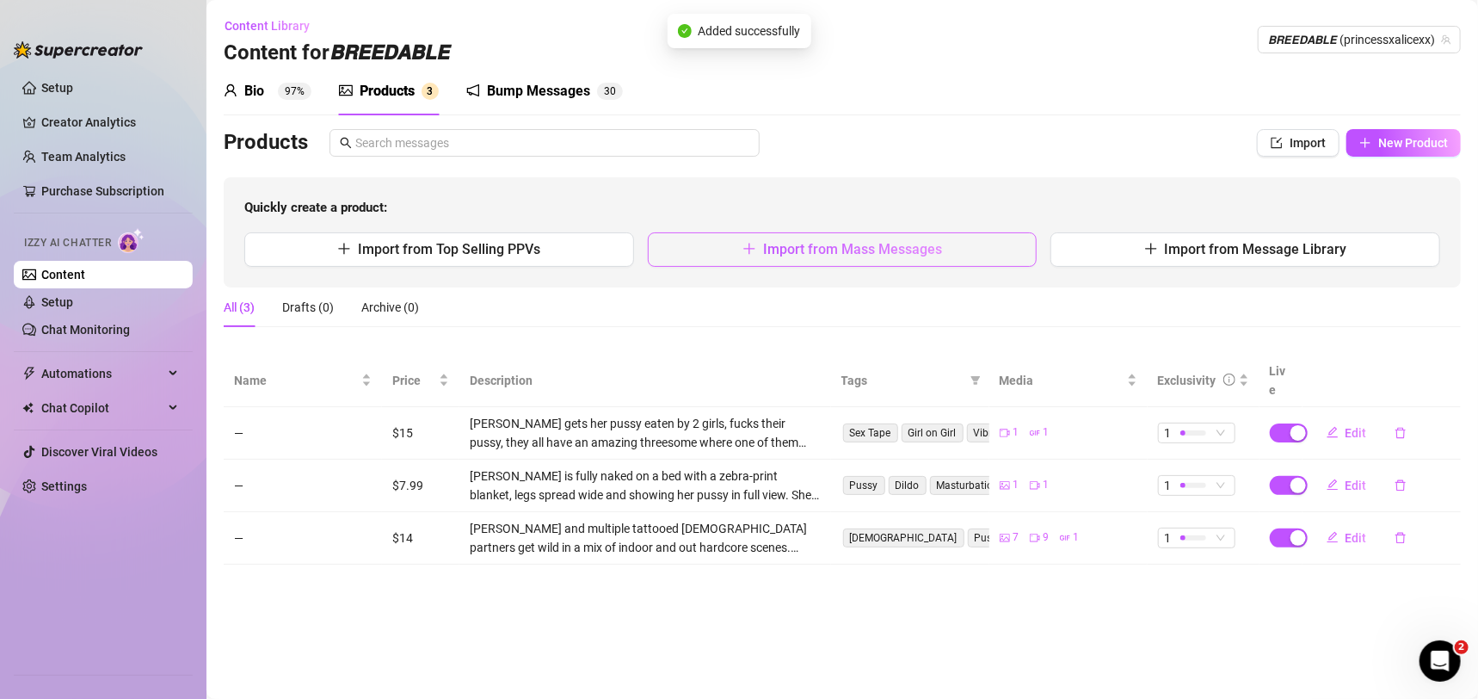
click at [826, 248] on span "Import from Mass Messages" at bounding box center [852, 249] width 179 height 16
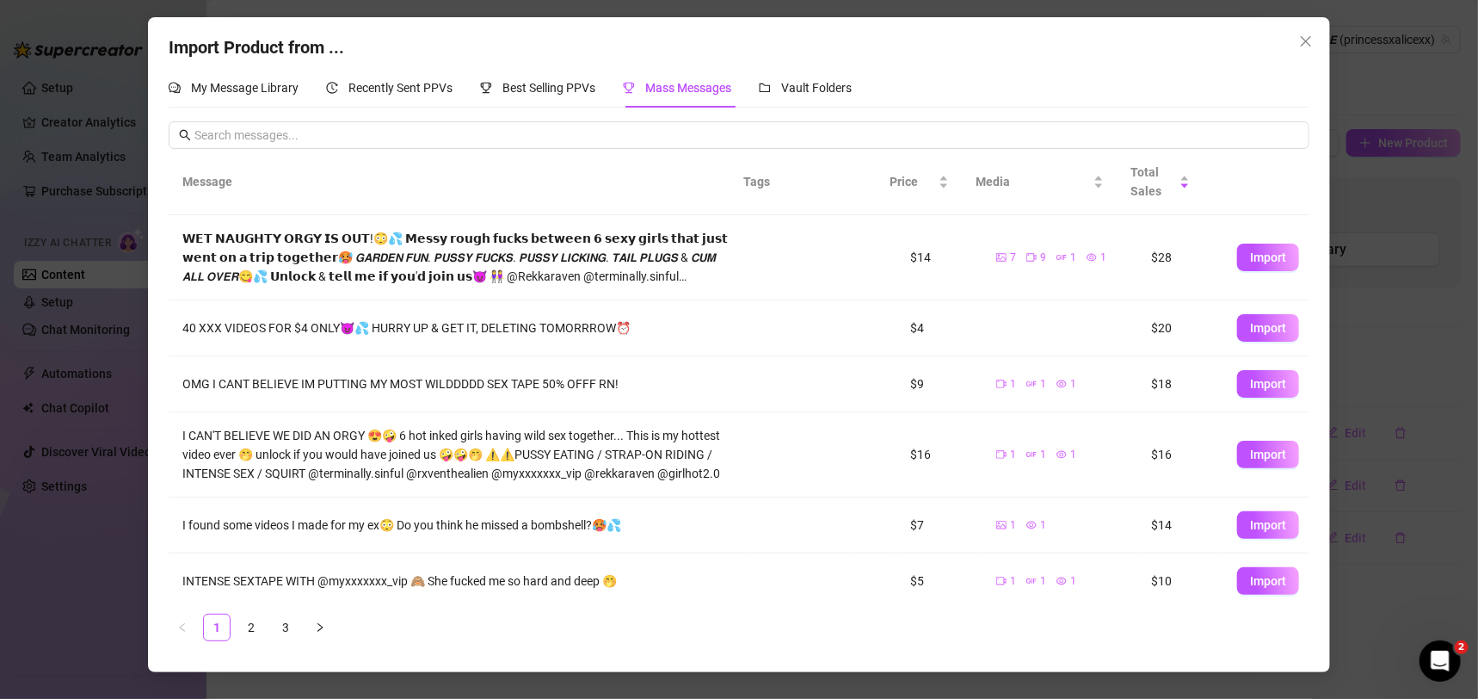
click at [287, 614] on link "3" at bounding box center [286, 627] width 26 height 26
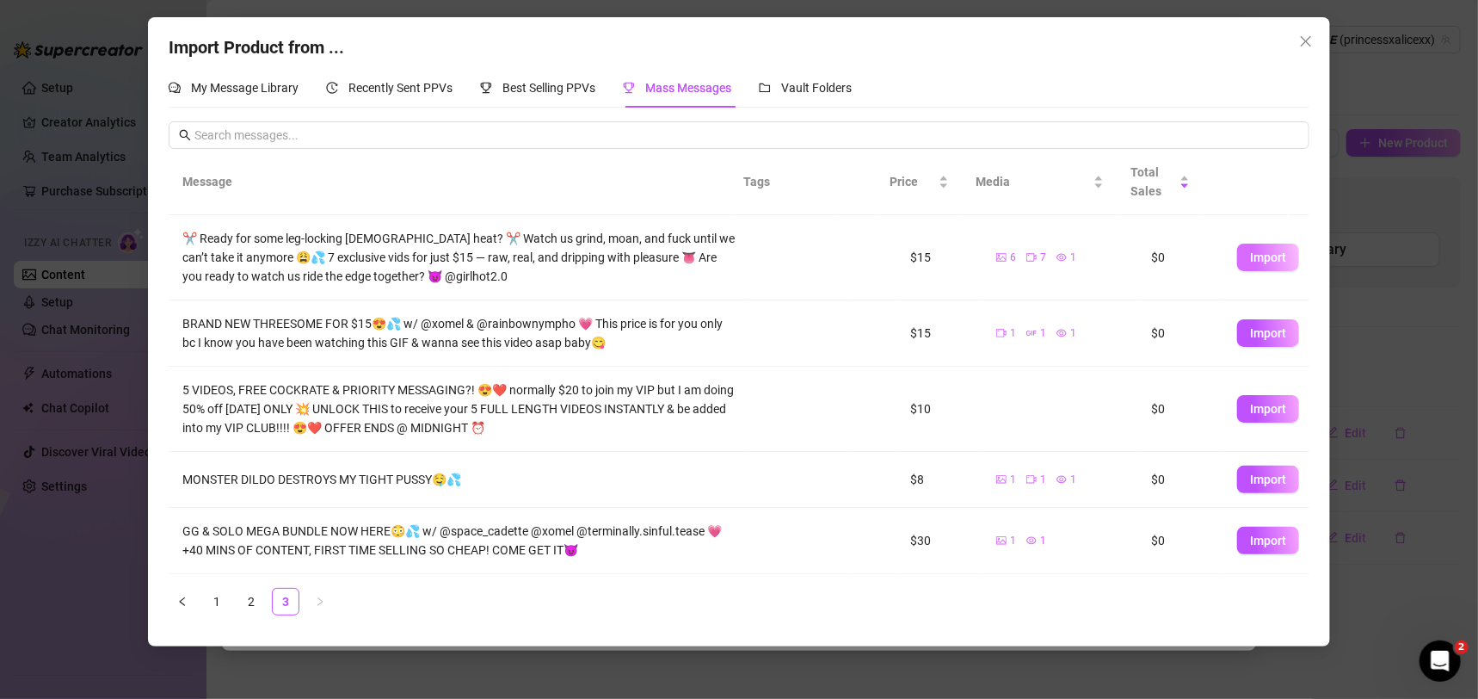
click at [1237, 262] on button "Import" at bounding box center [1268, 257] width 62 height 28
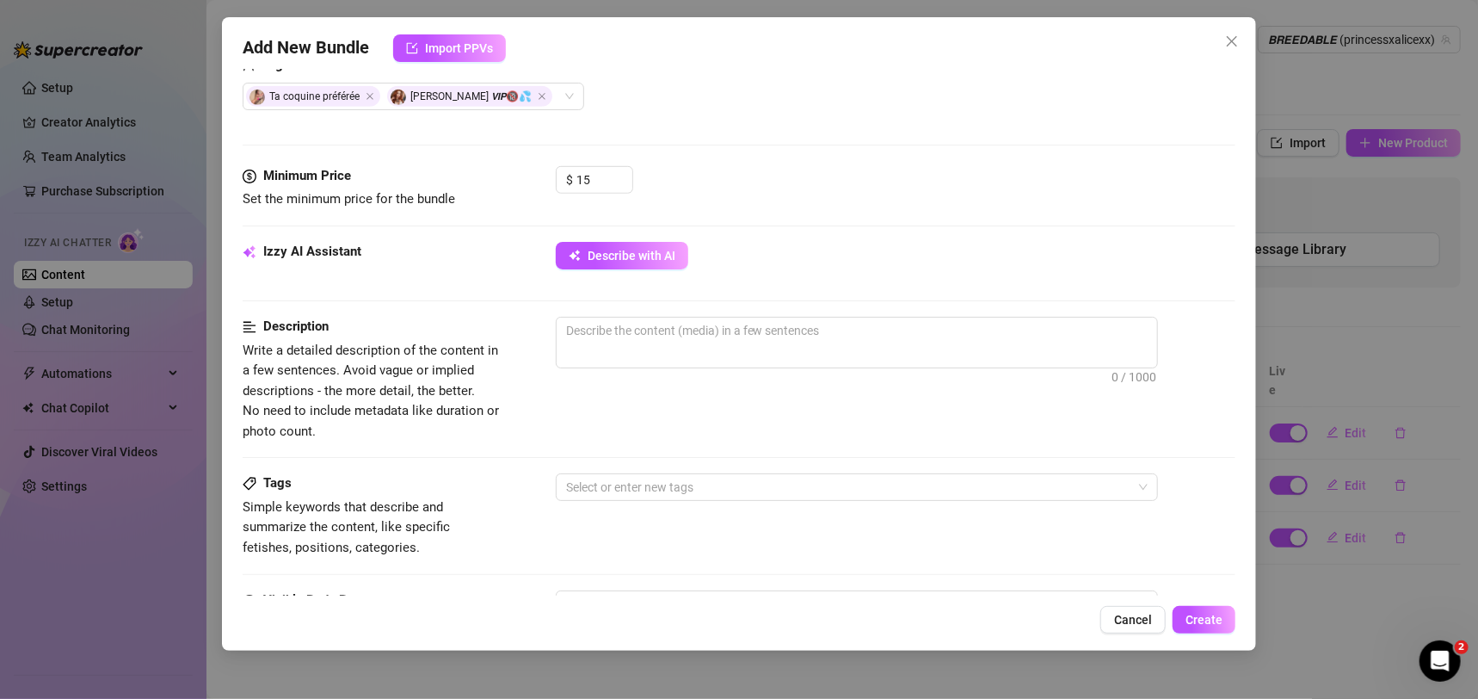
scroll to position [661, 0]
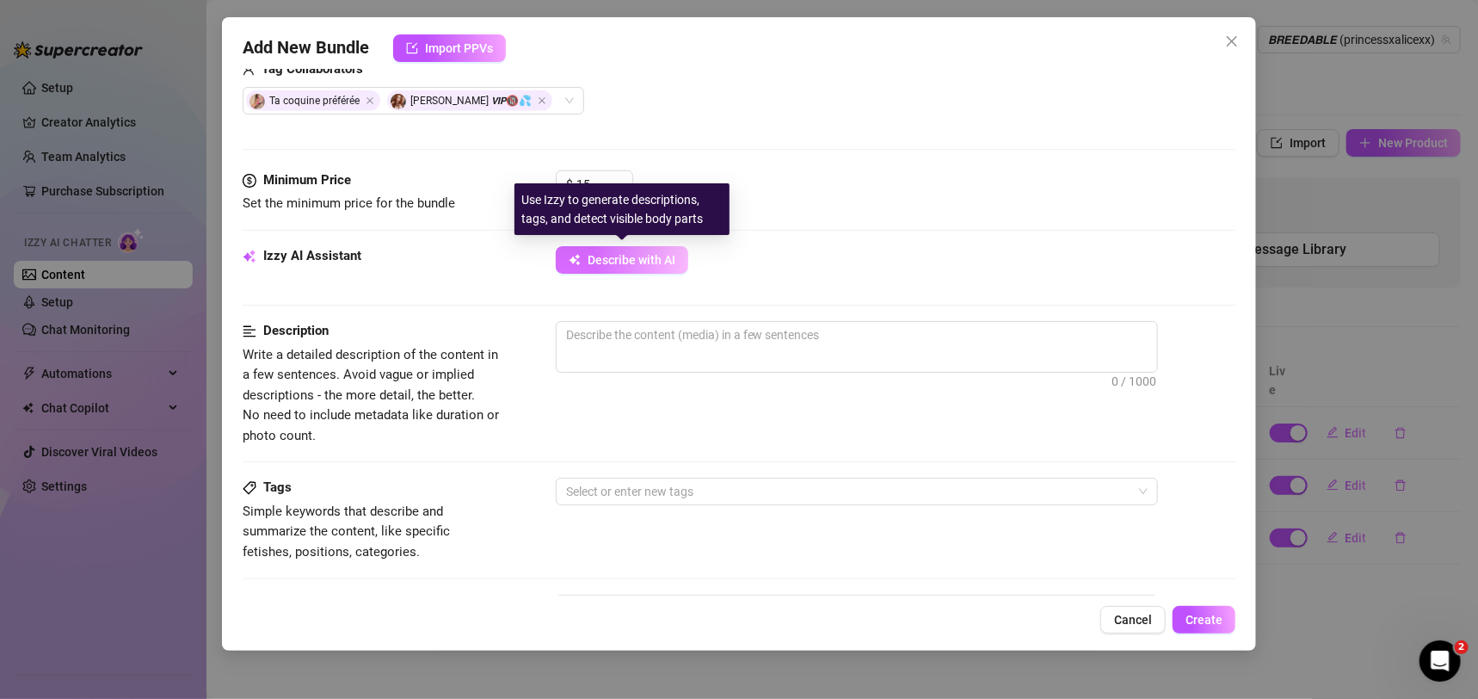
click at [599, 264] on span "Describe with AI" at bounding box center [632, 260] width 88 height 14
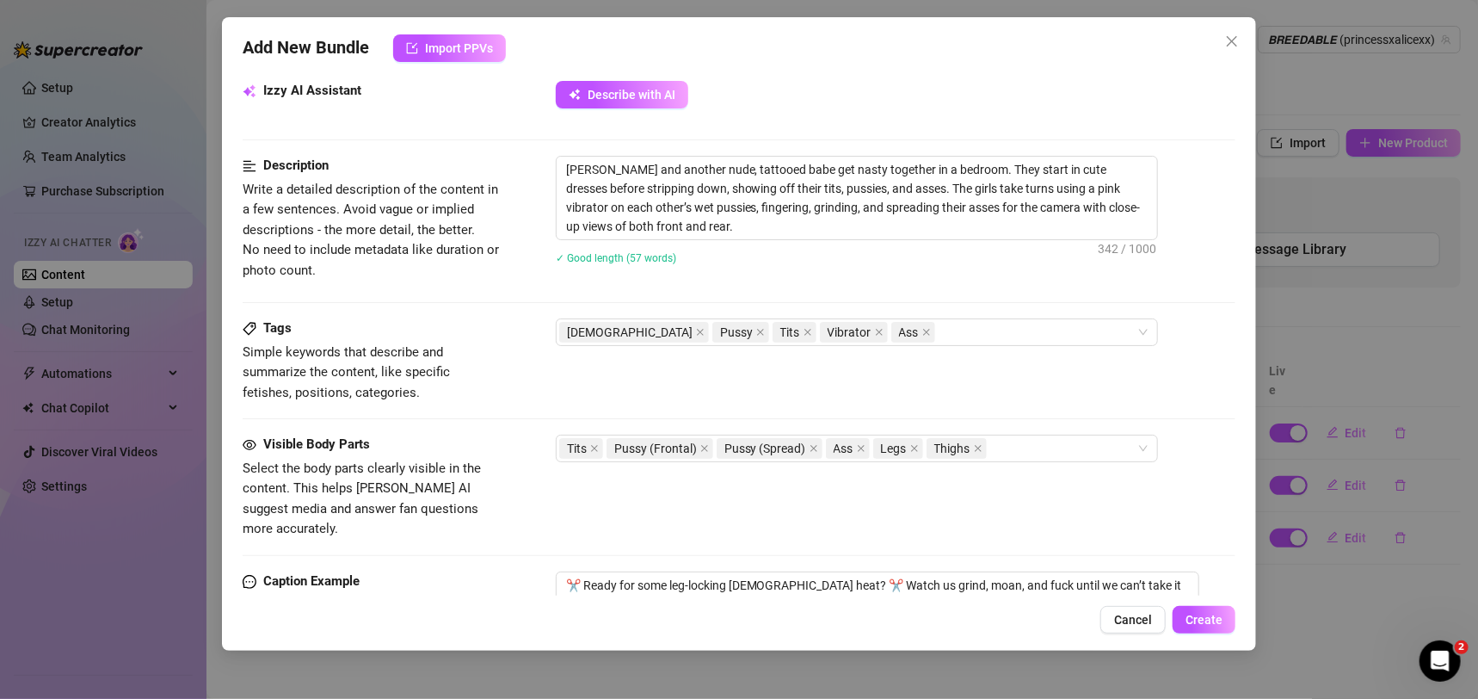
scroll to position [1130, 0]
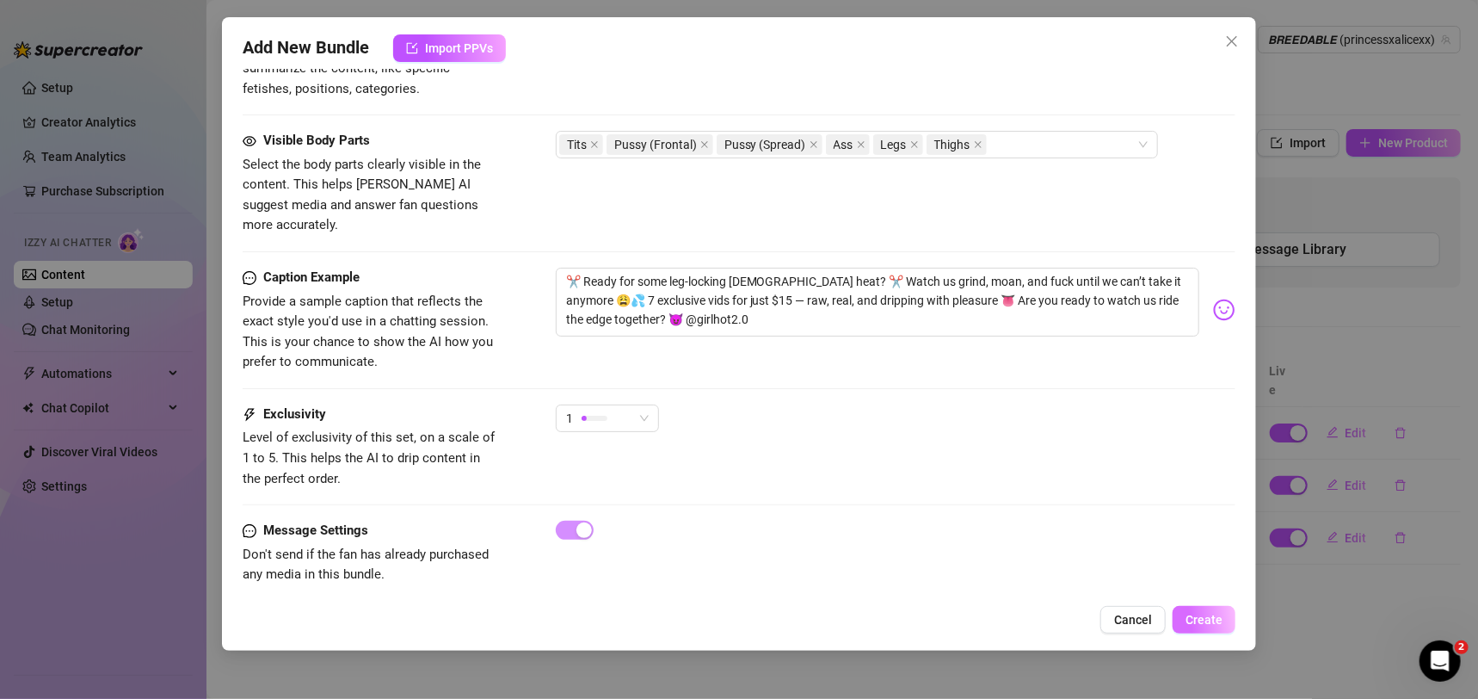
click at [1199, 612] on span "Create" at bounding box center [1203, 619] width 37 height 14
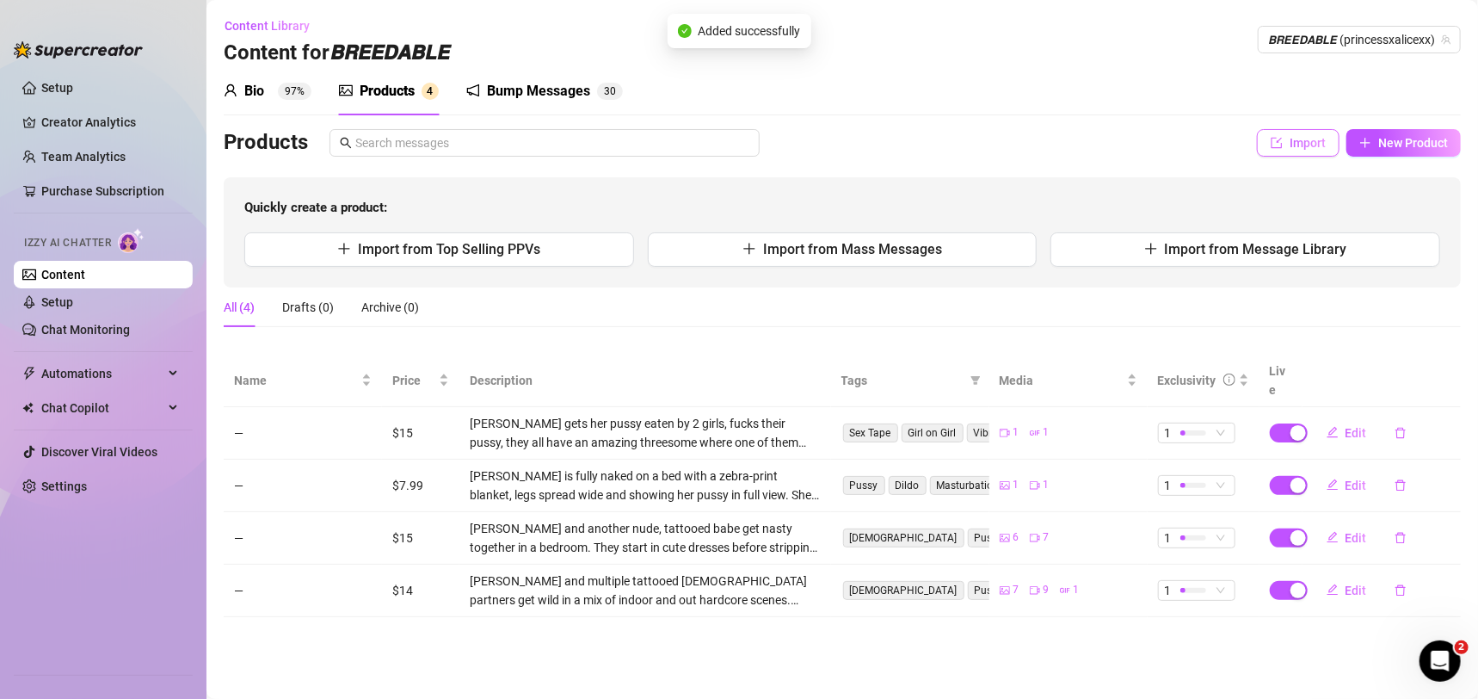
click at [1330, 150] on button "Import" at bounding box center [1298, 143] width 83 height 28
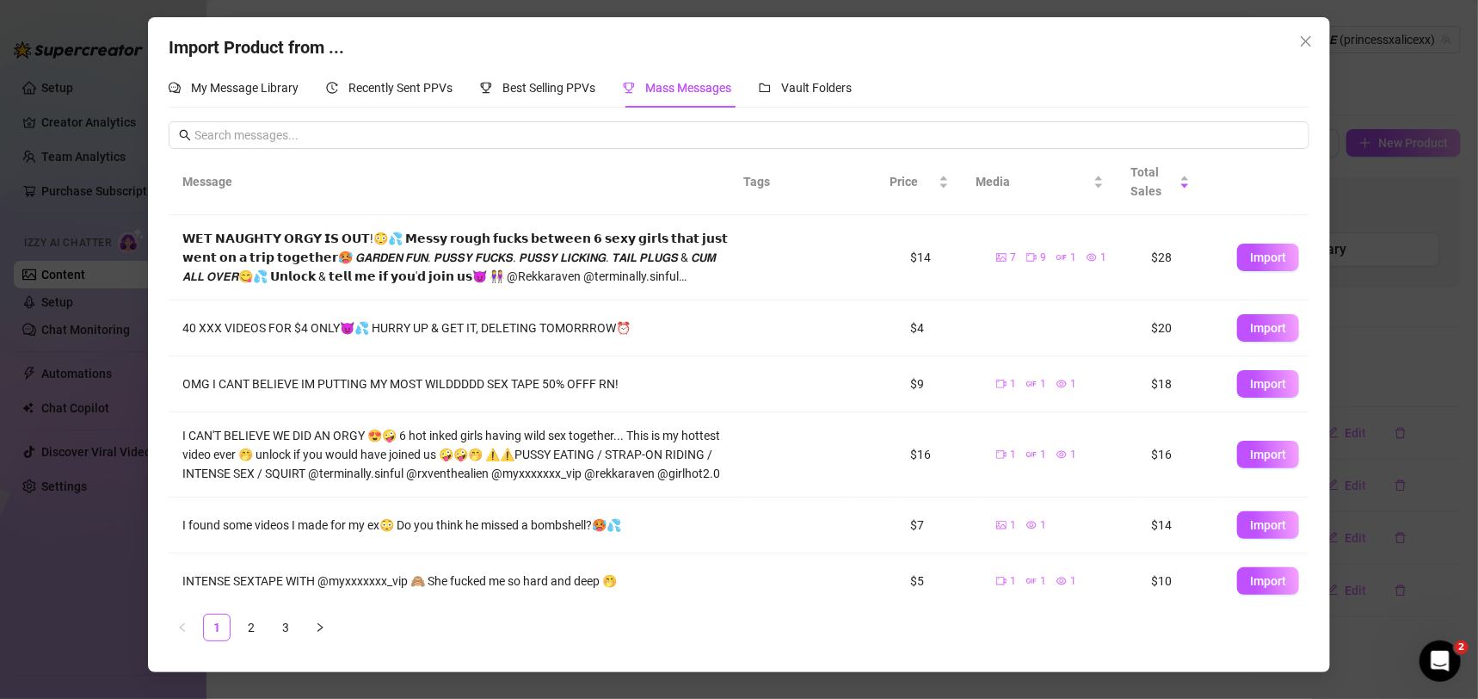
click at [298, 631] on link "3" at bounding box center [286, 627] width 26 height 26
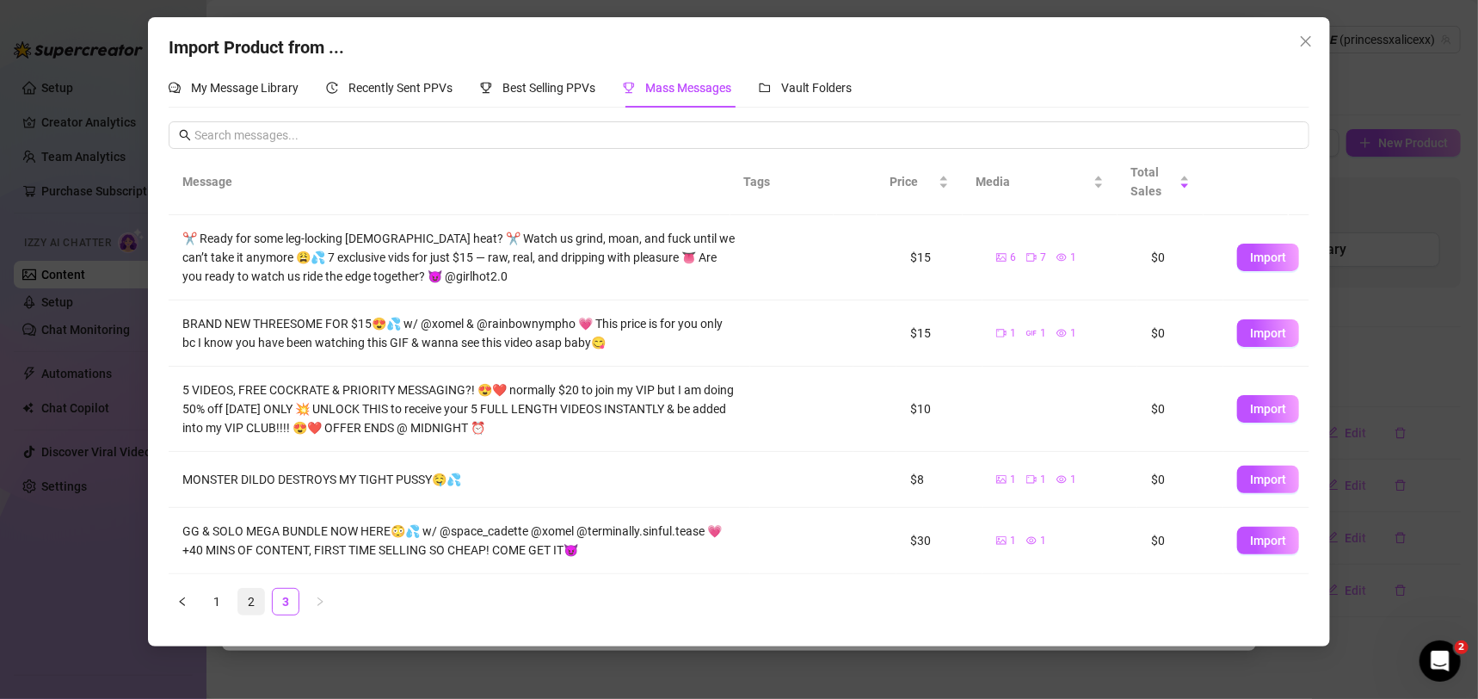
click at [246, 598] on link "2" at bounding box center [251, 601] width 26 height 26
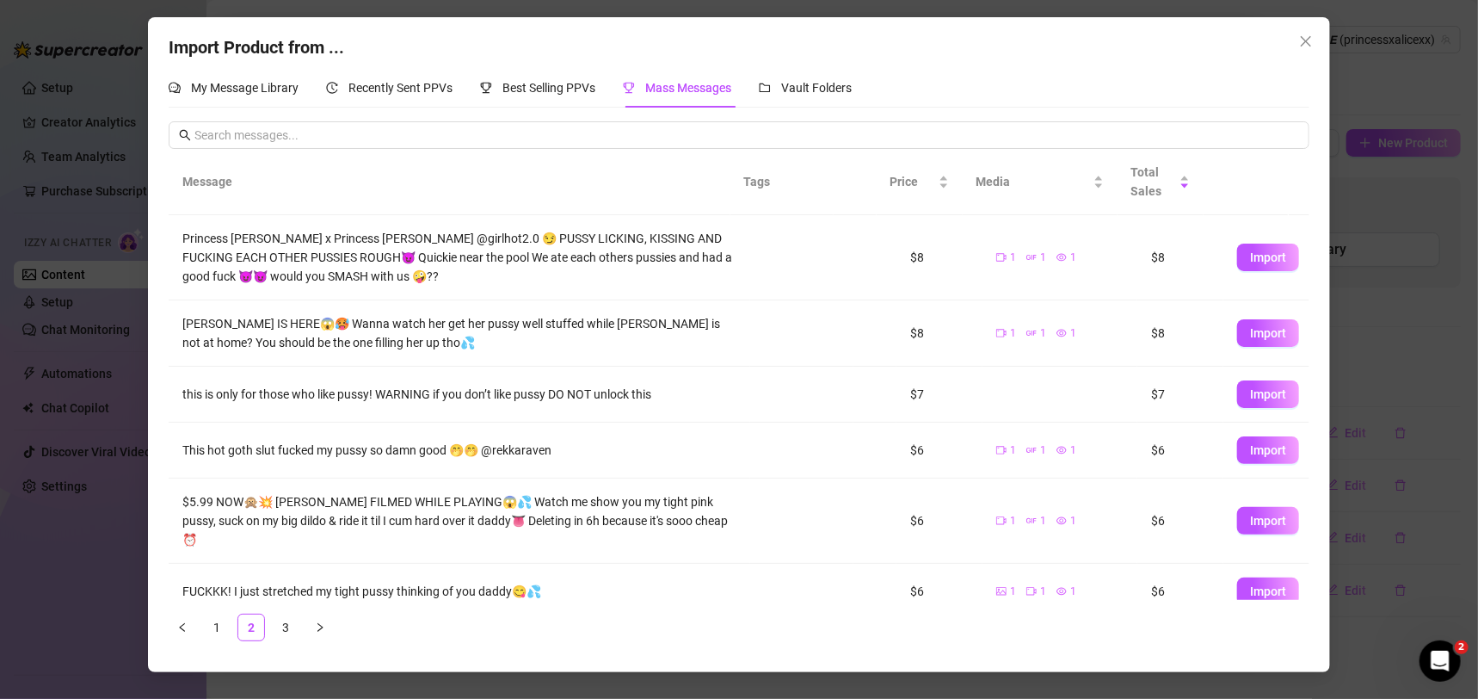
scroll to position [303, 0]
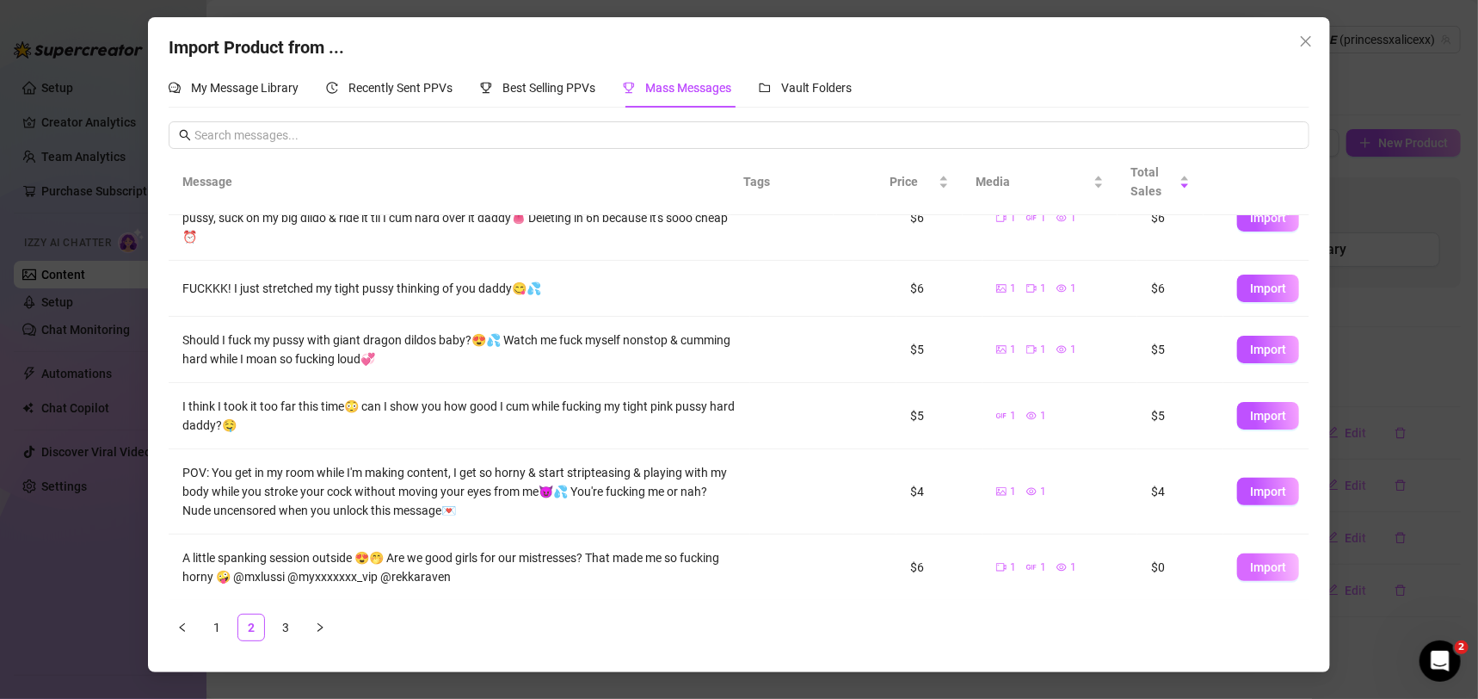
click at [1250, 572] on span "Import" at bounding box center [1268, 567] width 36 height 14
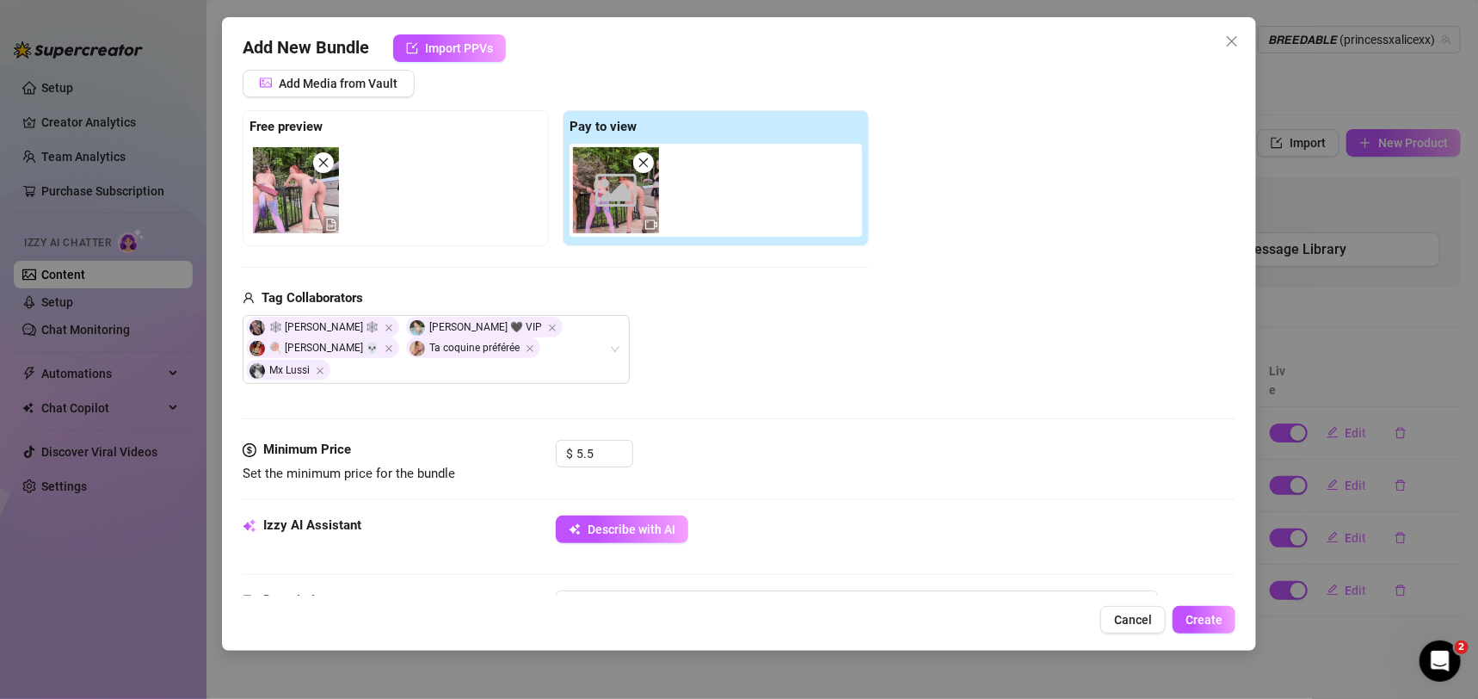
scroll to position [248, 0]
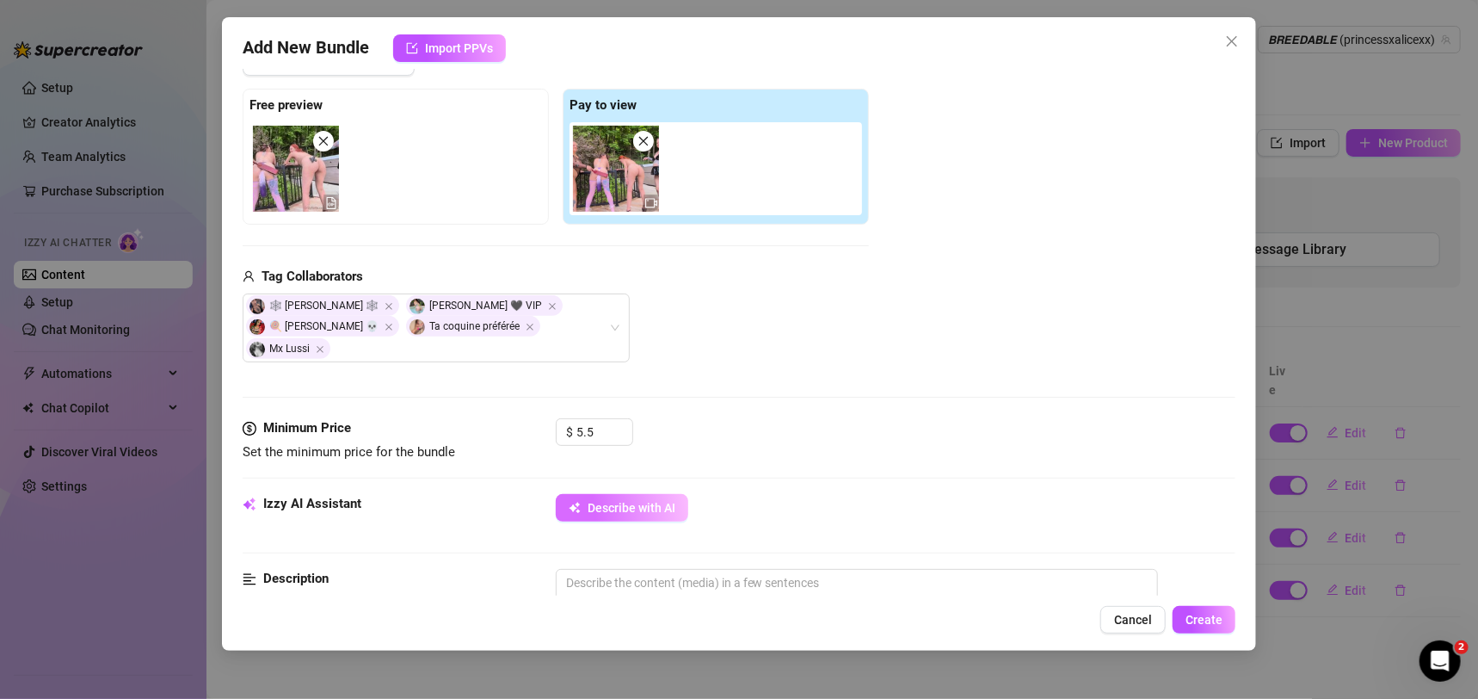
click at [637, 515] on button "Describe with AI" at bounding box center [622, 508] width 132 height 28
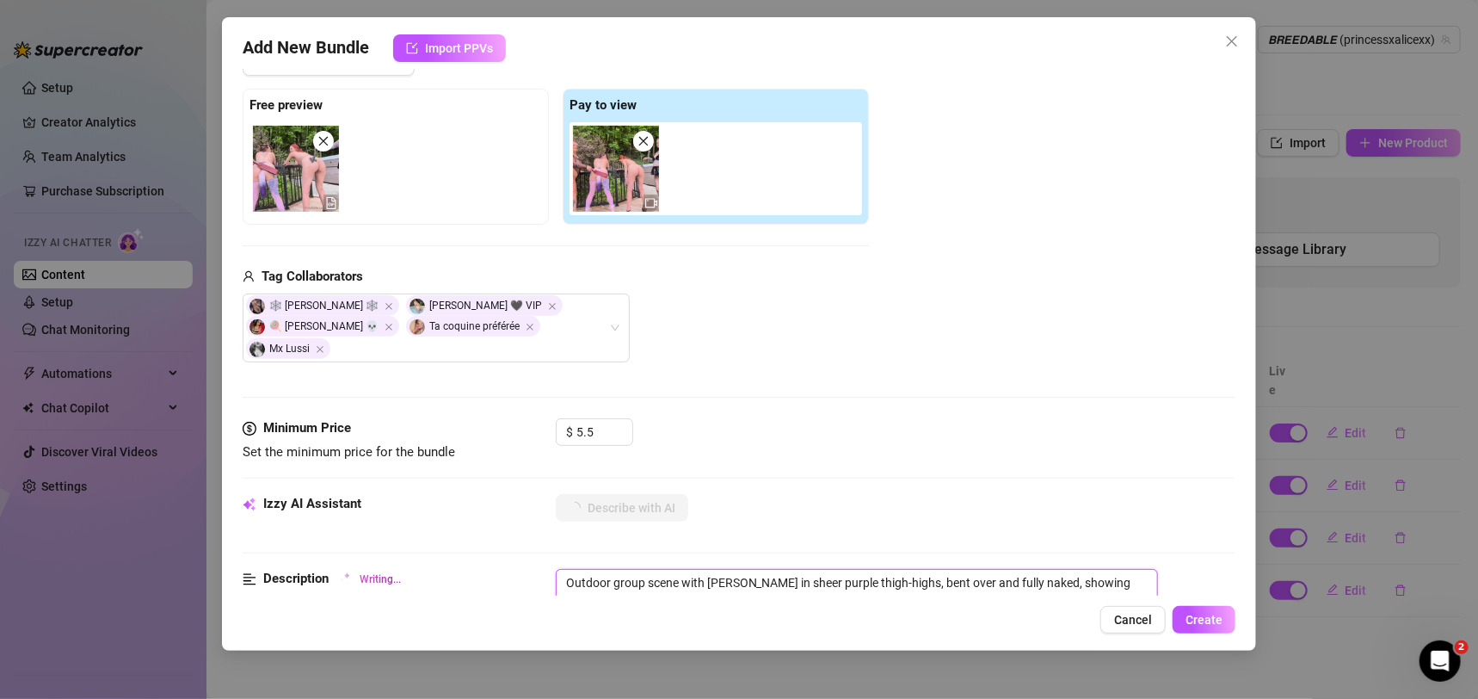
drag, startPoint x: 606, startPoint y: 579, endPoint x: 581, endPoint y: 573, distance: 26.5
drag, startPoint x: 584, startPoint y: 581, endPoint x: 612, endPoint y: 584, distance: 27.7
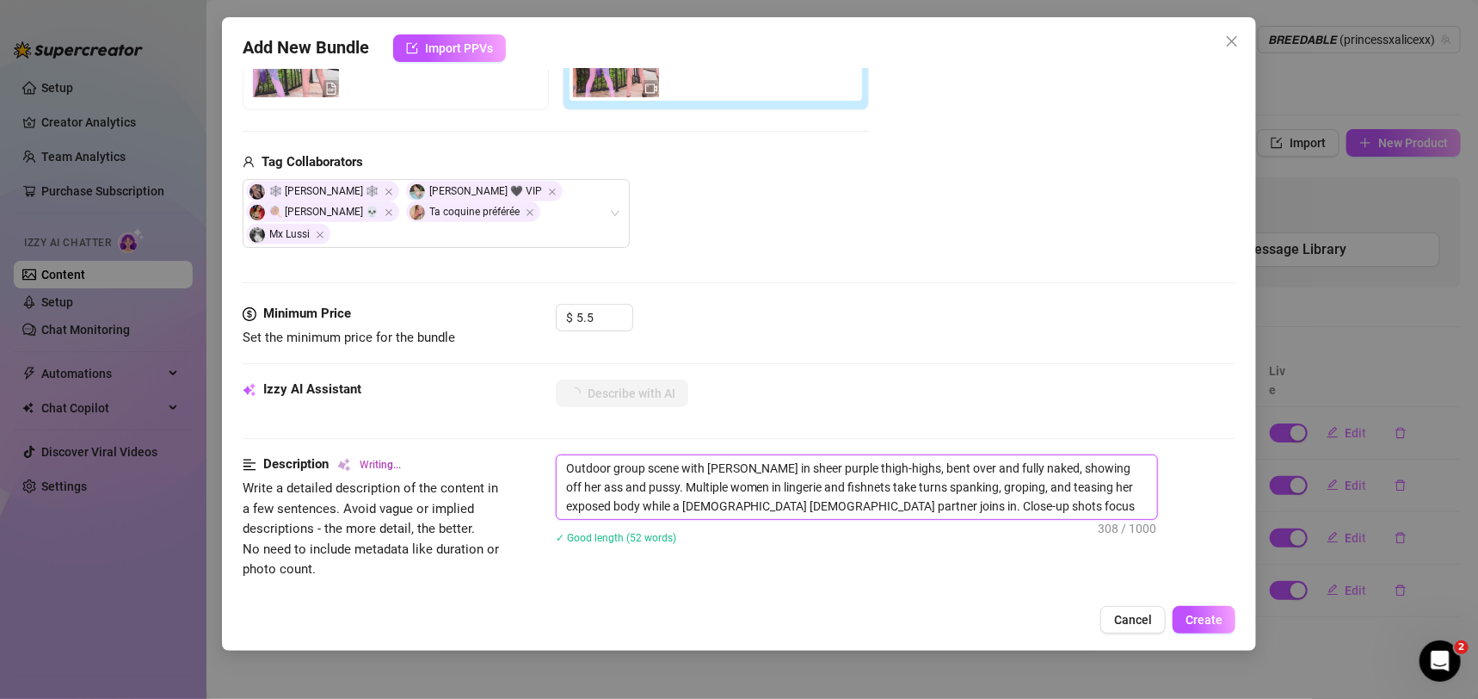
scroll to position [372, 0]
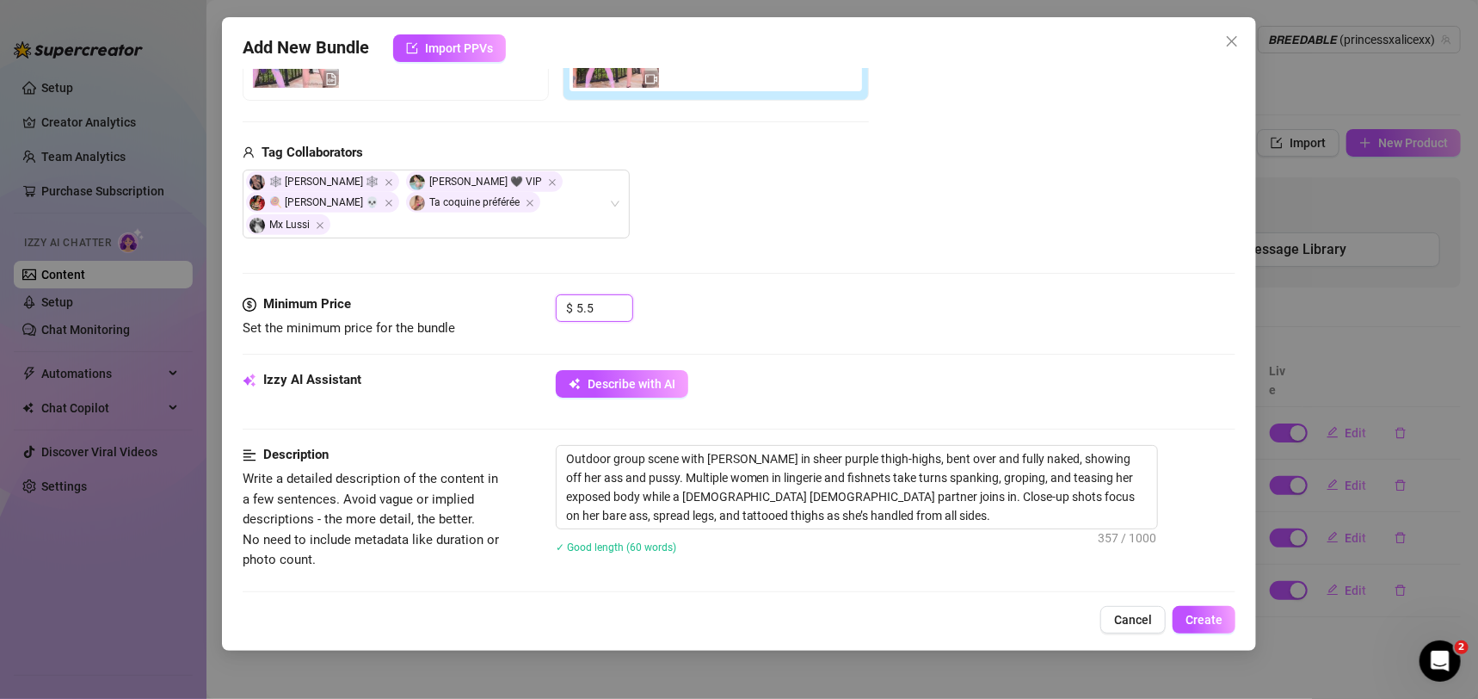
drag, startPoint x: 609, startPoint y: 301, endPoint x: 483, endPoint y: 305, distance: 125.7
click at [483, 305] on div "Minimum Price Set the minimum price for the bundle $ 5.5" at bounding box center [740, 316] width 994 height 44
drag, startPoint x: 584, startPoint y: 460, endPoint x: 609, endPoint y: 460, distance: 24.9
click at [609, 460] on textarea "Outdoor group scene with [PERSON_NAME] in sheer purple thigh-highs, bent over a…" at bounding box center [857, 487] width 600 height 83
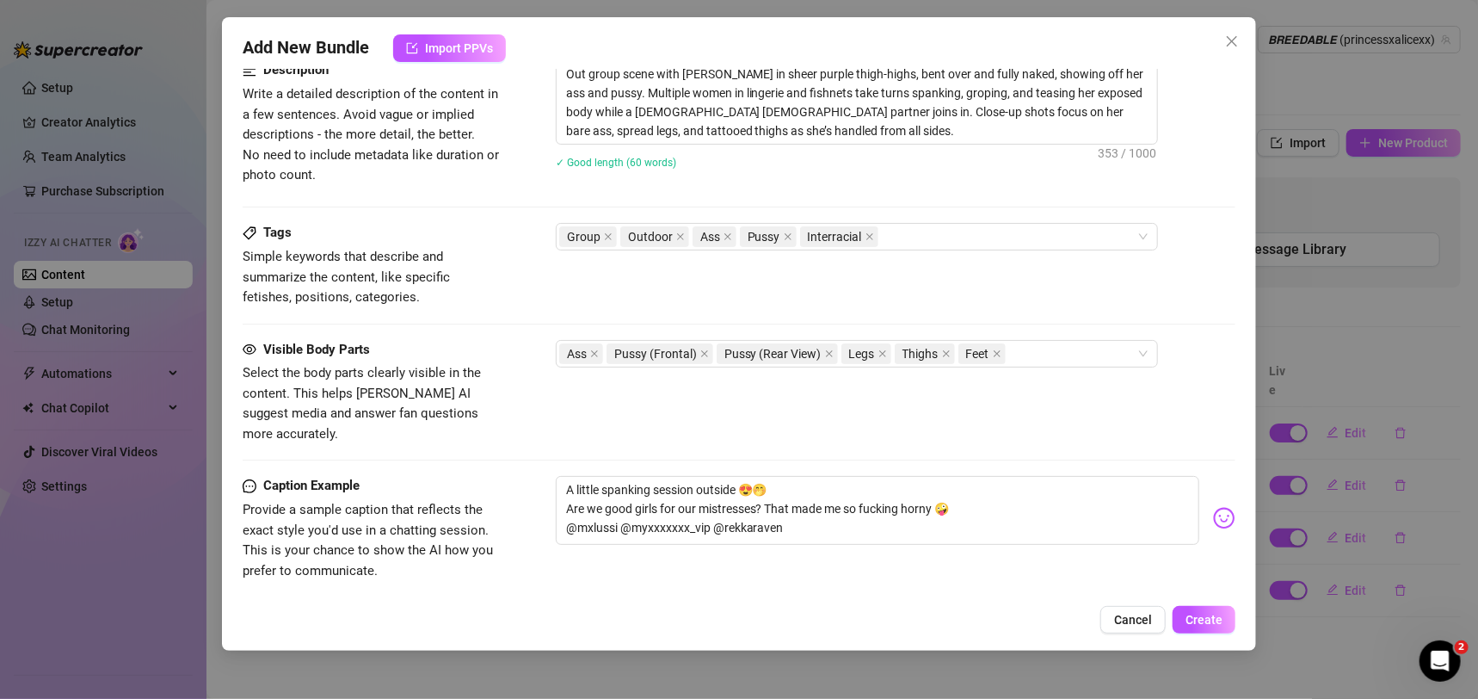
scroll to position [964, 0]
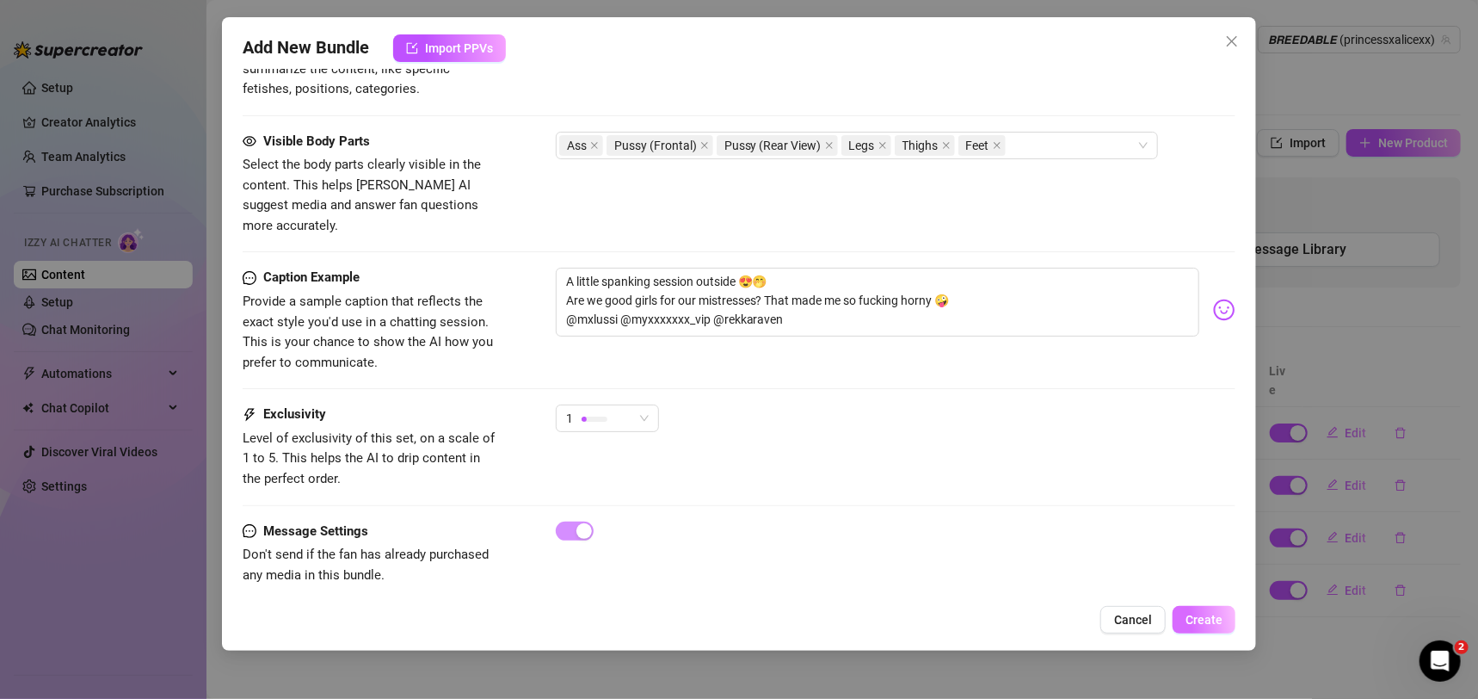
click at [1194, 625] on span "Create" at bounding box center [1203, 619] width 37 height 14
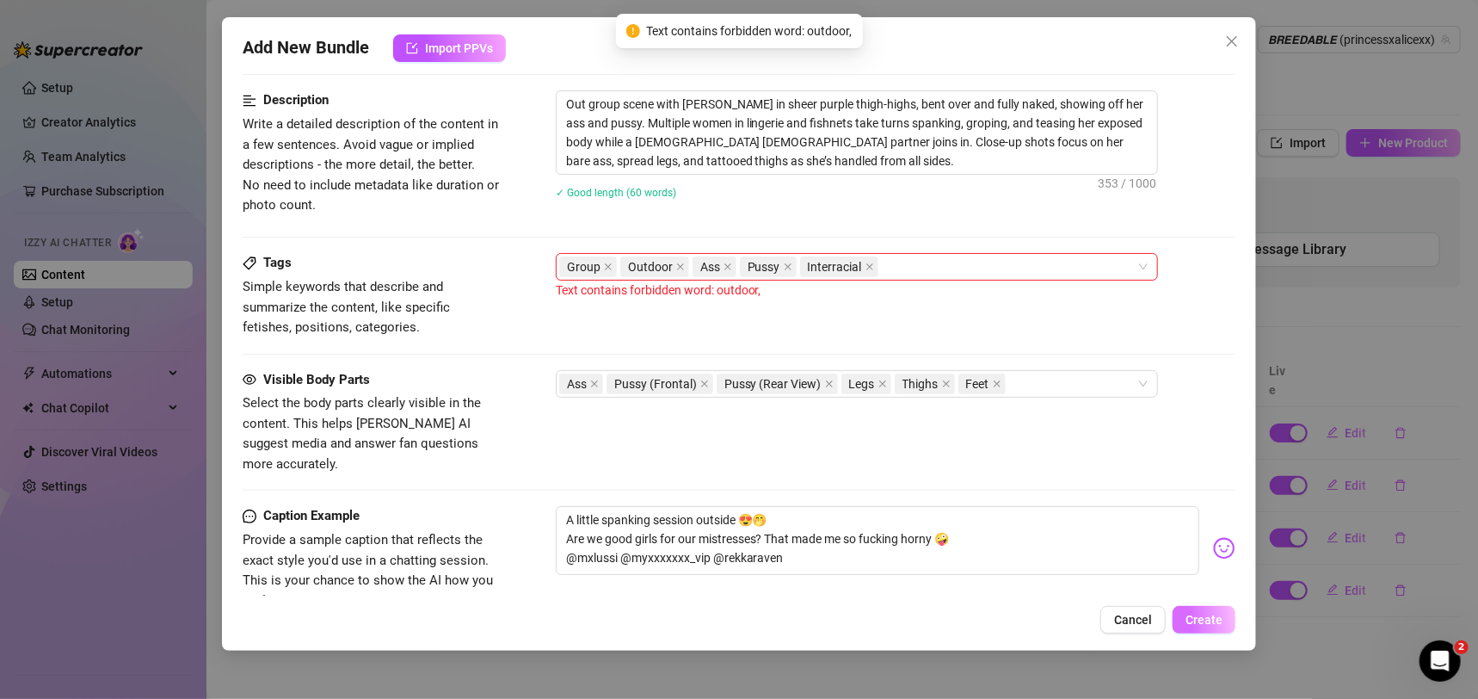
scroll to position [660, 0]
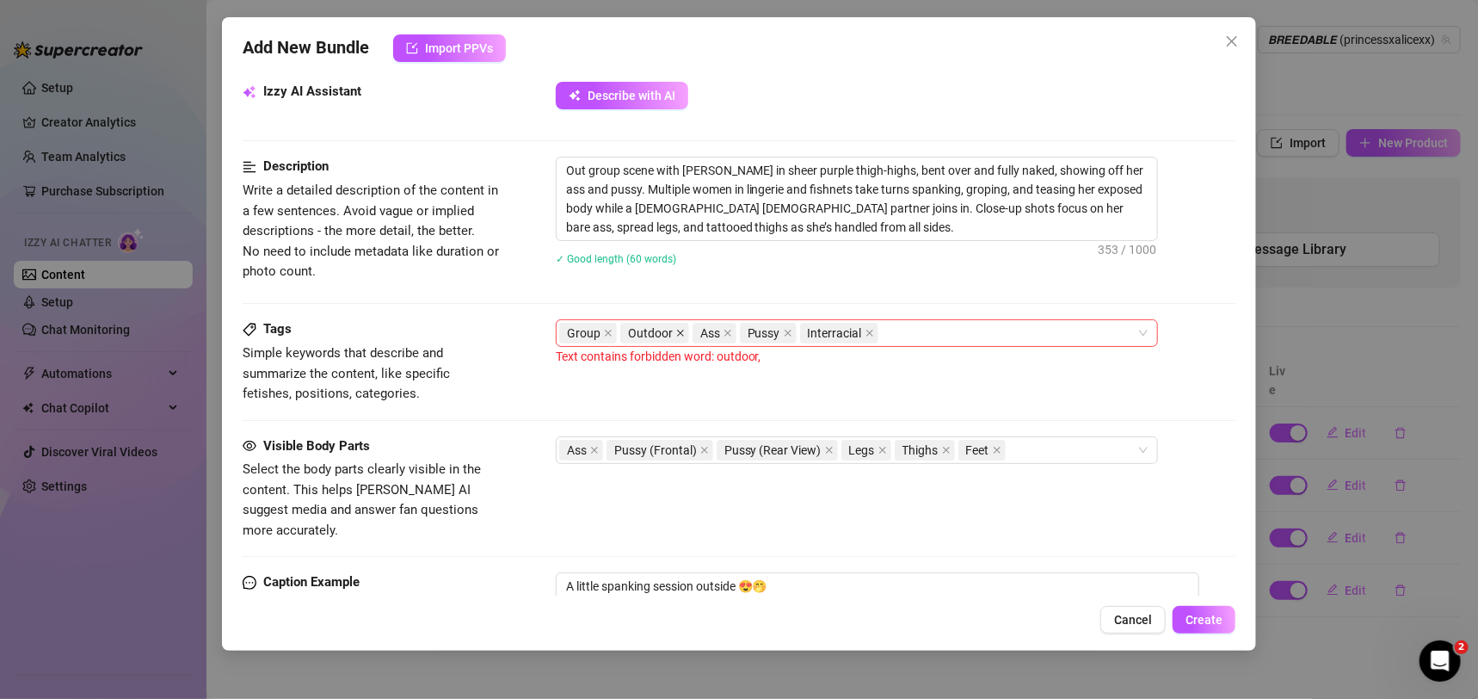
click at [676, 330] on icon "close" at bounding box center [680, 333] width 9 height 9
click at [1196, 627] on button "Create" at bounding box center [1204, 620] width 63 height 28
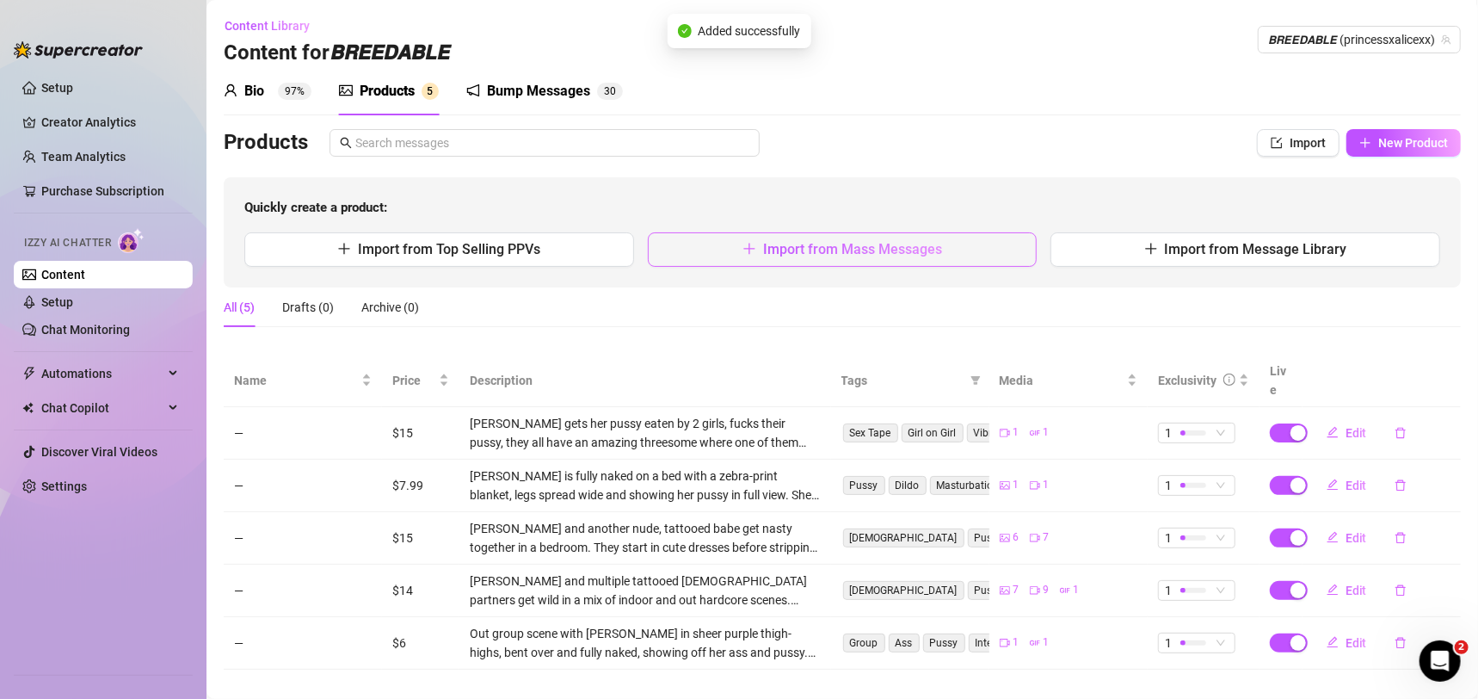
click at [967, 253] on button "Import from Mass Messages" at bounding box center [843, 249] width 390 height 34
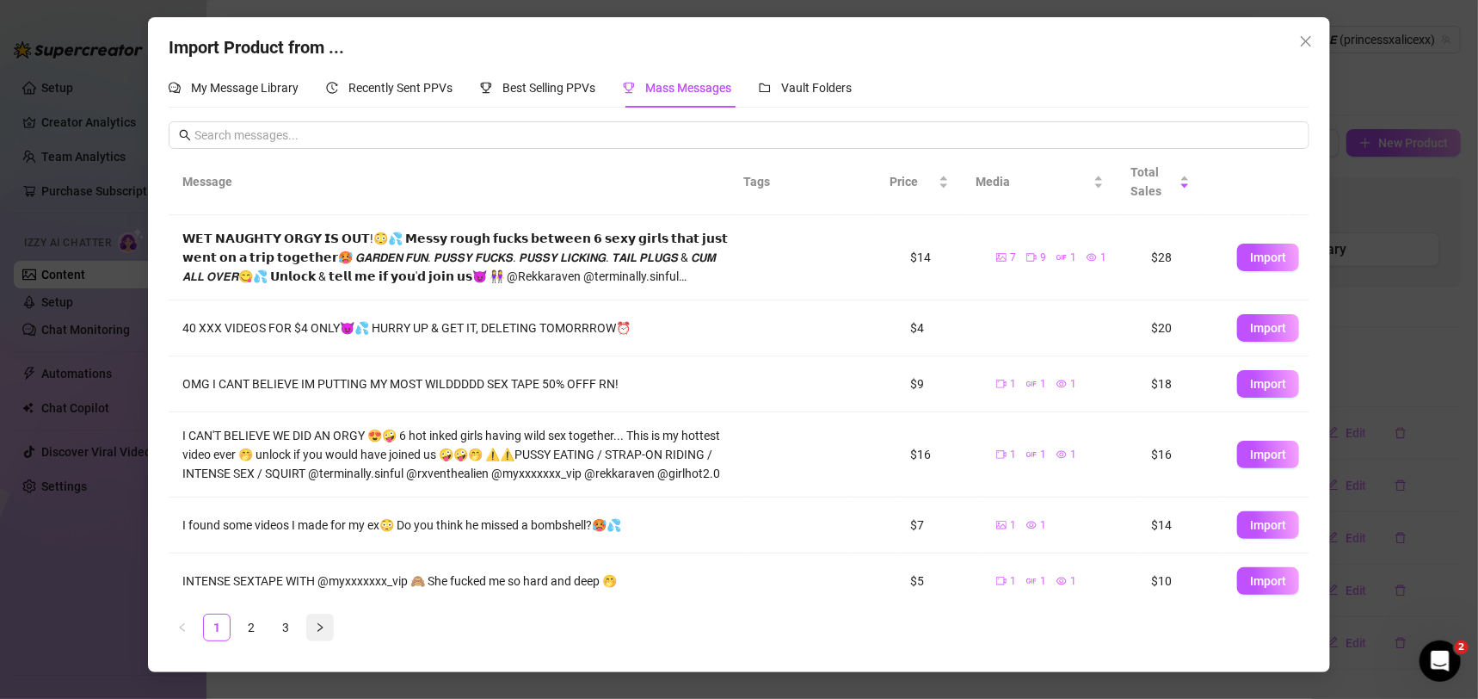
drag, startPoint x: 286, startPoint y: 626, endPoint x: 317, endPoint y: 613, distance: 33.5
click at [286, 626] on link "3" at bounding box center [286, 627] width 26 height 26
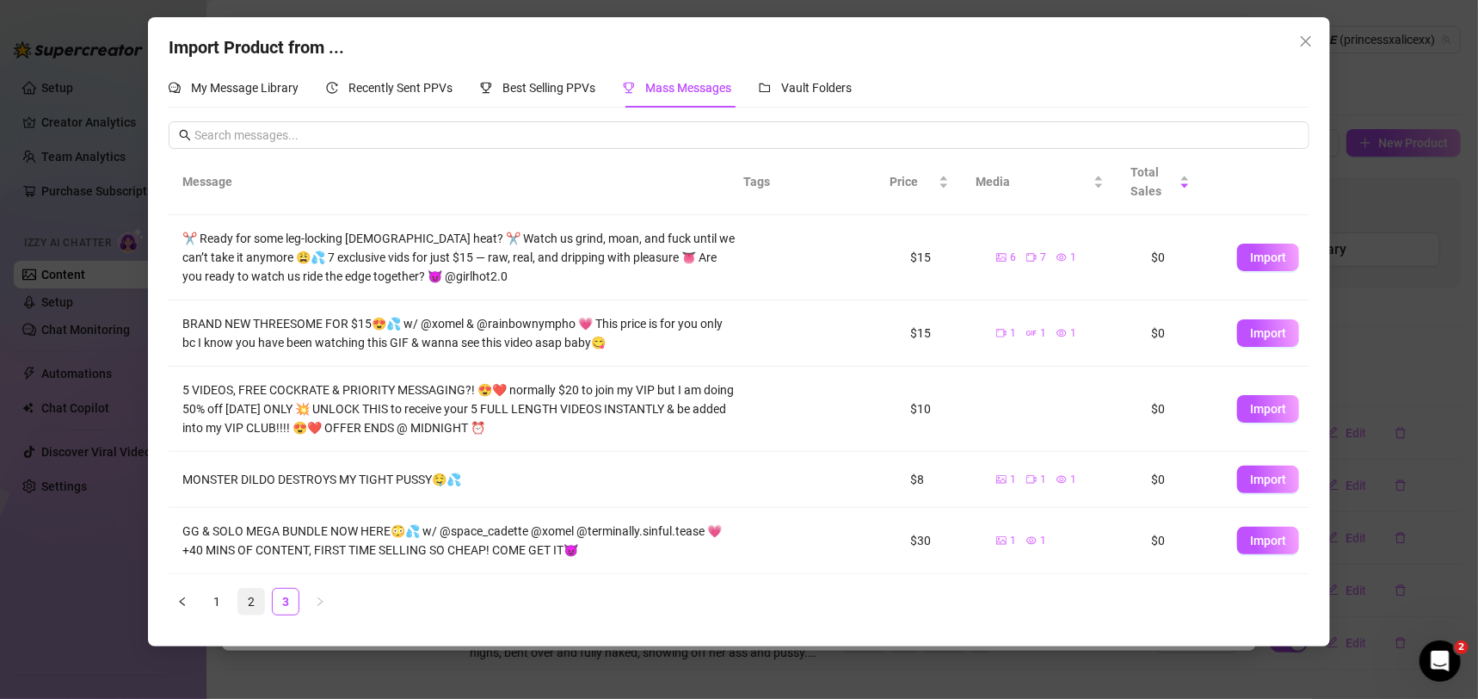
click at [252, 601] on link "2" at bounding box center [251, 601] width 26 height 26
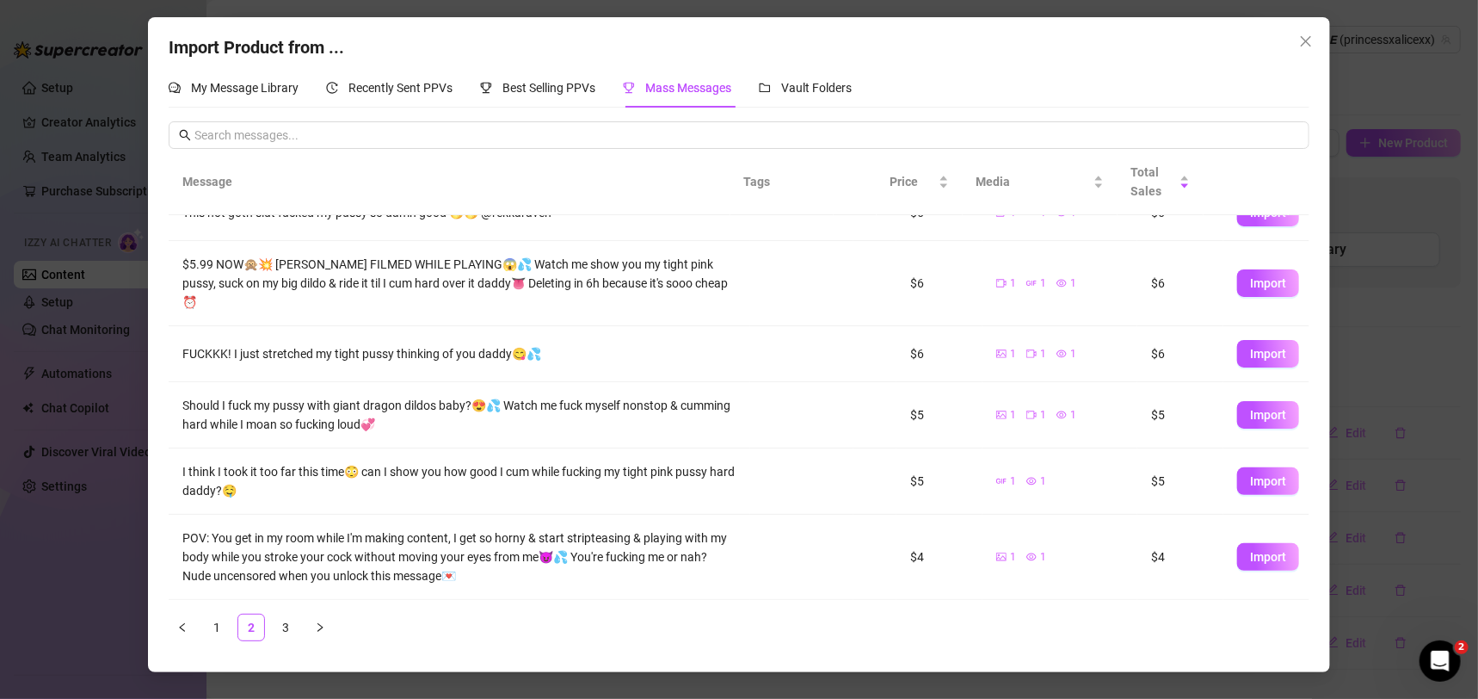
scroll to position [303, 0]
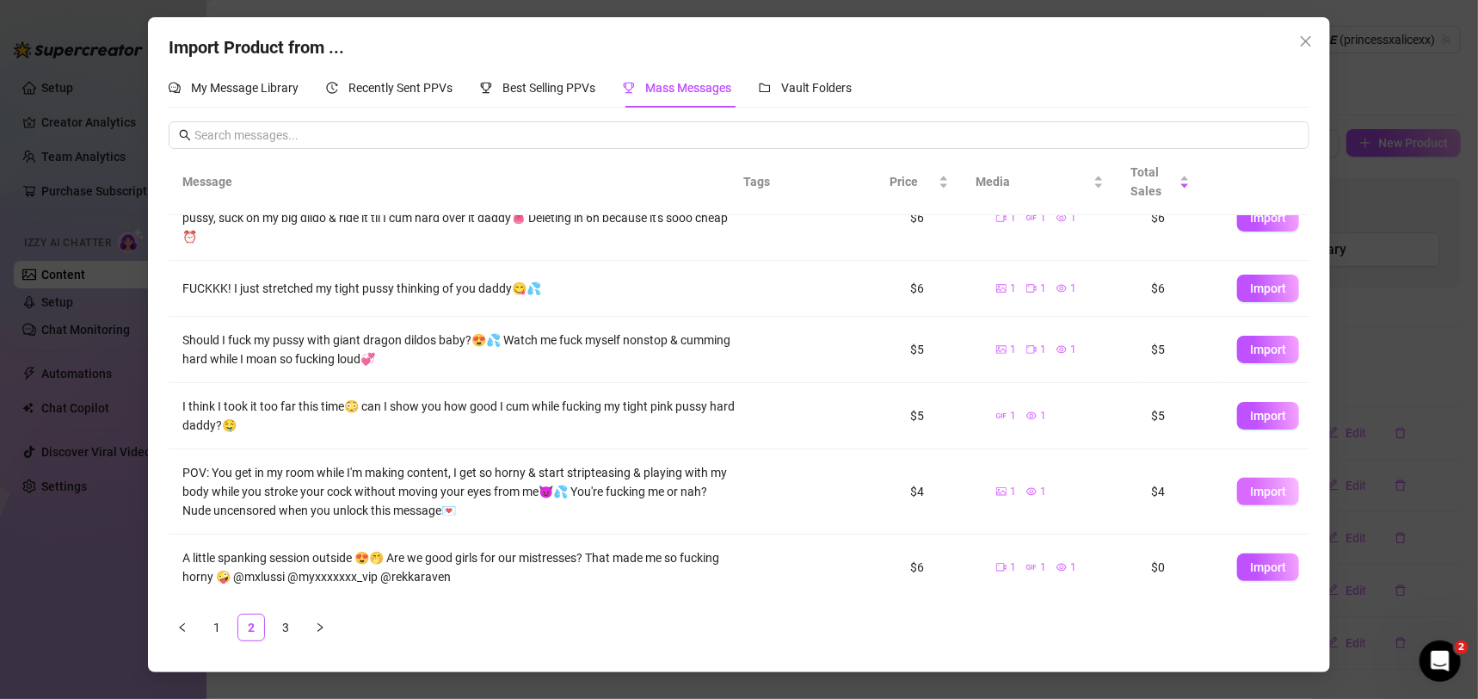
click at [1250, 488] on span "Import" at bounding box center [1268, 491] width 36 height 14
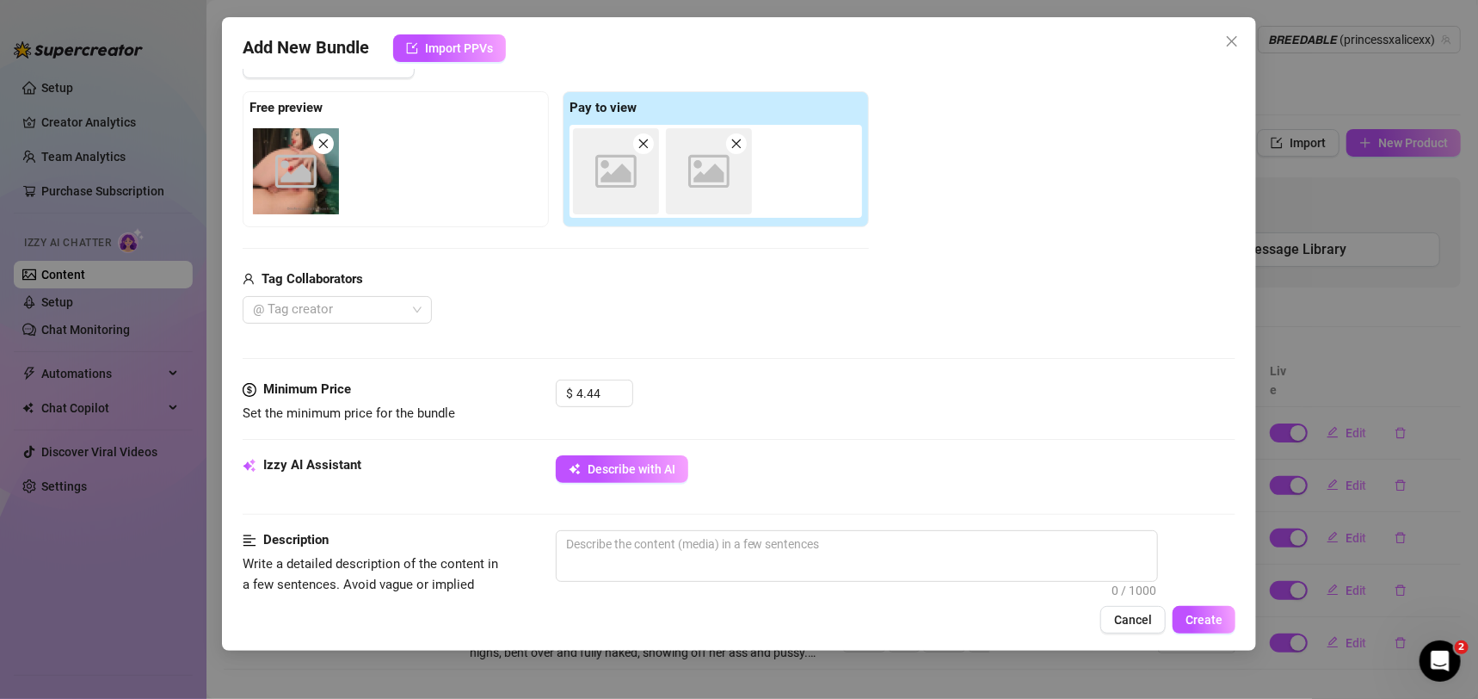
scroll to position [248, 0]
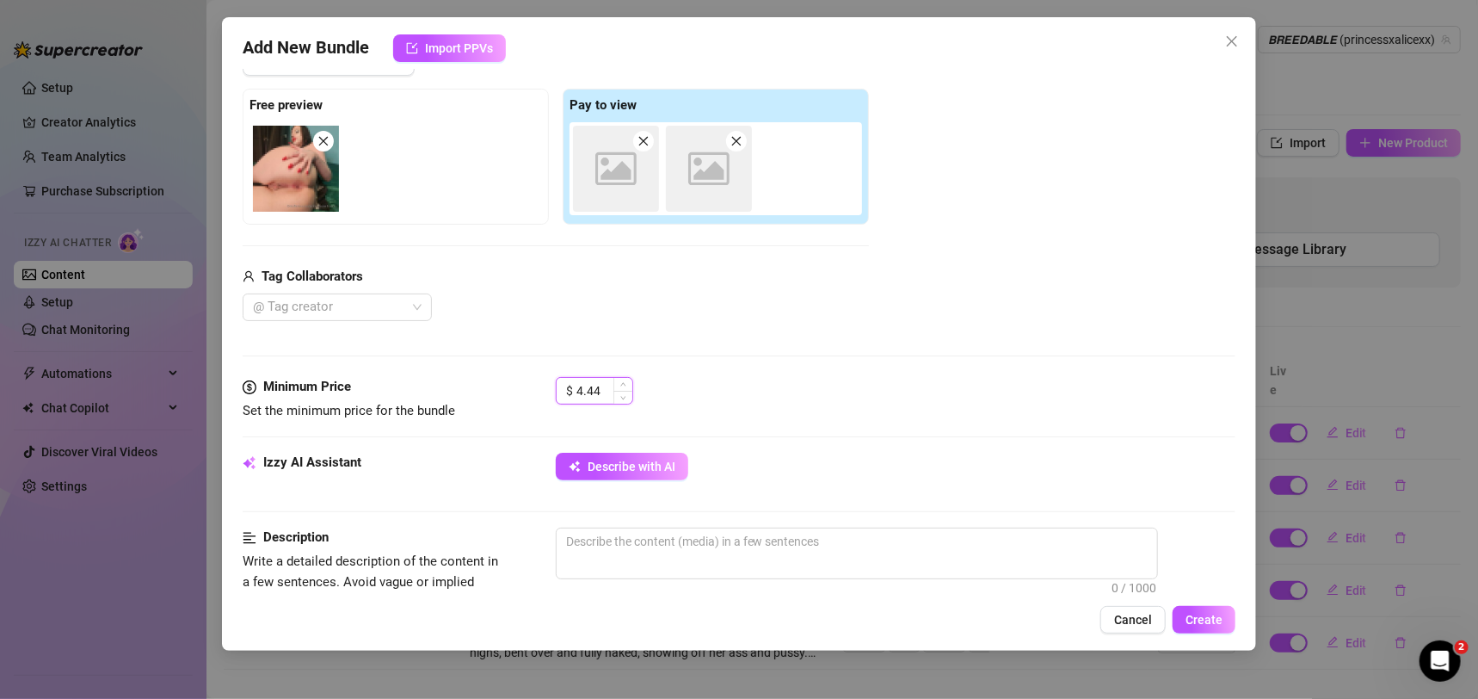
drag, startPoint x: 605, startPoint y: 392, endPoint x: 558, endPoint y: 398, distance: 46.8
click at [558, 398] on div "$ 4.44" at bounding box center [594, 391] width 77 height 28
click at [1075, 315] on div "Add Media from Vault Free preview Pay to view Image placeholder Image placehold…" at bounding box center [740, 185] width 994 height 274
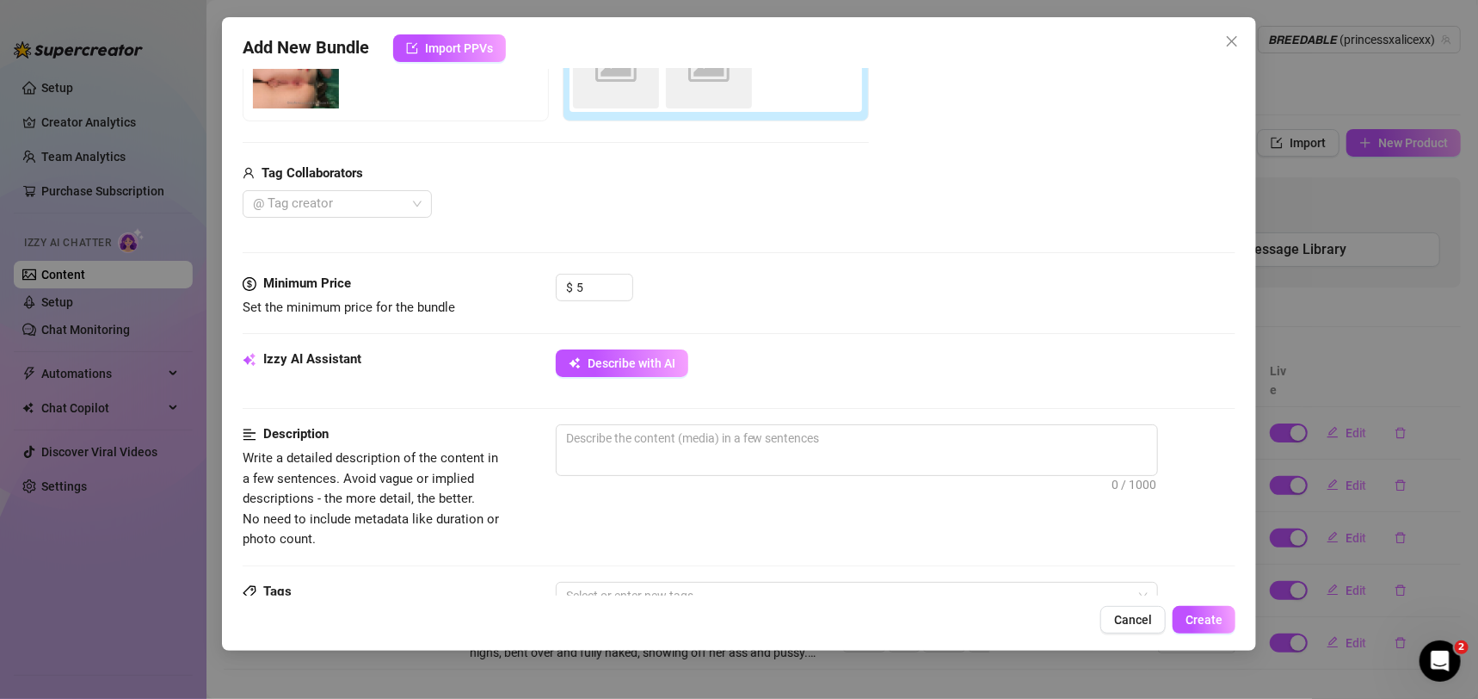
scroll to position [265, 0]
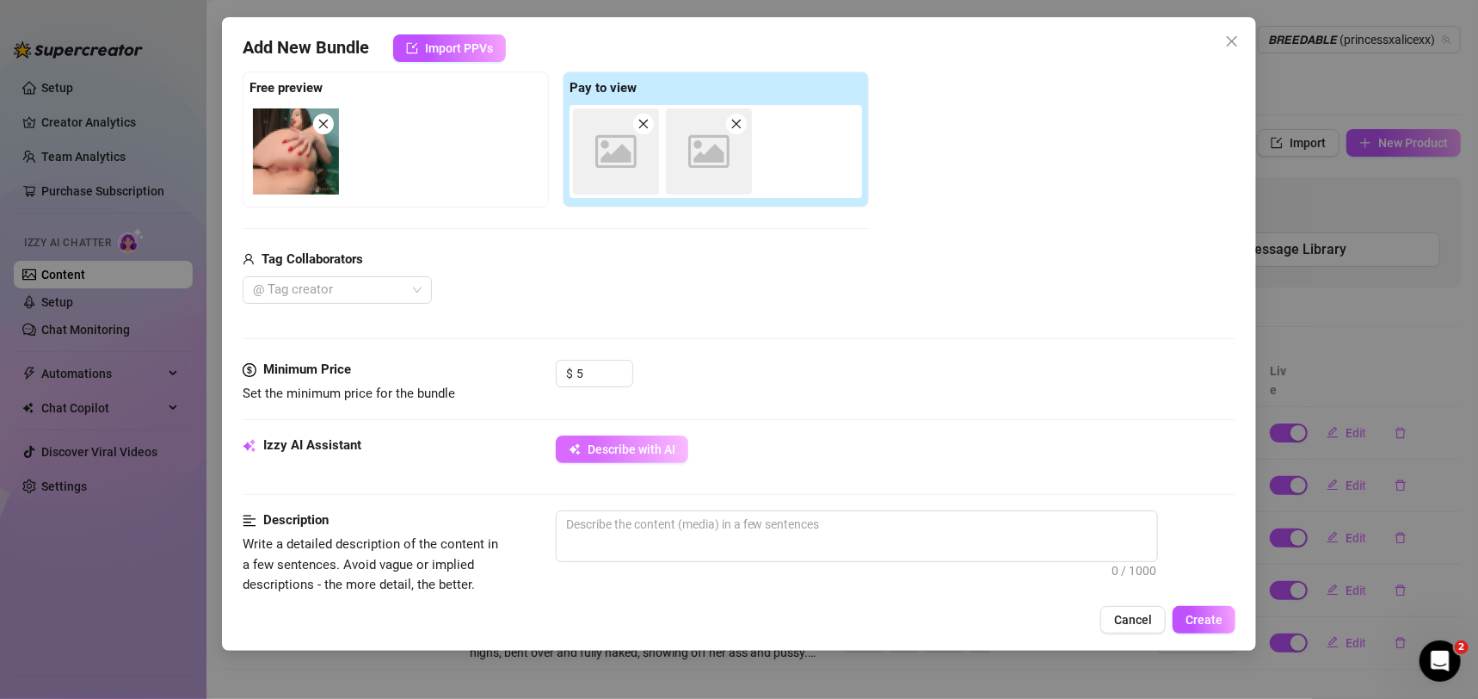
click at [615, 456] on button "Describe with AI" at bounding box center [622, 449] width 132 height 28
click at [619, 174] on div "Image placeholder Image placeholder" at bounding box center [718, 151] width 299 height 93
click at [837, 284] on div "@ Tag creator" at bounding box center [556, 290] width 626 height 28
